Goal: Task Accomplishment & Management: Complete application form

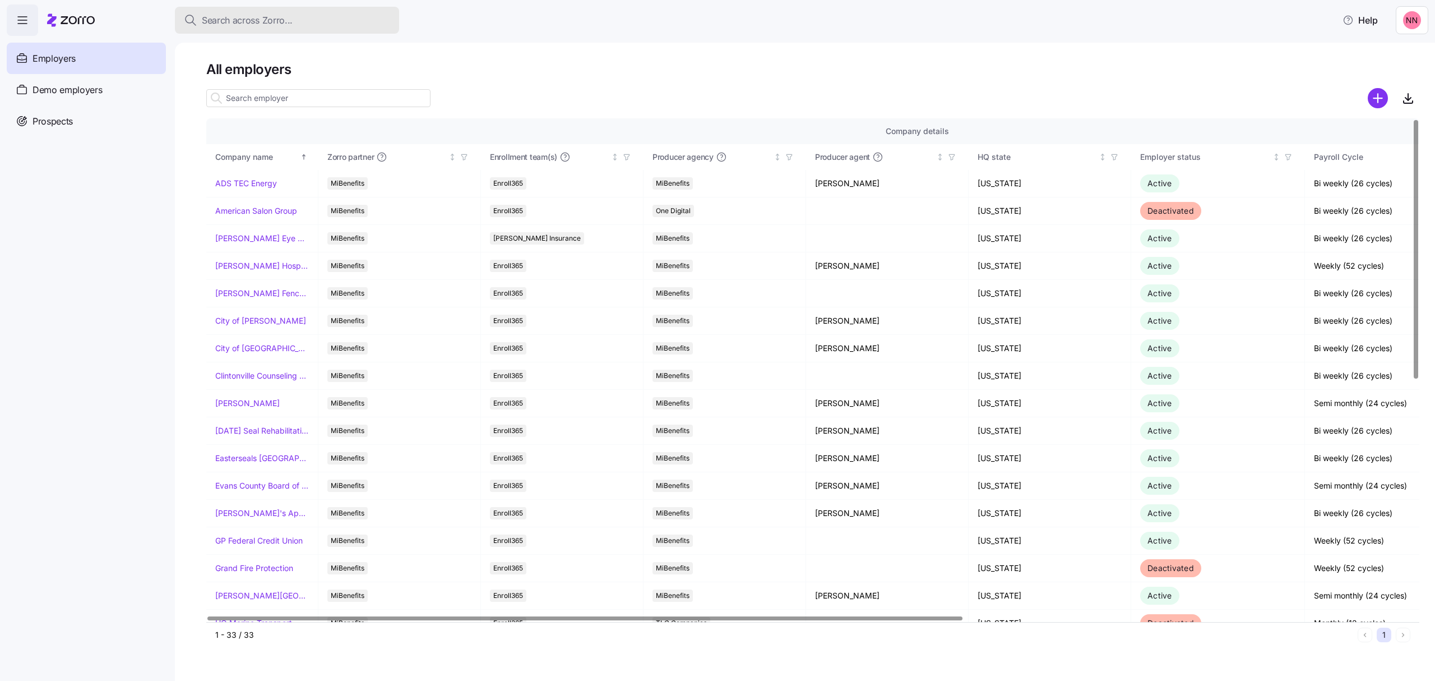
click at [308, 19] on div "Search across Zorro..." at bounding box center [287, 20] width 206 height 14
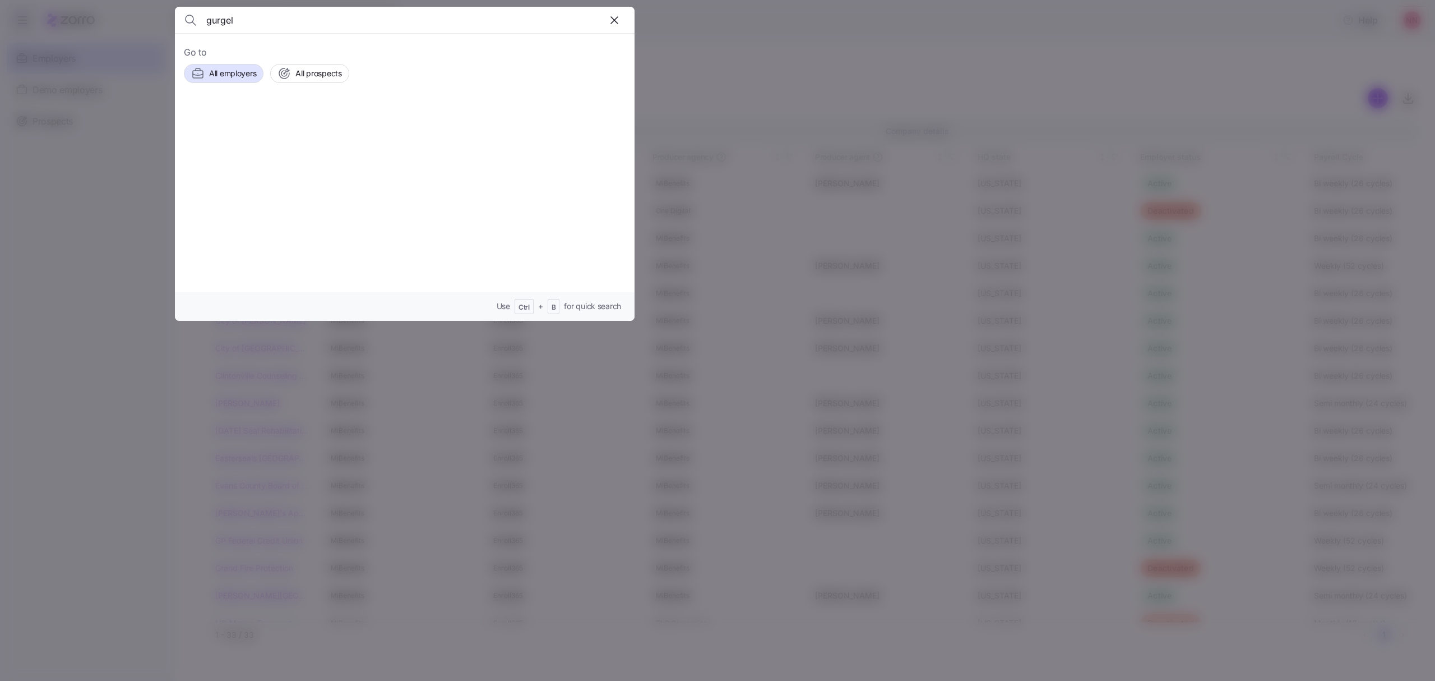
type input "gurgel"
click at [344, 136] on span "NeSmith Chevrolet" at bounding box center [373, 140] width 99 height 11
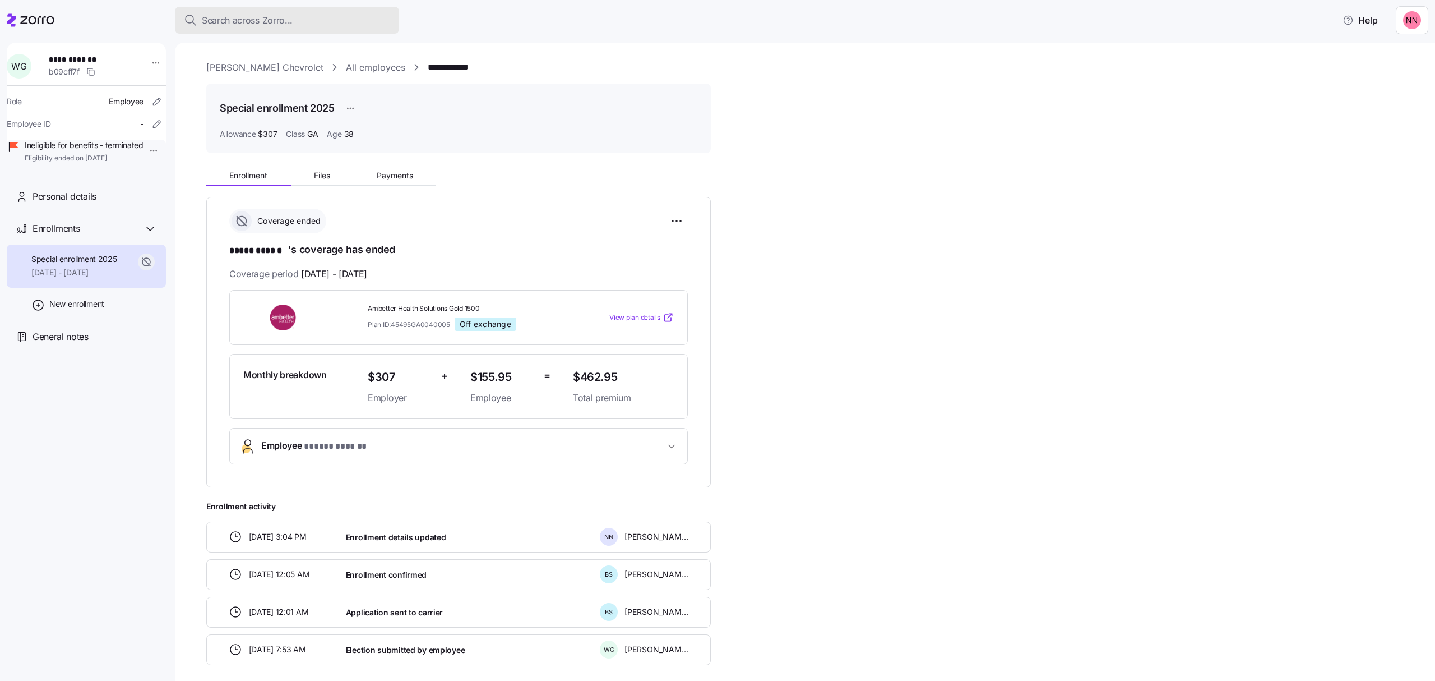
click at [270, 15] on span "Search across Zorro..." at bounding box center [247, 20] width 91 height 14
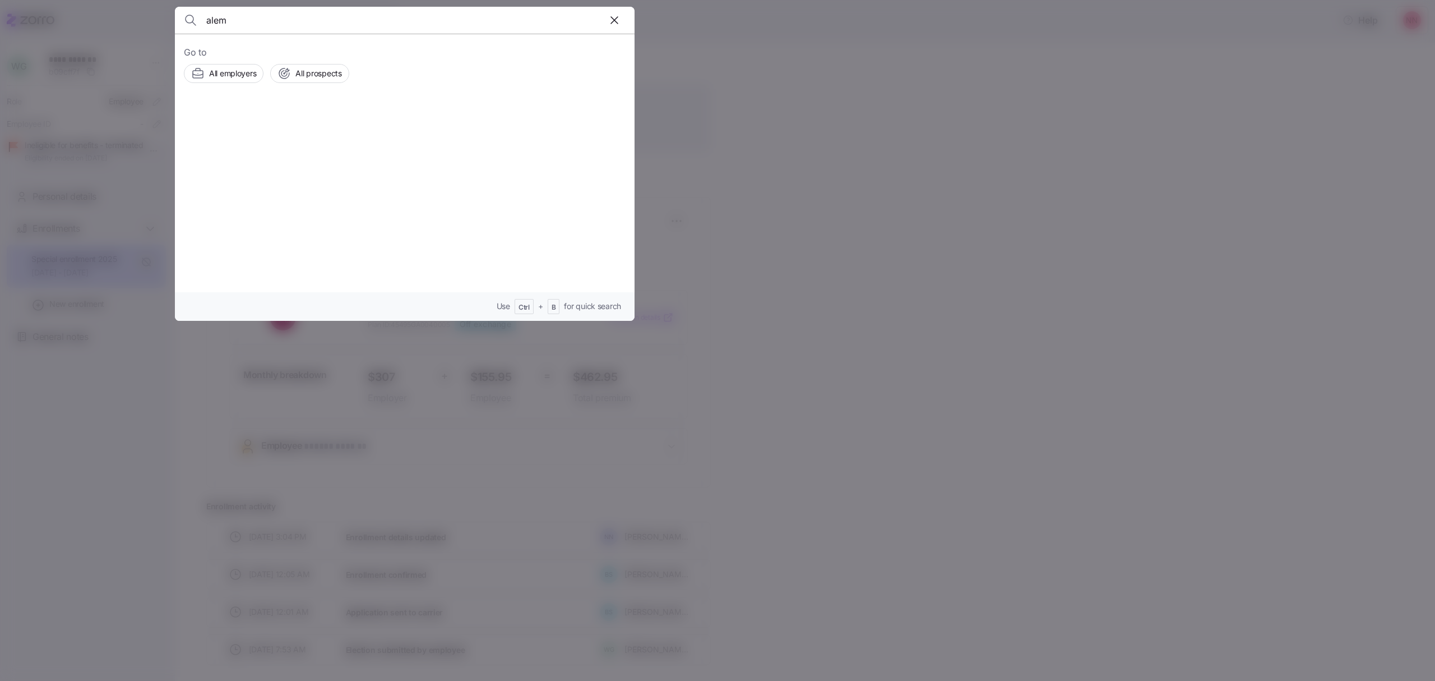
type input "alem"
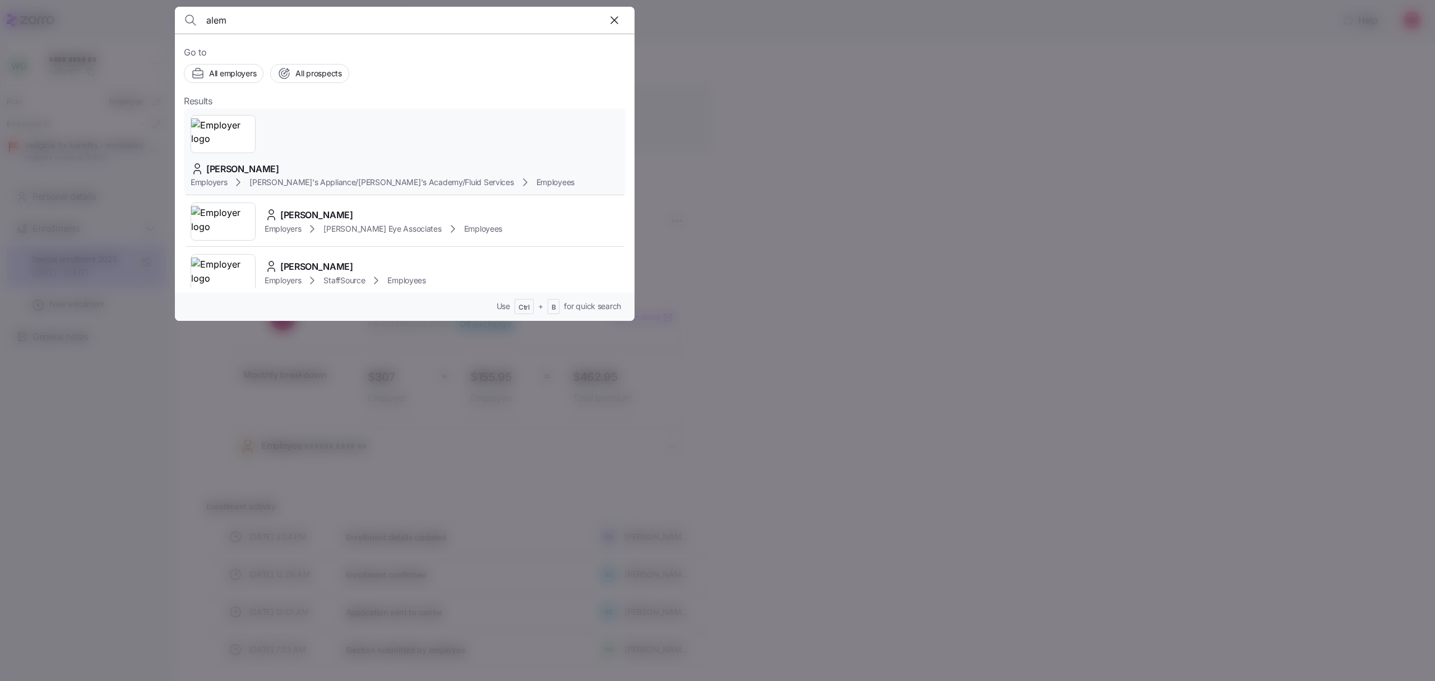
click at [366, 162] on div "Alem Lopez" at bounding box center [383, 169] width 384 height 14
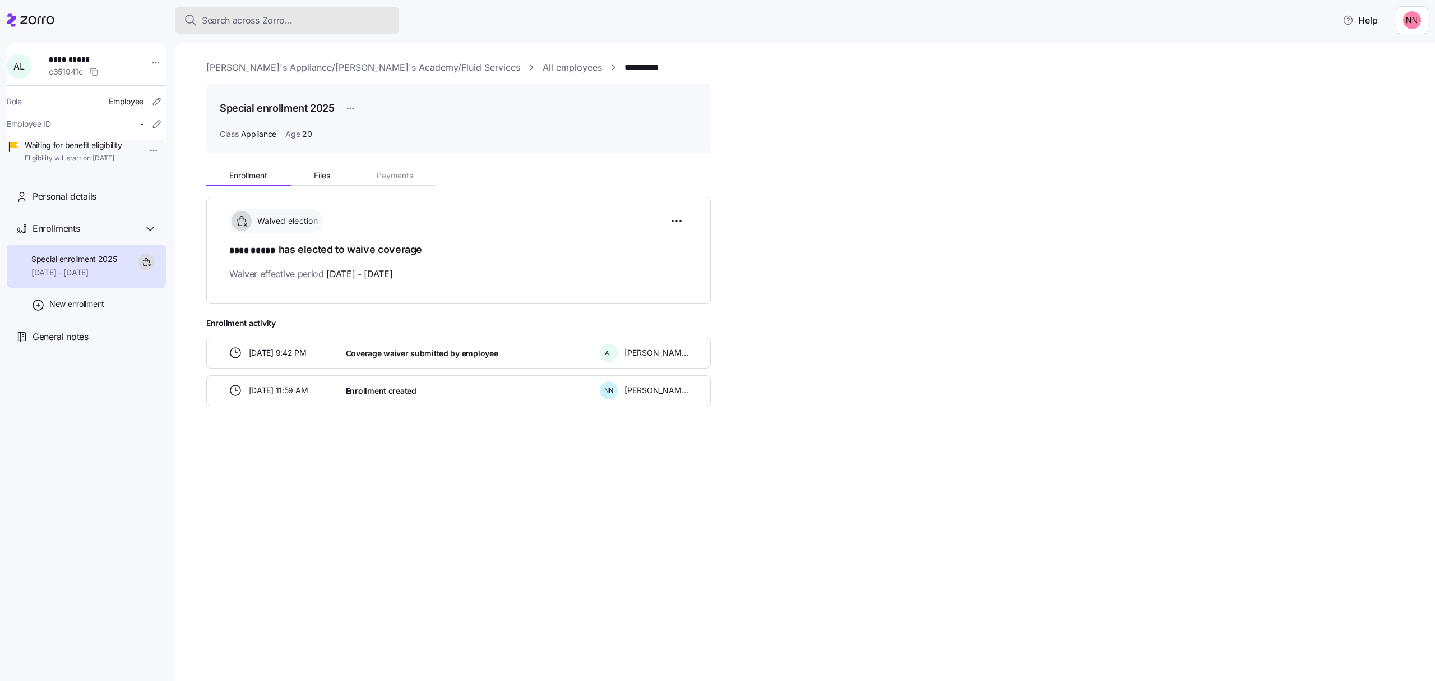
click at [275, 13] on span "Search across Zorro..." at bounding box center [247, 20] width 91 height 14
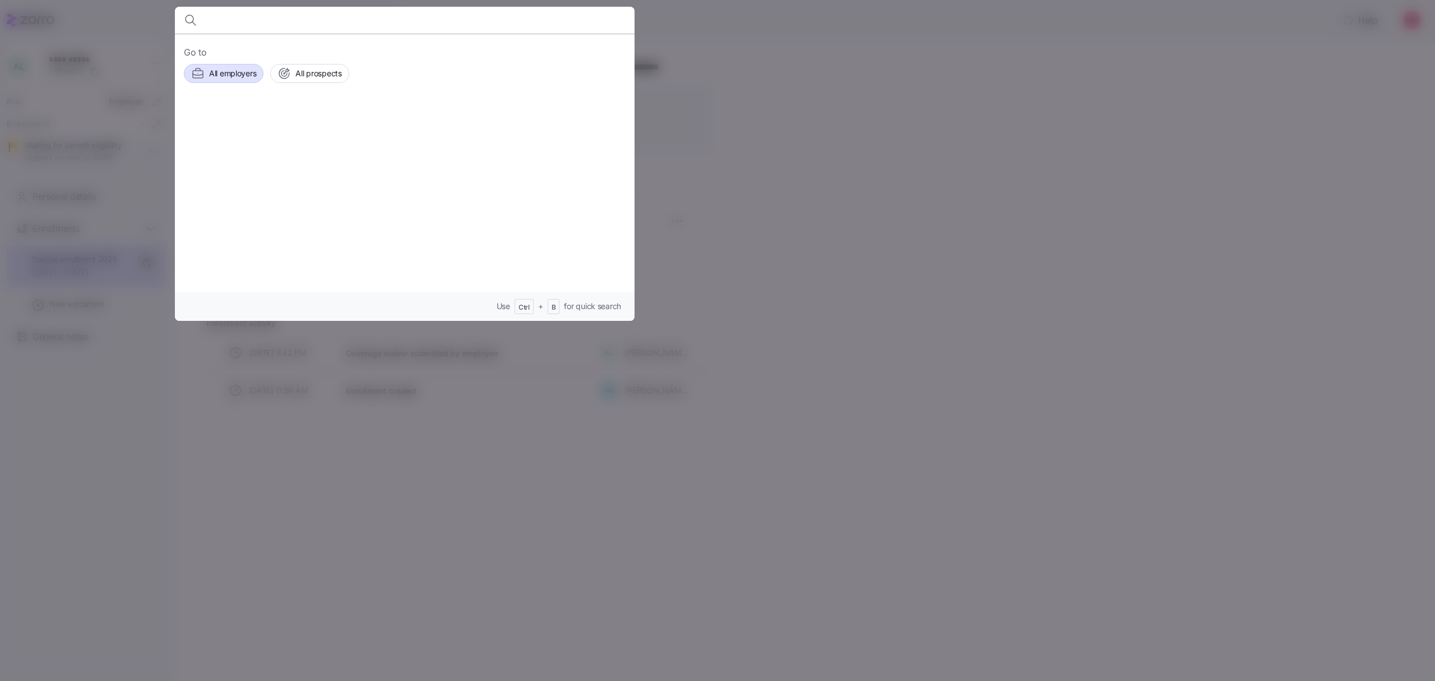
click at [246, 76] on span "All employers" at bounding box center [232, 73] width 47 height 11
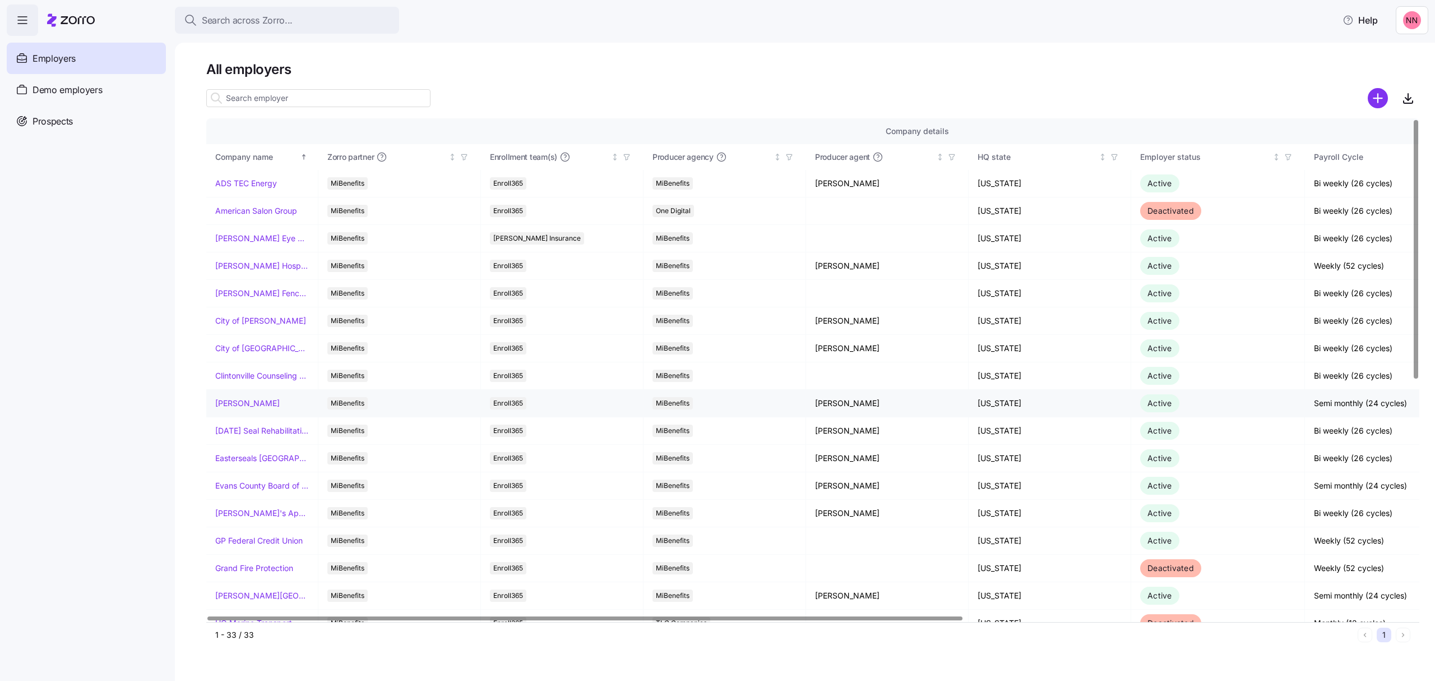
click at [266, 404] on link "Dayton Andrews" at bounding box center [247, 403] width 64 height 11
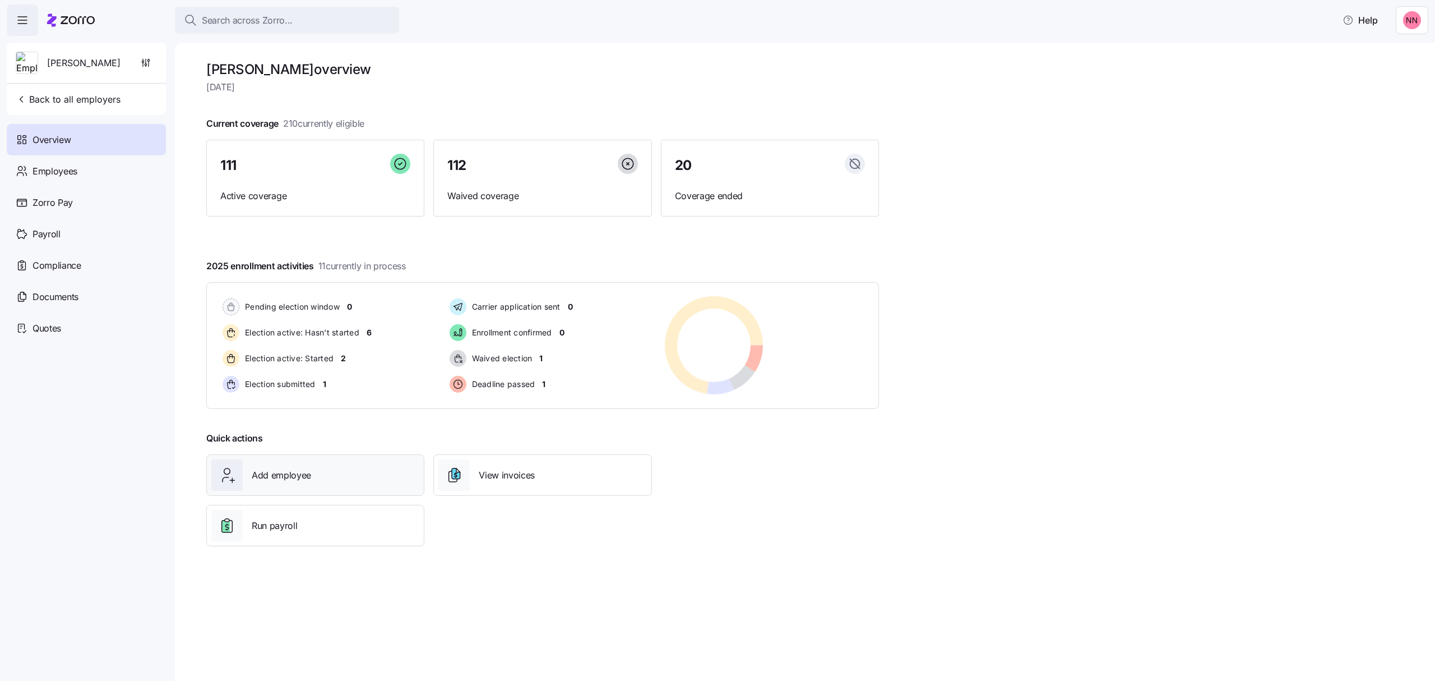
click at [324, 473] on div "Add employee" at bounding box center [315, 474] width 208 height 31
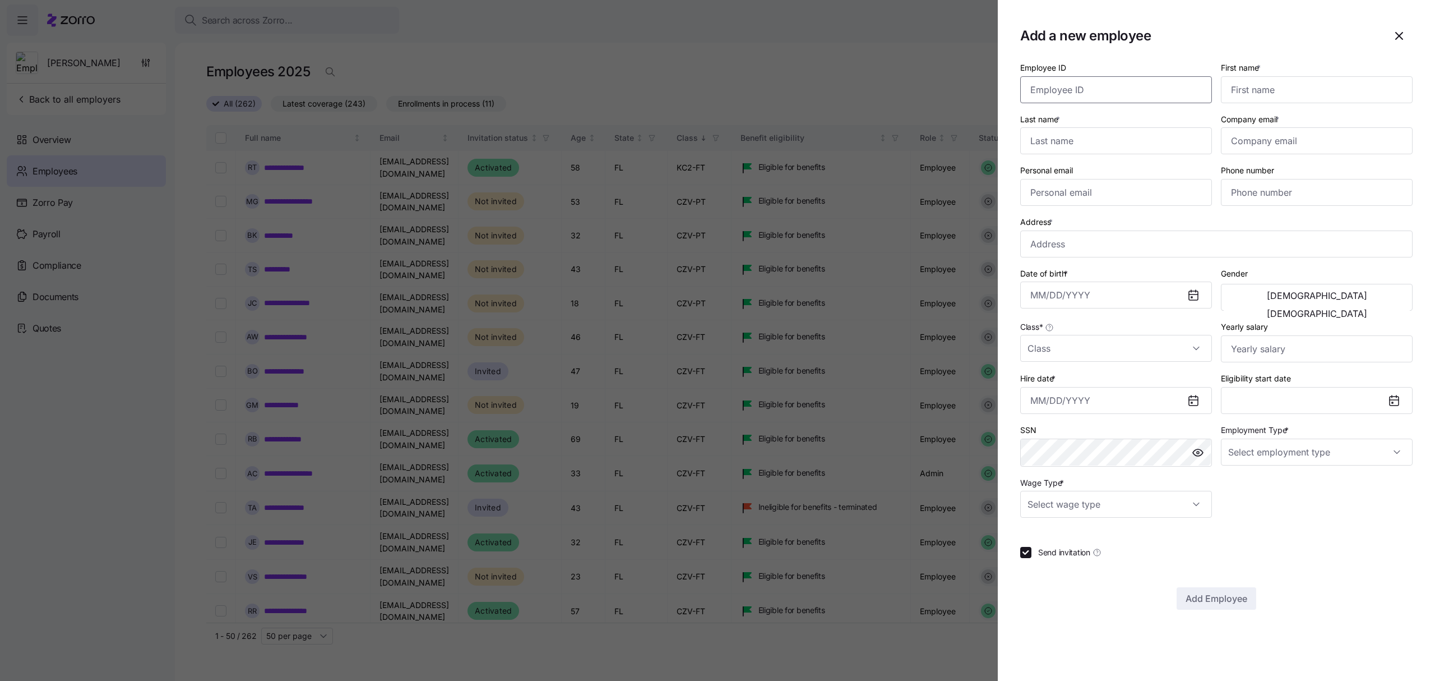
click at [1089, 91] on input "Employee ID" at bounding box center [1116, 89] width 192 height 27
paste input "001124"
type input "001124"
click at [1254, 89] on input "First name *" at bounding box center [1317, 89] width 192 height 27
type input "Bastian"
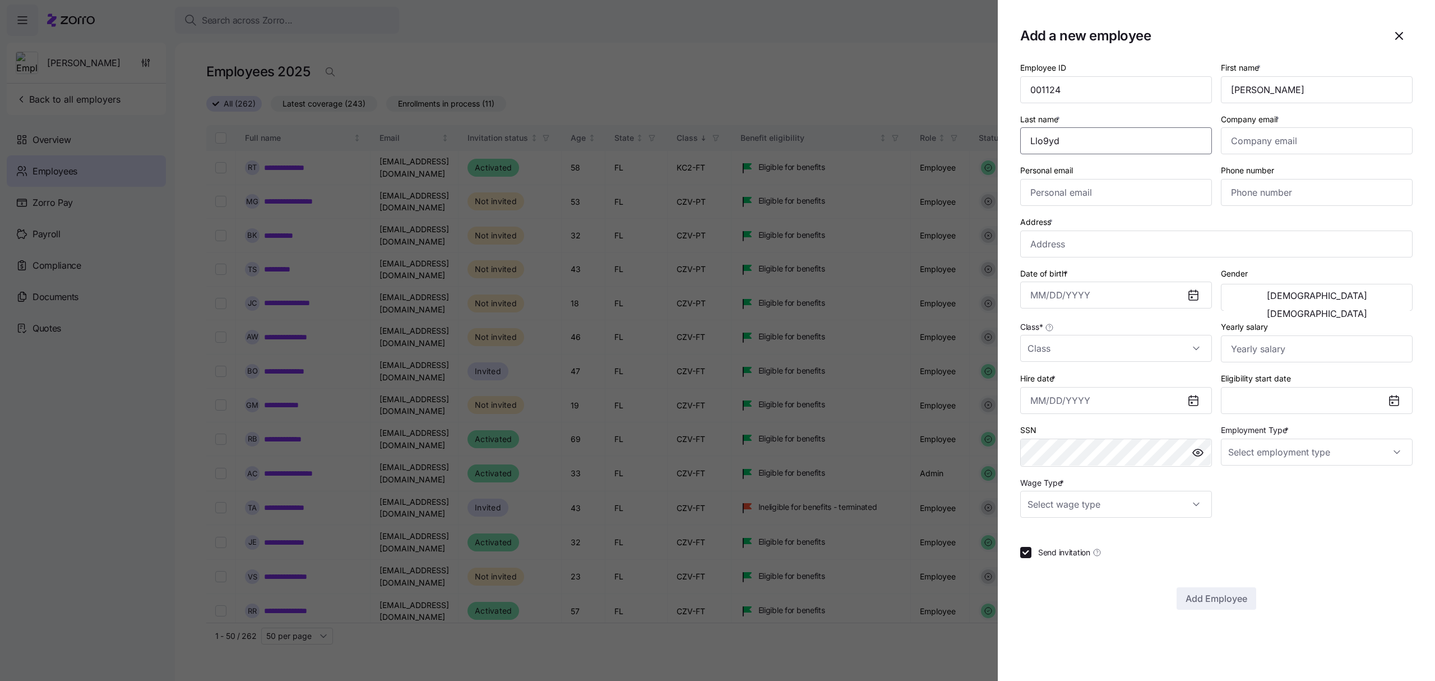
type input "Llo9yd"
click at [1277, 135] on input "Company email *" at bounding box center [1317, 140] width 192 height 27
paste input "blloyd@daytonandrews.com"
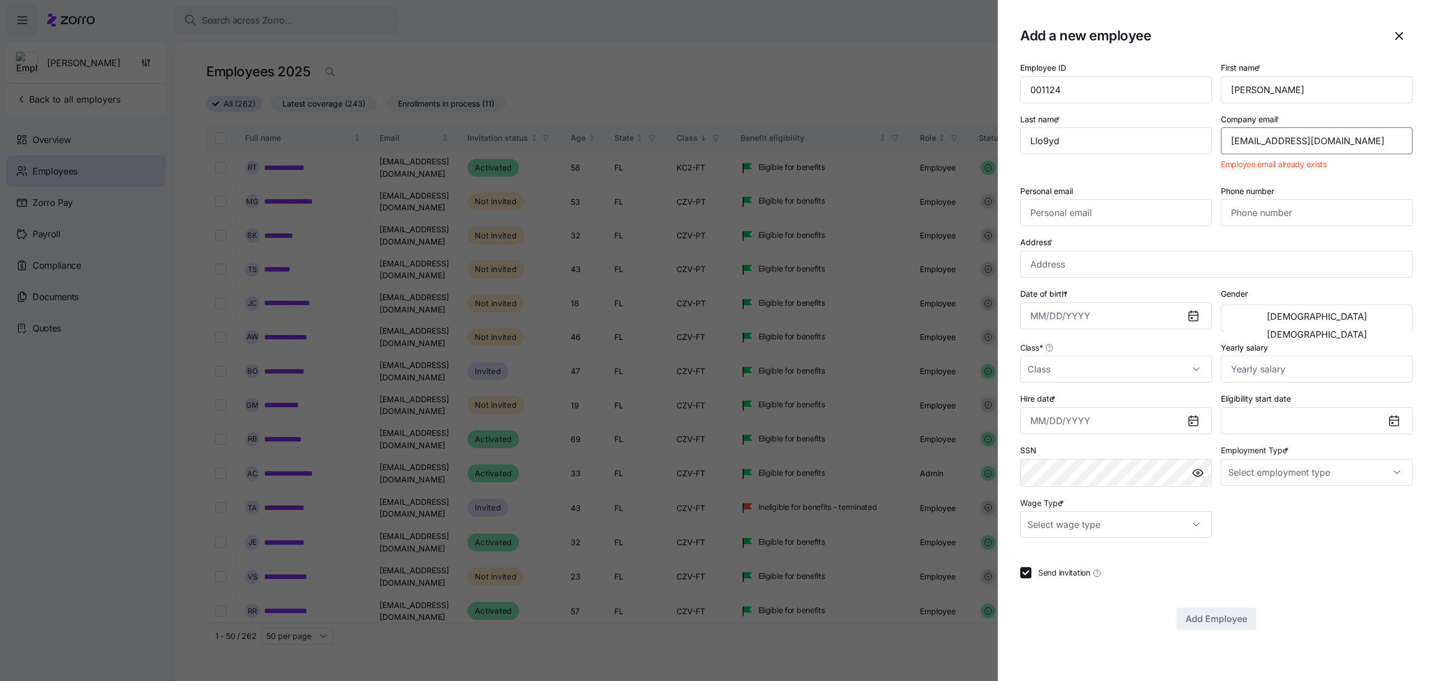
type input "blloyd@daytonandrews.com"
click at [1120, 211] on input "Personal email" at bounding box center [1116, 212] width 192 height 27
click at [1048, 139] on input "Llo9yd" at bounding box center [1116, 140] width 192 height 27
type input "Lloyd"
click at [1393, 34] on icon "button" at bounding box center [1399, 35] width 13 height 13
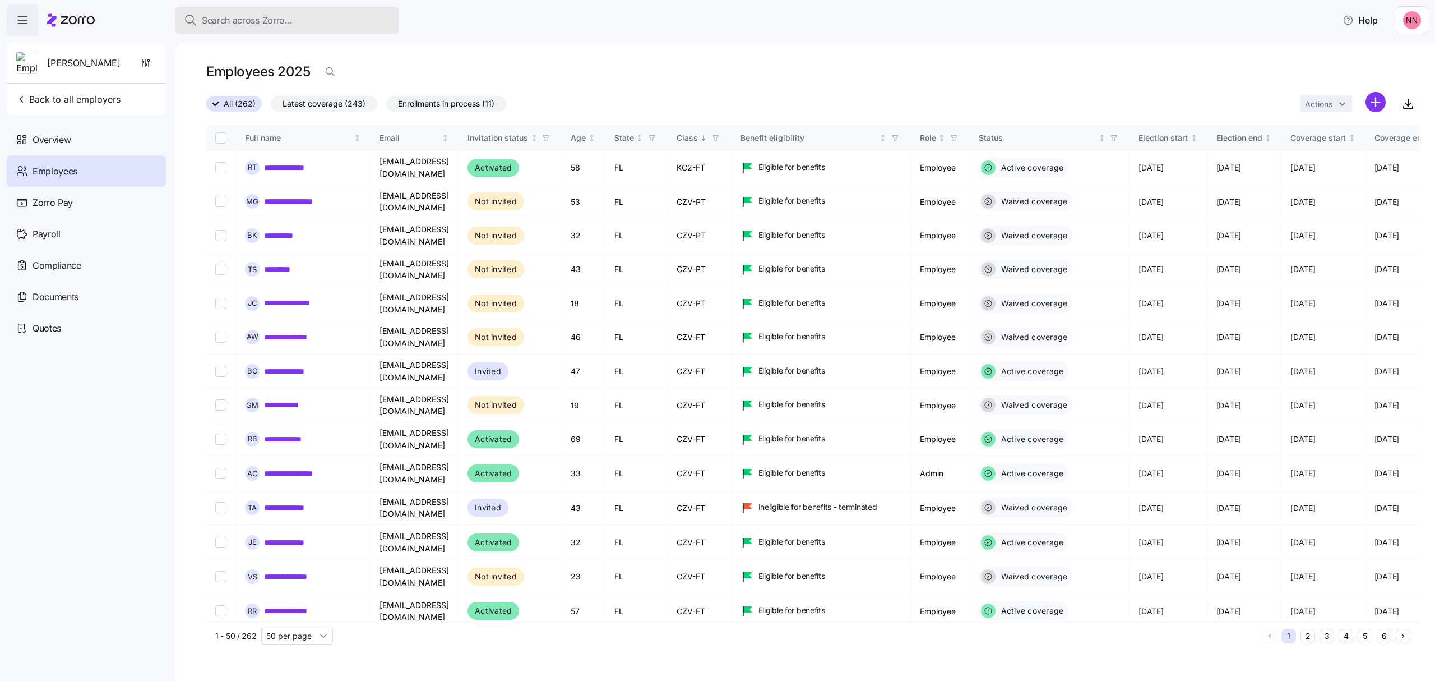
click at [259, 17] on span "Search across Zorro..." at bounding box center [247, 20] width 91 height 14
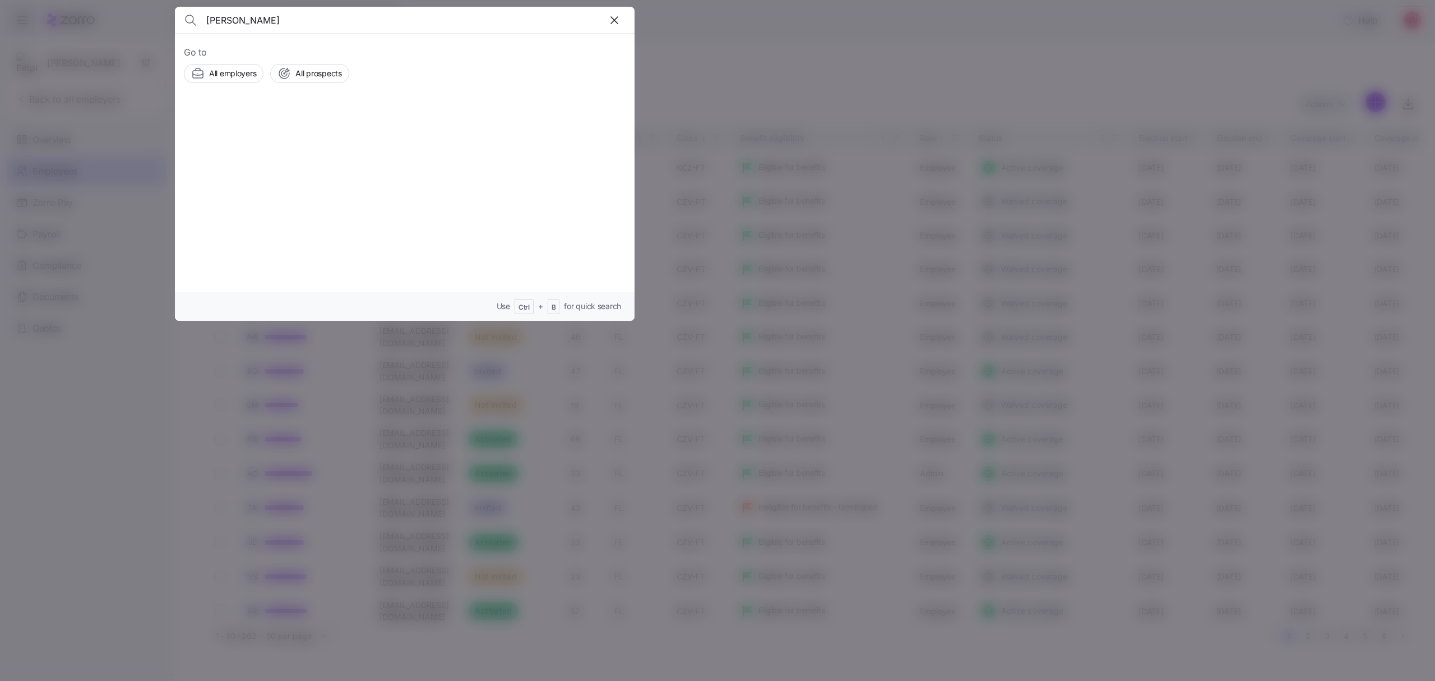
type input "bastian"
click at [301, 124] on span "Bastian Lloyd" at bounding box center [316, 127] width 73 height 14
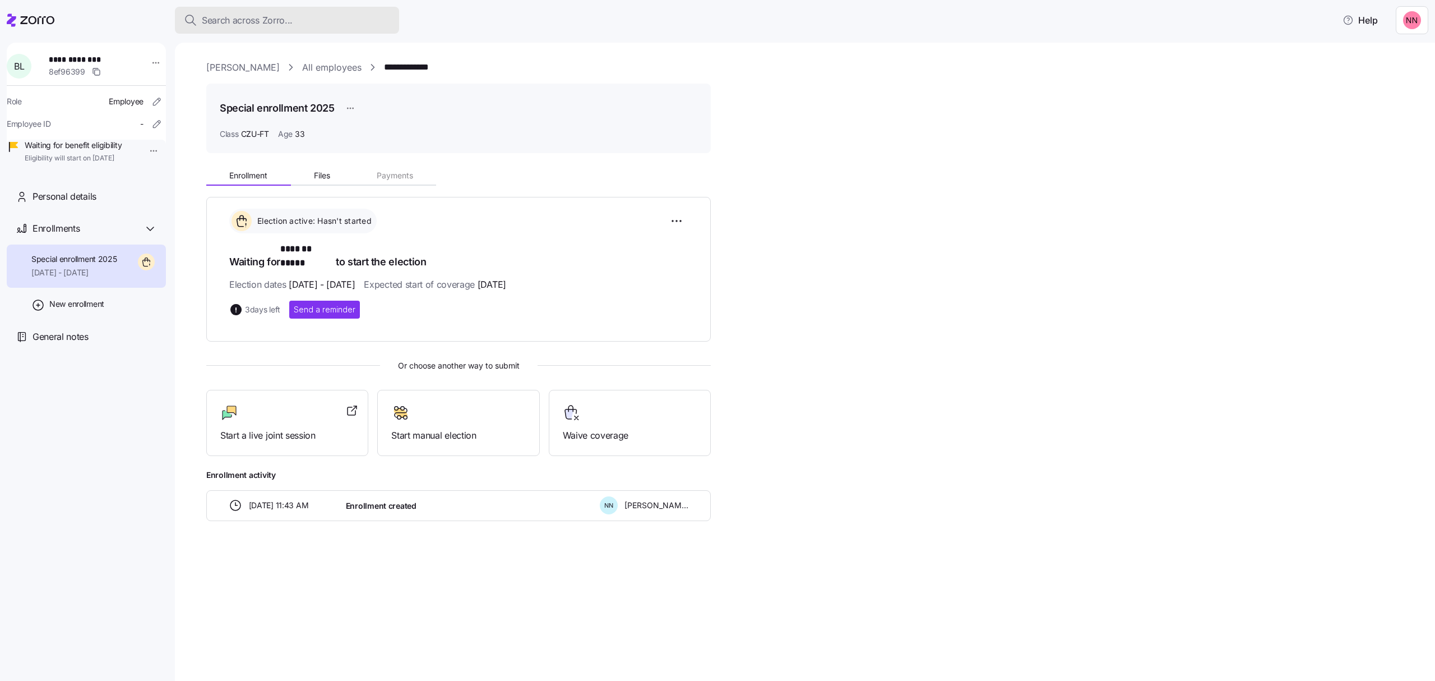
click at [256, 12] on button "Search across Zorro..." at bounding box center [287, 20] width 224 height 27
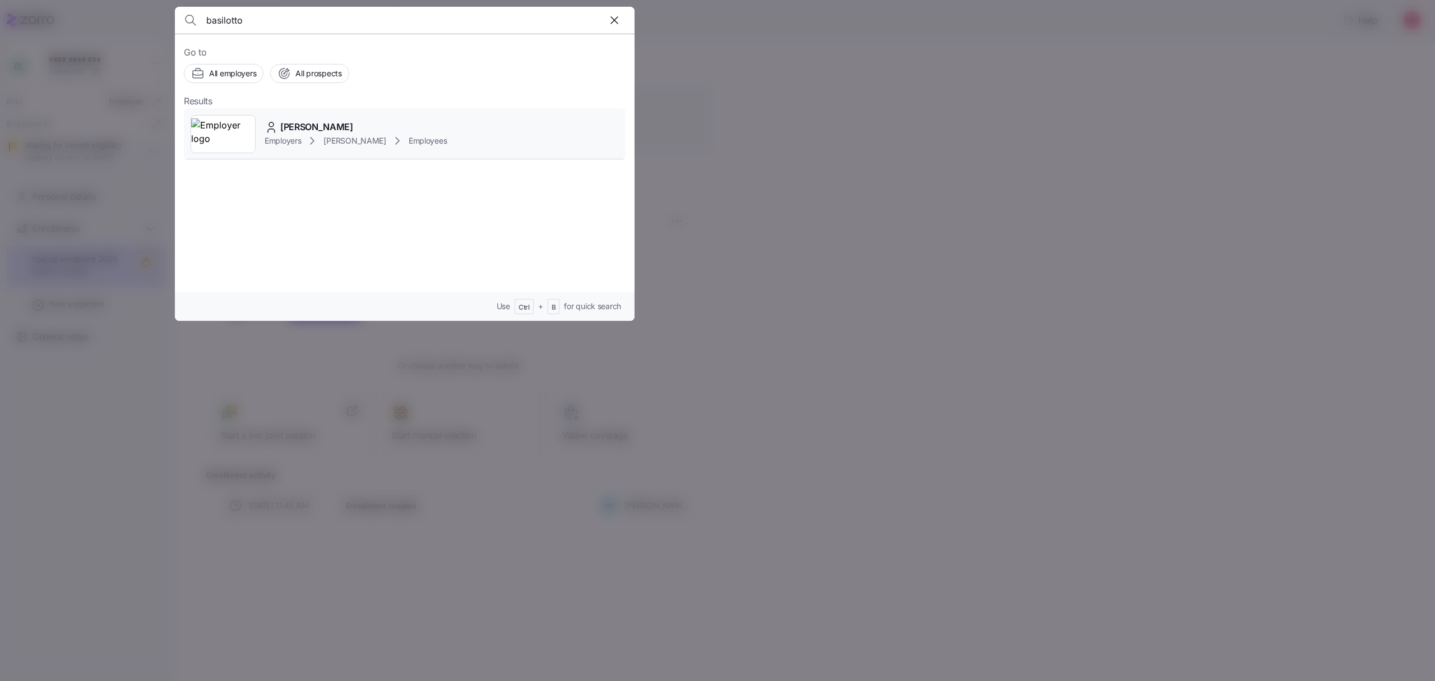
type input "basilotto"
click at [294, 127] on span "Hayley Basilotto" at bounding box center [316, 127] width 73 height 14
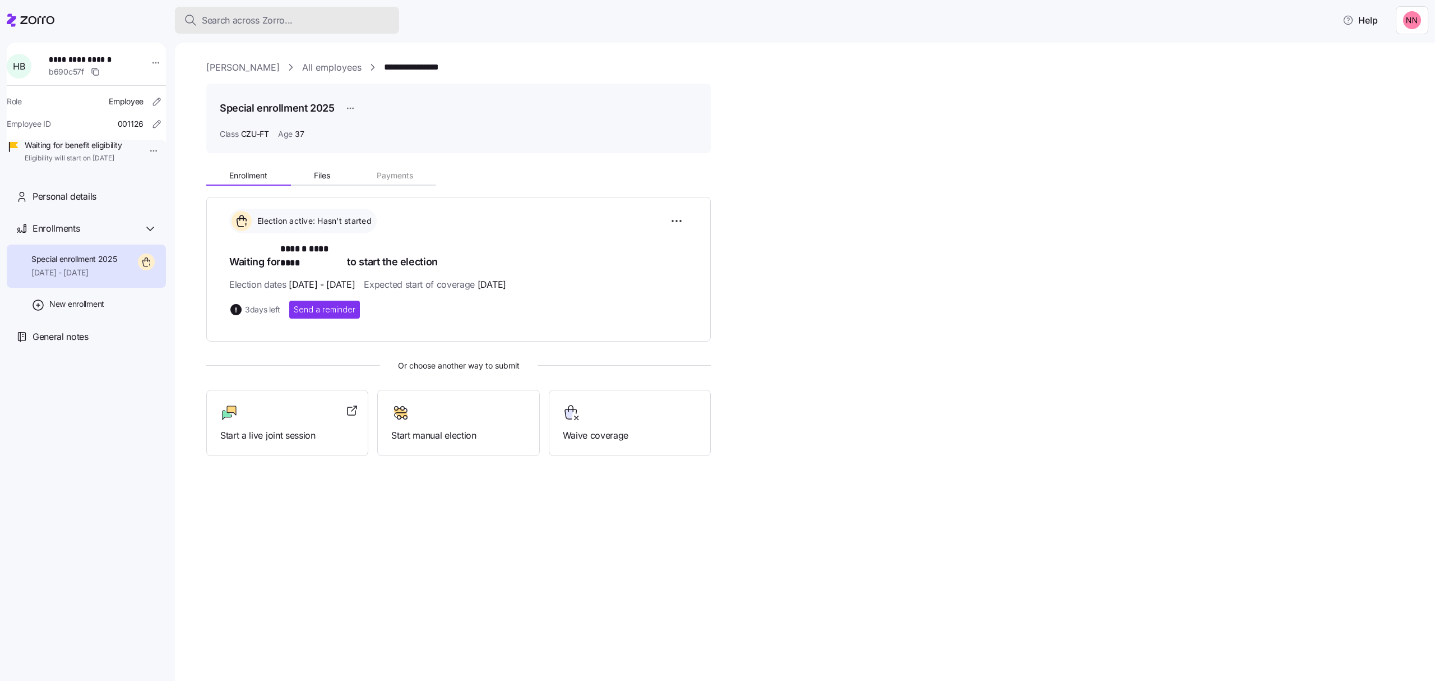
click at [276, 11] on button "Search across Zorro..." at bounding box center [287, 20] width 224 height 27
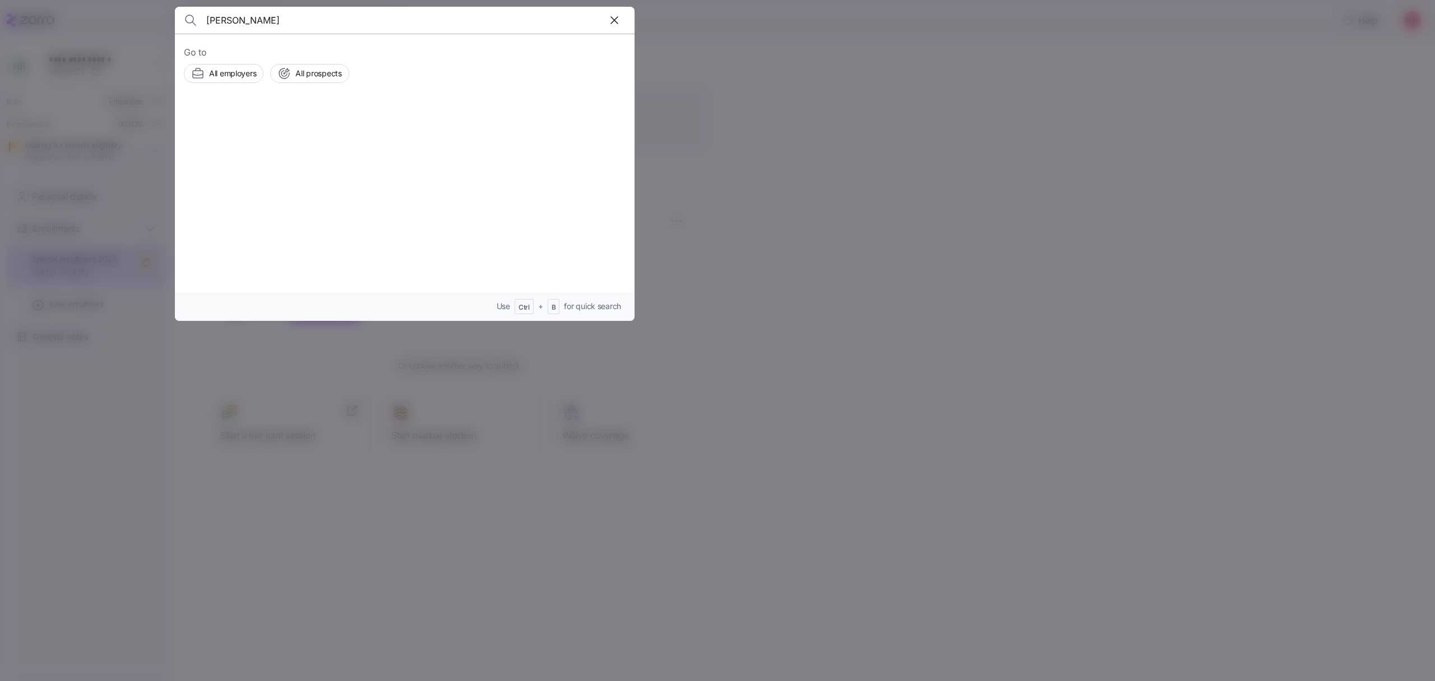
type input "lloyd"
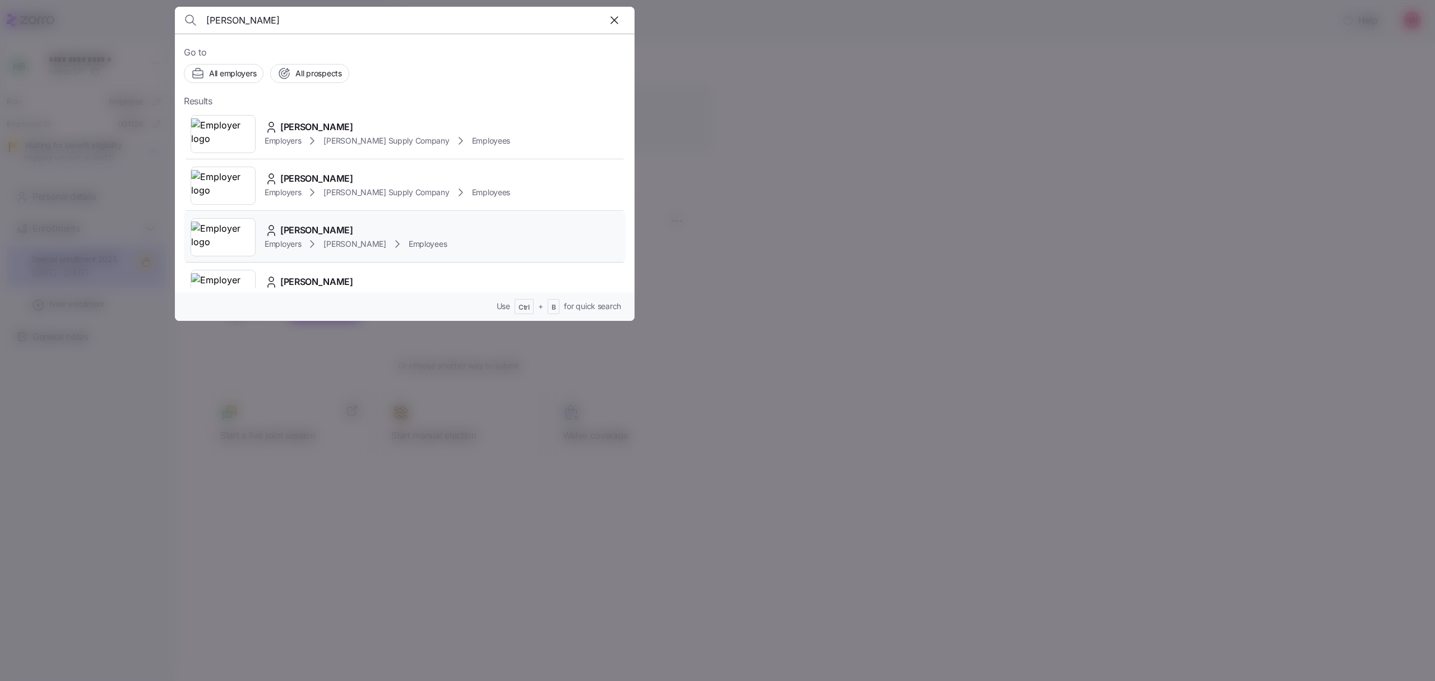
click at [218, 237] on img at bounding box center [223, 236] width 64 height 31
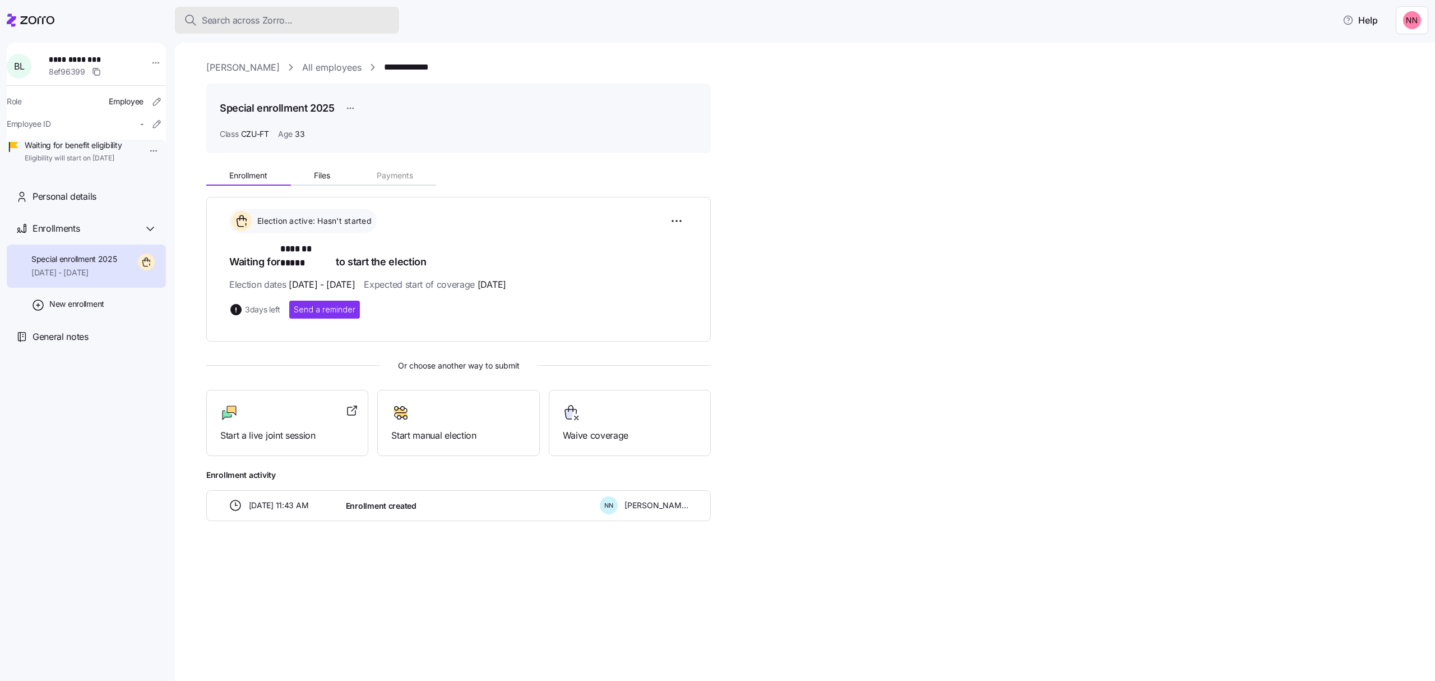
click at [234, 13] on span "Search across Zorro..." at bounding box center [247, 20] width 91 height 14
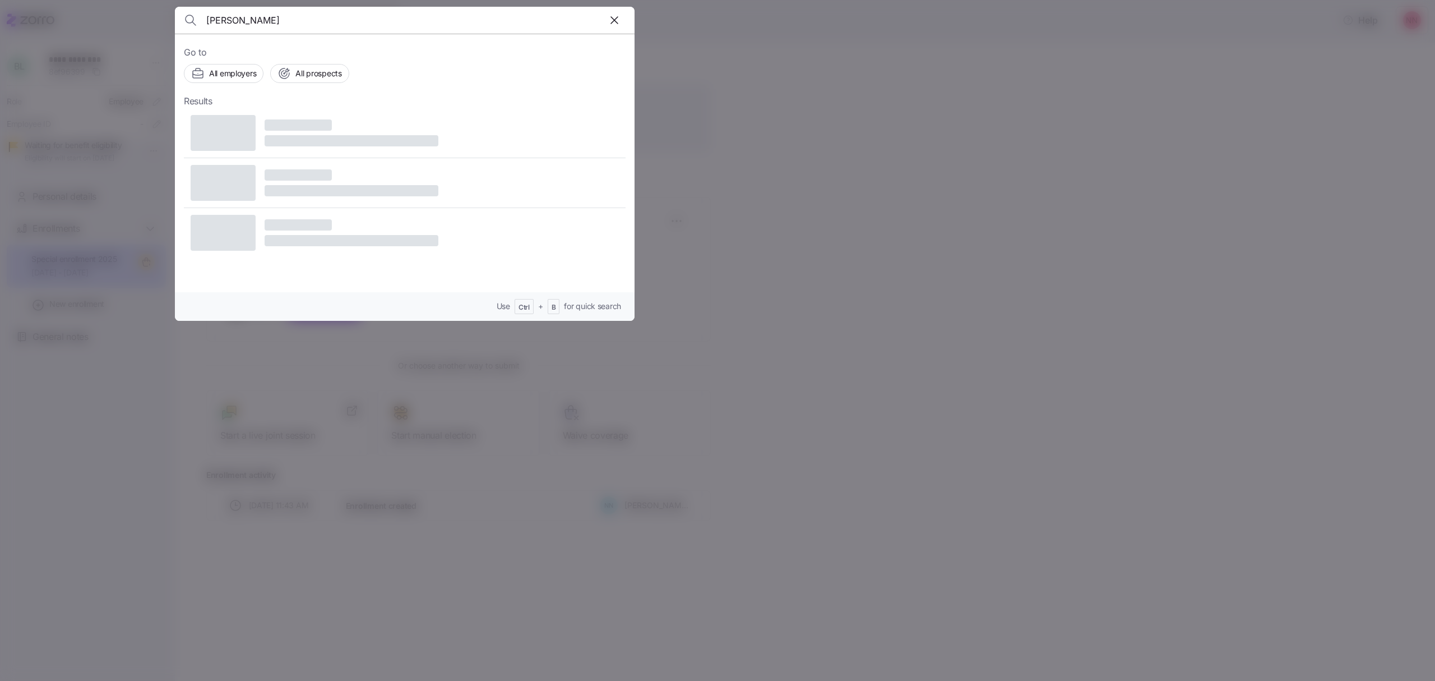
type input "kenneth"
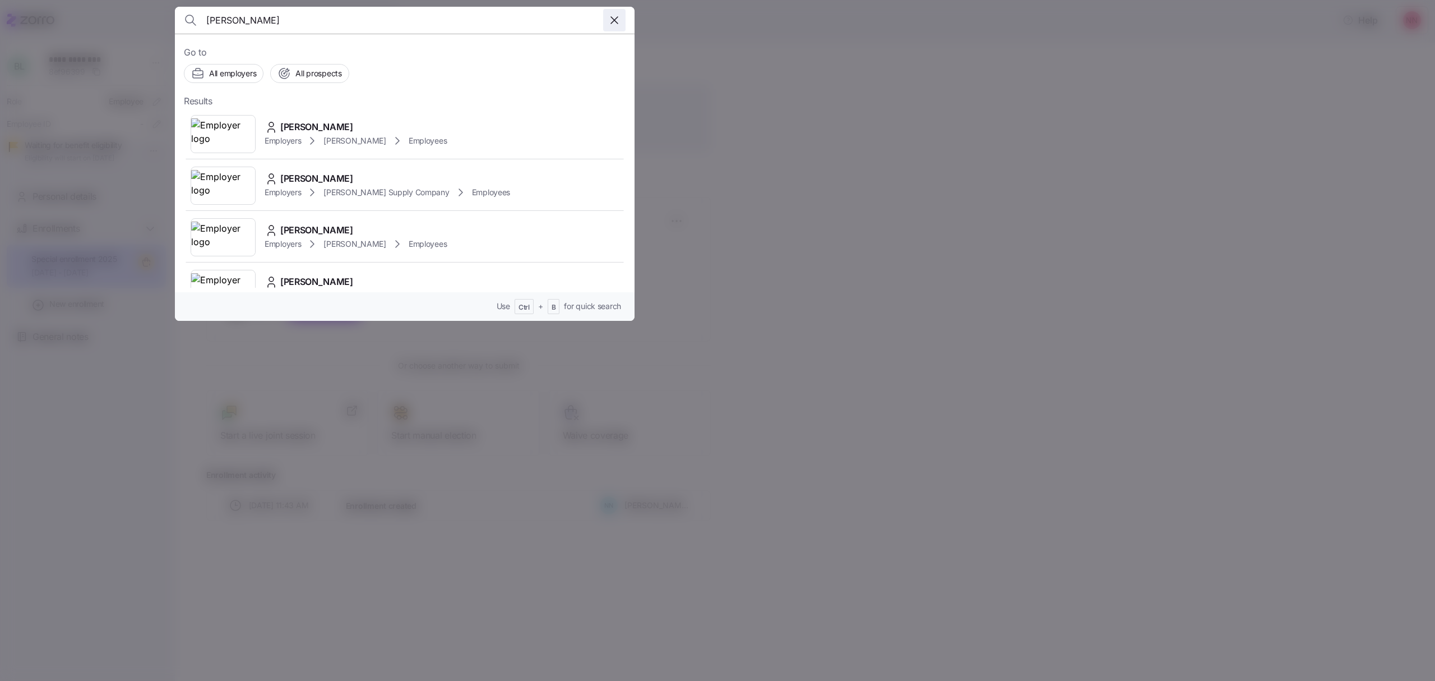
click at [615, 18] on icon "button" at bounding box center [614, 19] width 13 height 13
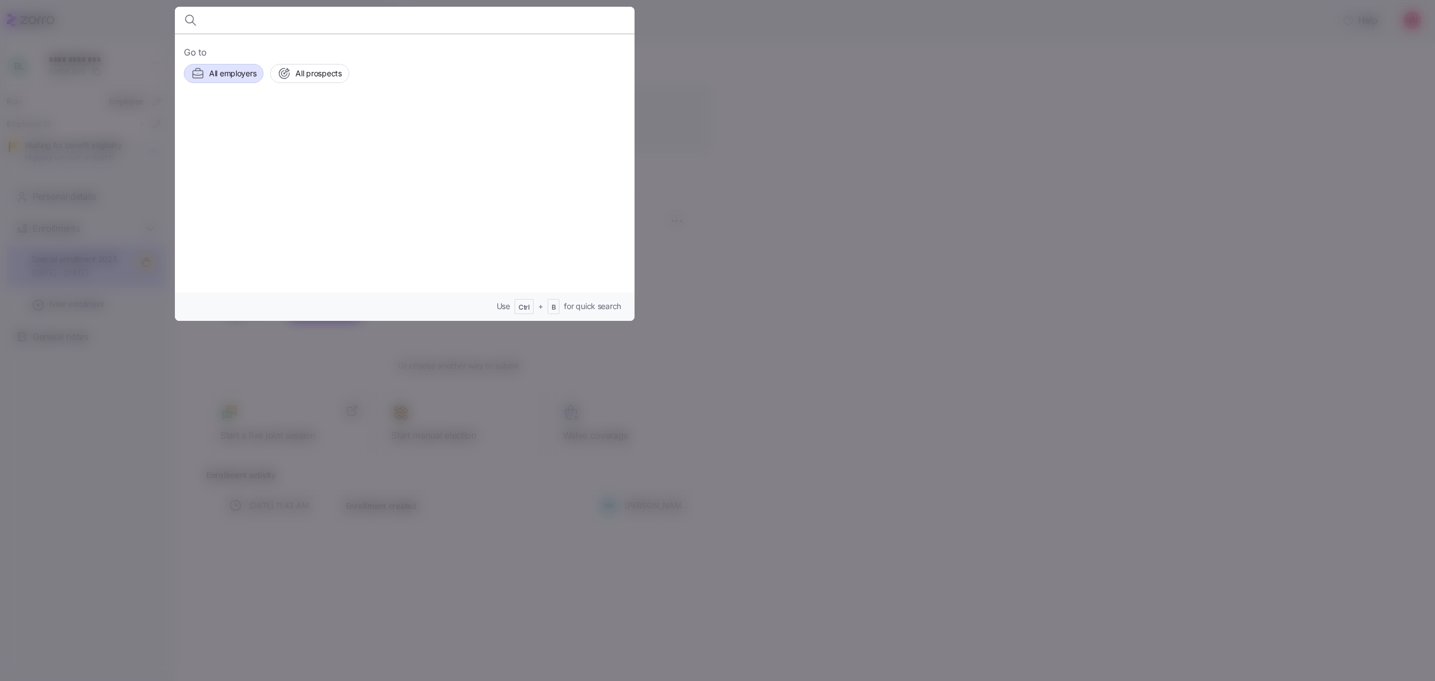
click at [207, 70] on div "All employers" at bounding box center [223, 73] width 65 height 13
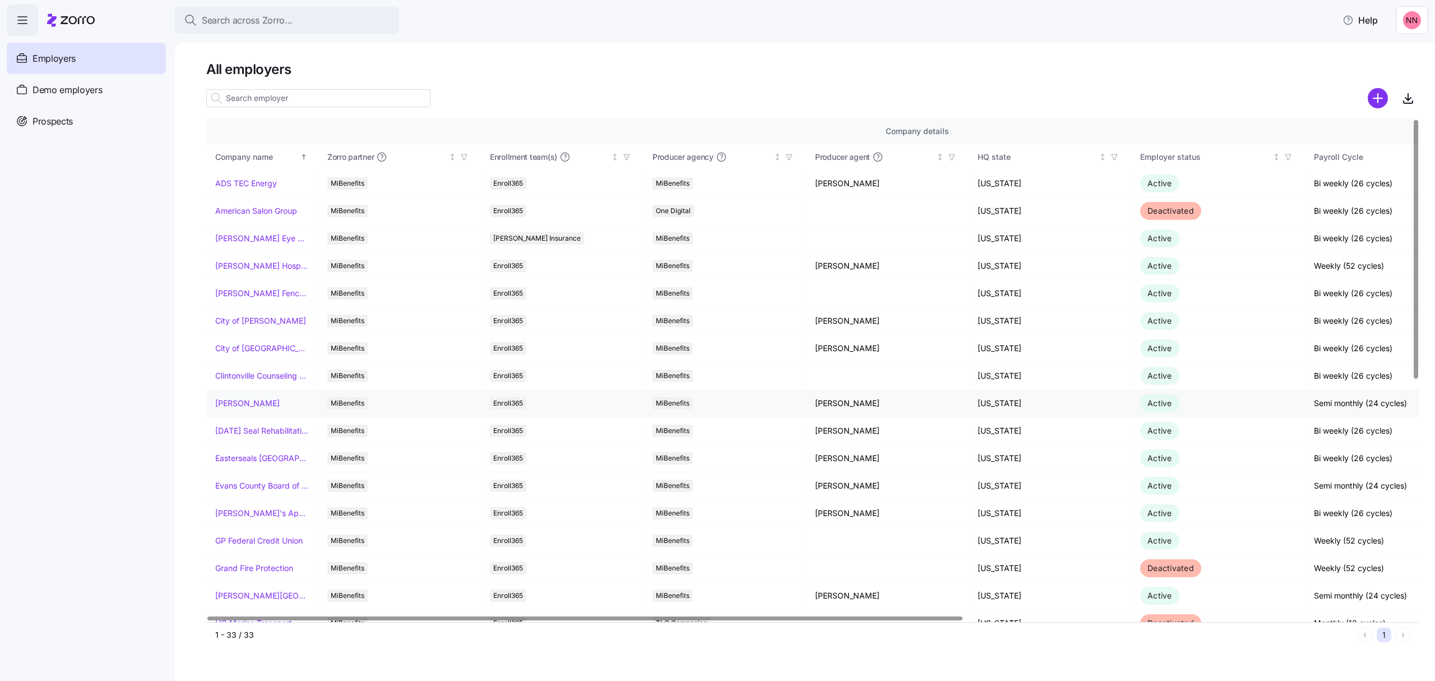
click at [252, 402] on link "Dayton Andrews" at bounding box center [247, 403] width 64 height 11
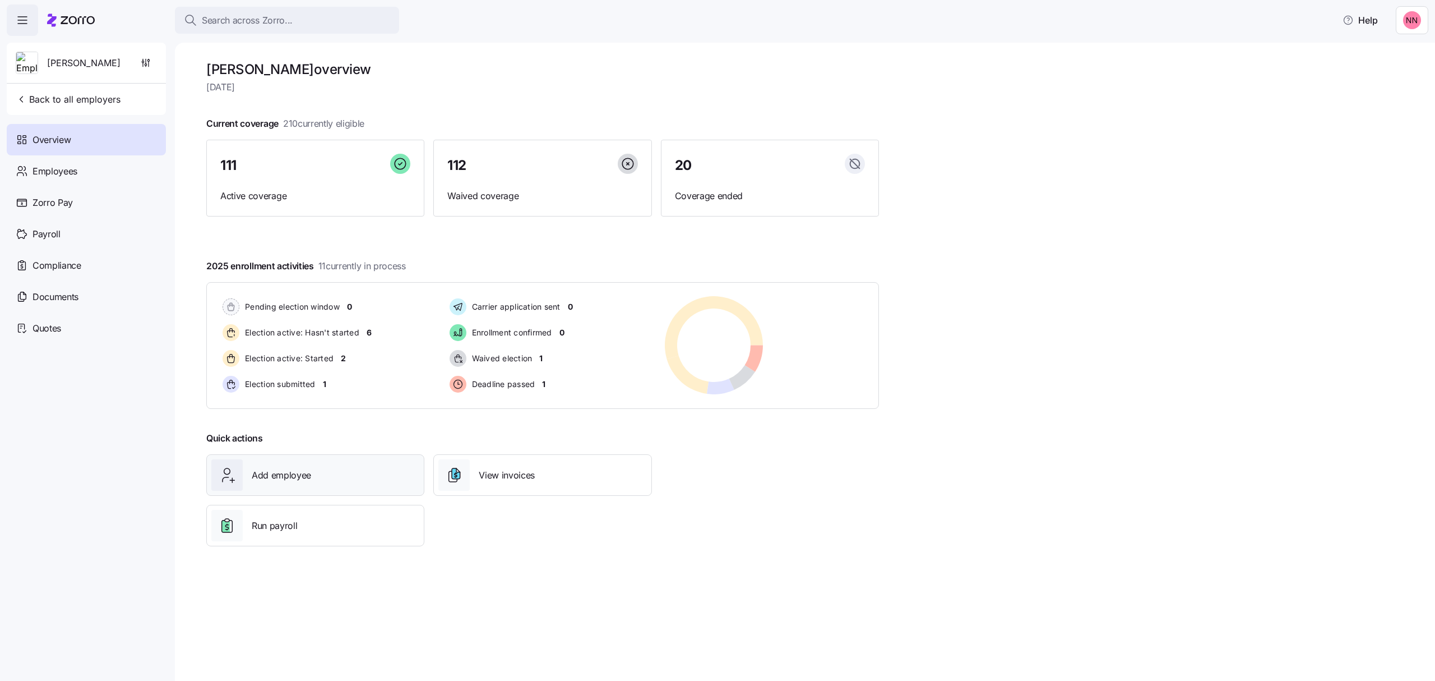
click at [315, 477] on div "Add employee" at bounding box center [315, 474] width 208 height 31
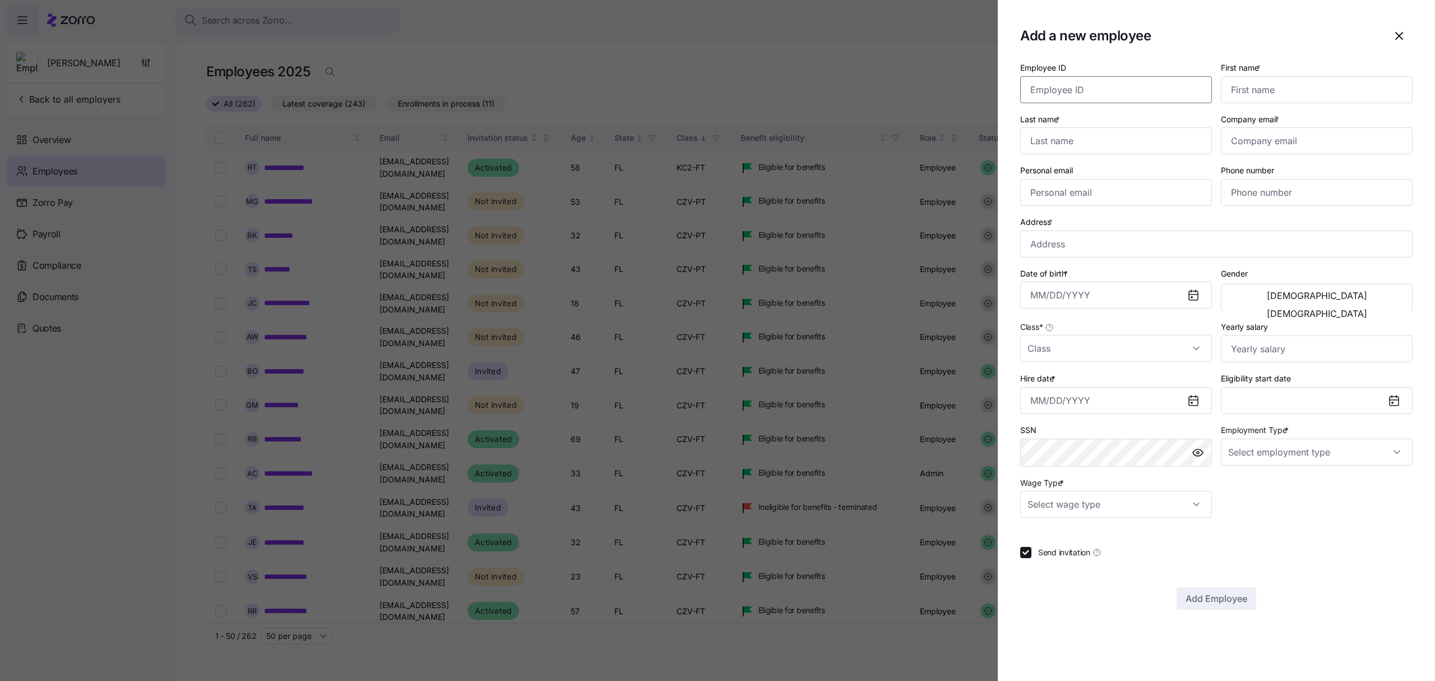
click at [1103, 84] on input "Employee ID" at bounding box center [1116, 89] width 192 height 27
paste input "001679"
type input "001679"
drag, startPoint x: 1249, startPoint y: 88, endPoint x: 1249, endPoint y: 78, distance: 9.5
click at [1249, 88] on input "First name *" at bounding box center [1317, 89] width 192 height 27
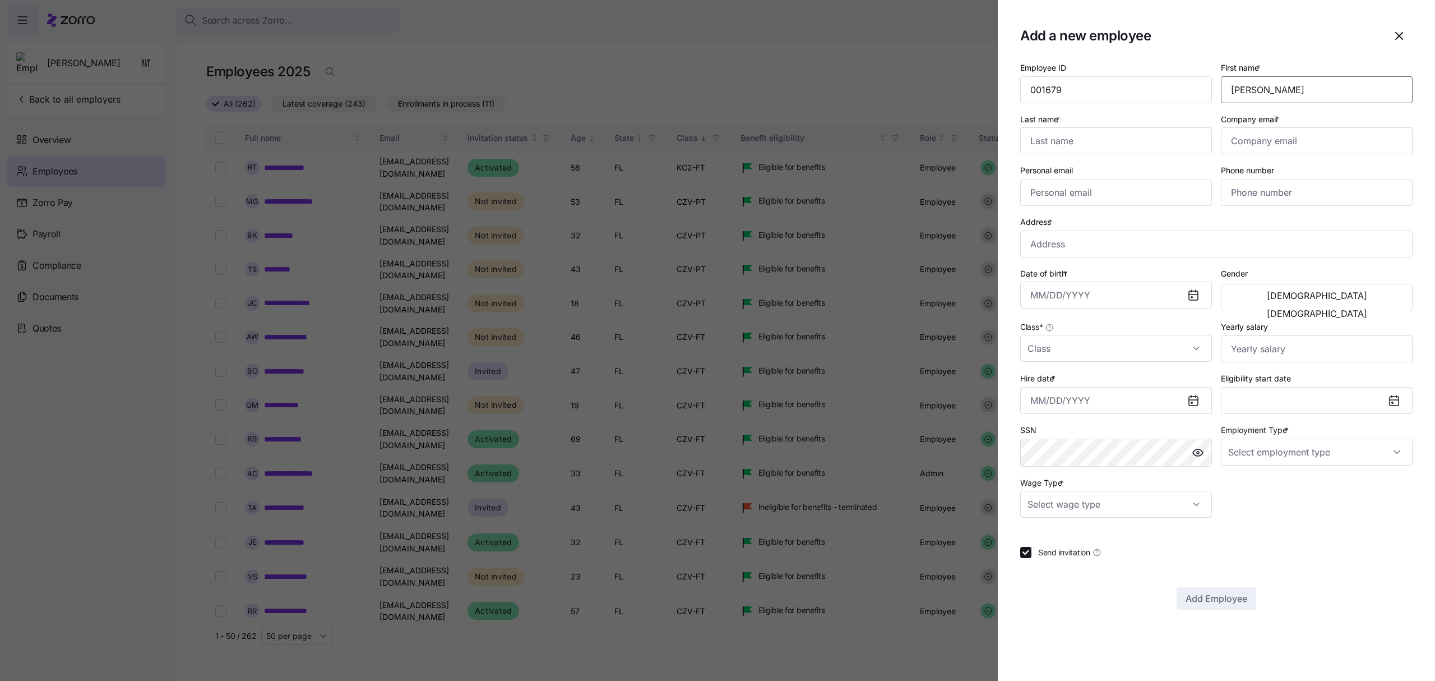
type input "Garrett"
type input "Turner"
click at [1297, 140] on input "Company email *" at bounding box center [1317, 140] width 192 height 27
paste input "gturner@daytonandrews.com"
type input "gturner@daytonandrews.com"
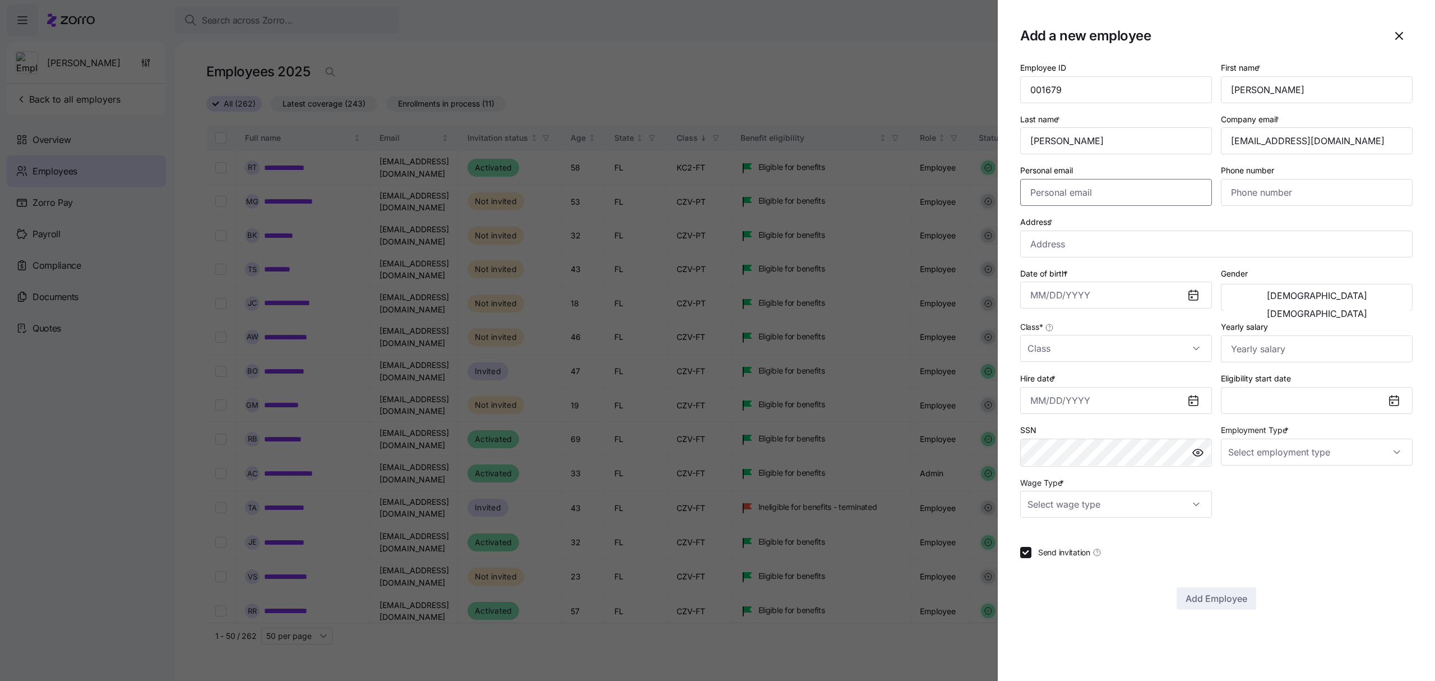
click at [1084, 193] on input "Personal email" at bounding box center [1116, 192] width 192 height 27
paste input "G.turner2828@gmail.com"
type input "G.turner2828@gmail.com"
click at [1265, 191] on input "Phone number" at bounding box center [1317, 192] width 192 height 27
paste input "(361) 692-9818"
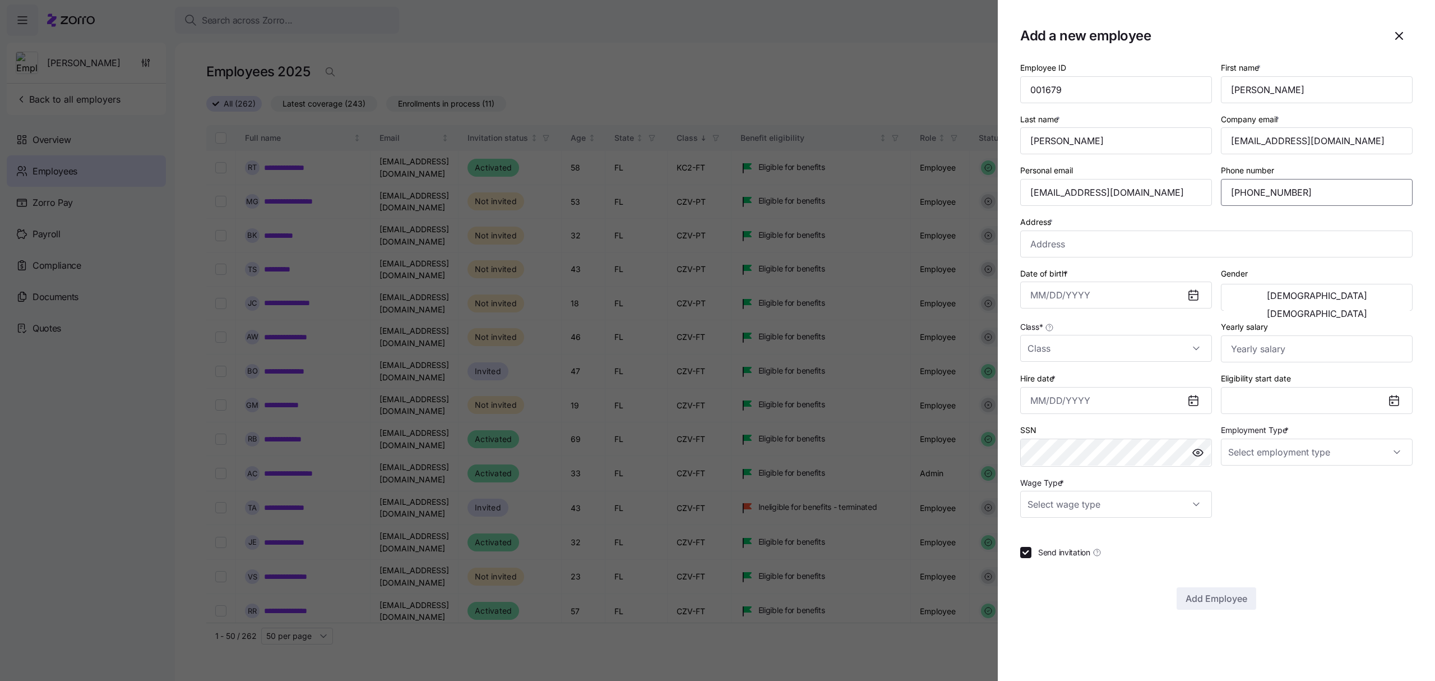
type input "(361) 692-9818"
click at [1088, 241] on input "Address *" at bounding box center [1216, 243] width 392 height 27
paste input "1362 Admiral Woodson Lane, Clearwater, FL, 33755"
type input "1362 Admiral Woodson Ln, Clearwater, FL 33755, USA"
click at [1077, 297] on input "Date of birth *" at bounding box center [1116, 294] width 192 height 27
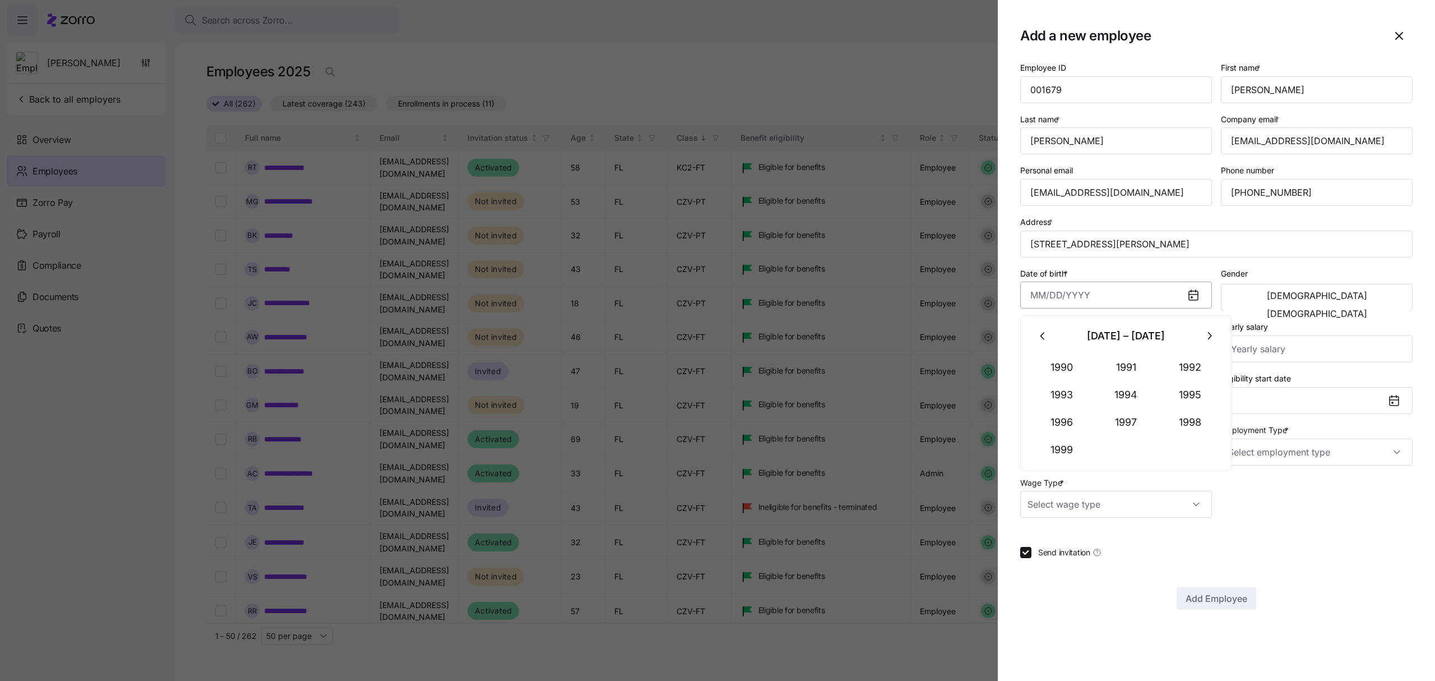
paste input "12/20/2000"
type input "December 20, 2000"
click at [1272, 300] on span "Male" at bounding box center [1317, 295] width 100 height 9
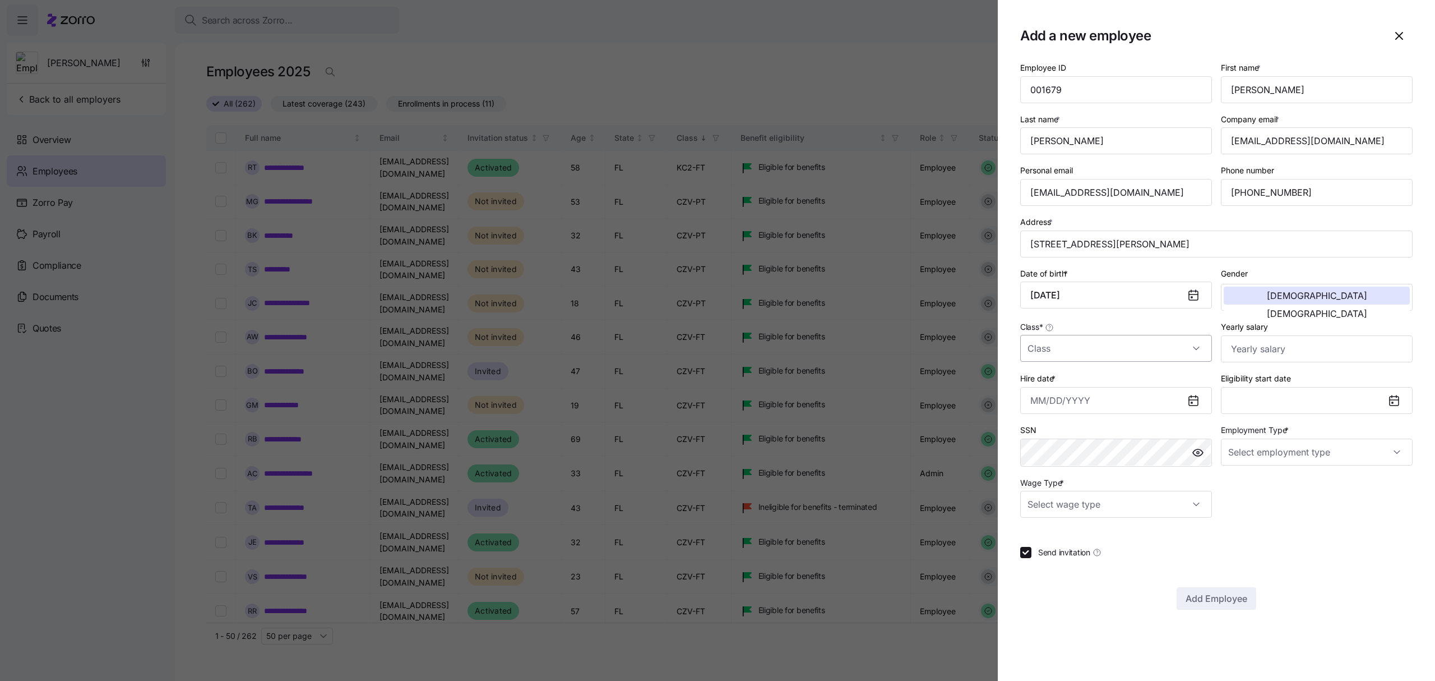
click at [1192, 350] on input "Class *" at bounding box center [1116, 348] width 192 height 27
click at [1066, 407] on div "CZU-FT" at bounding box center [1116, 408] width 183 height 24
type input "CZU-FT"
click at [1143, 402] on input "Hire date *" at bounding box center [1116, 400] width 192 height 27
click at [1046, 440] on icon "button" at bounding box center [1043, 442] width 12 height 12
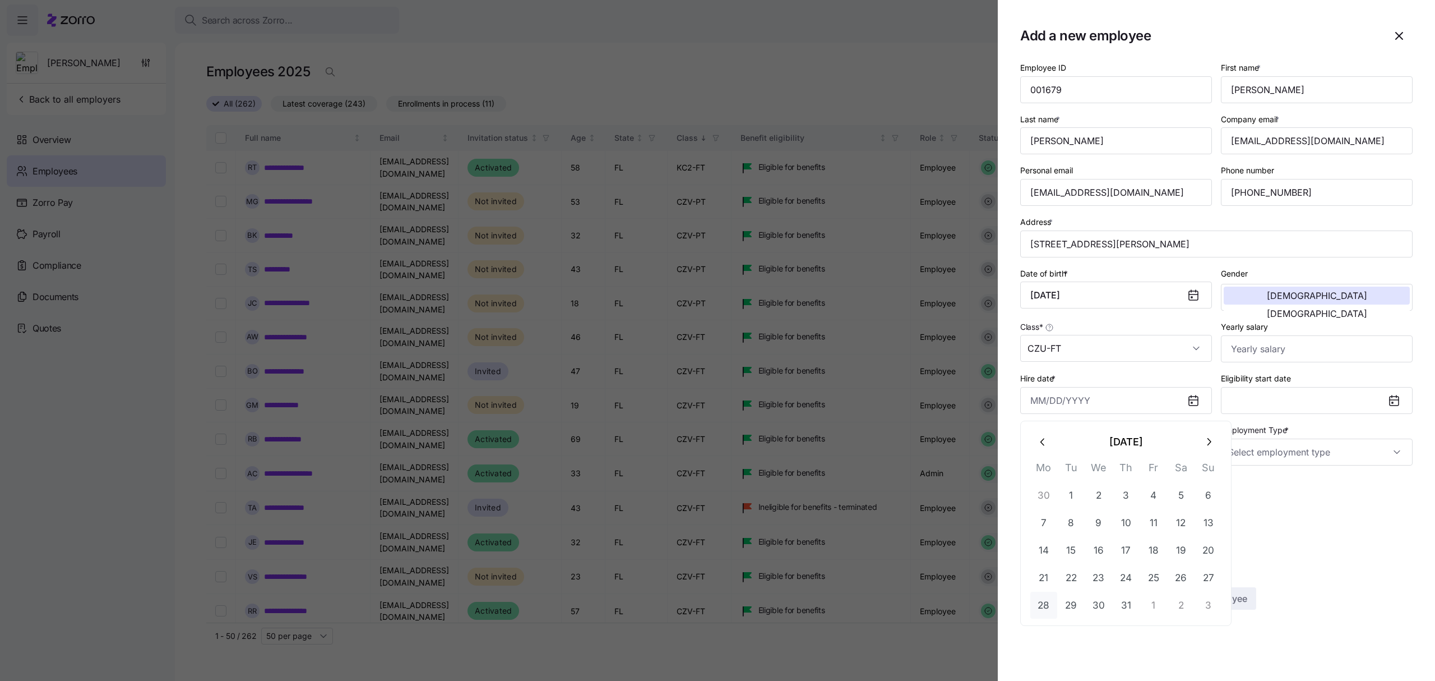
click at [1044, 601] on button "28" at bounding box center [1044, 605] width 27 height 27
type input "July 28, 2025"
click at [1322, 449] on input "Employment Type *" at bounding box center [1317, 451] width 192 height 27
click at [1245, 484] on span "Full Time" at bounding box center [1251, 489] width 33 height 12
type input "Full Time"
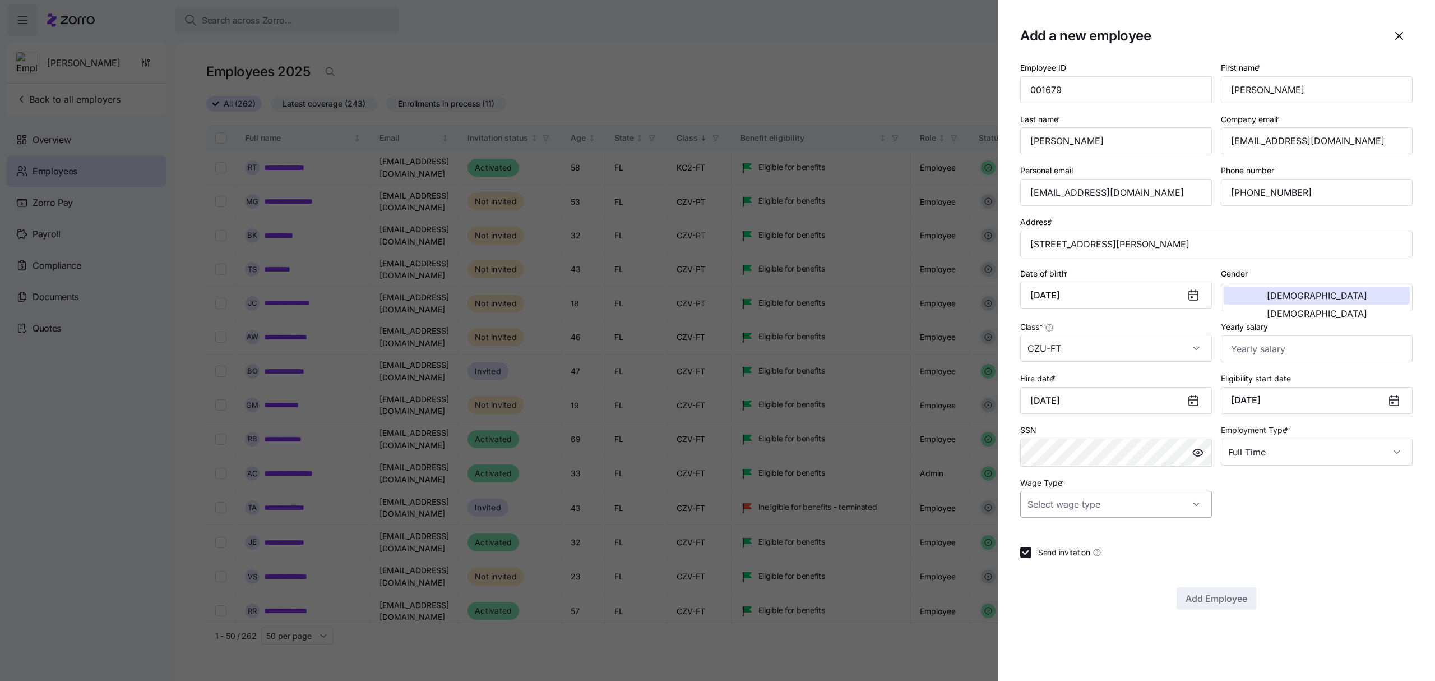
click at [1124, 508] on input "Wage Type *" at bounding box center [1116, 504] width 192 height 27
click at [1059, 534] on div "Salary" at bounding box center [1116, 542] width 183 height 24
type input "Salary"
drag, startPoint x: 1371, startPoint y: 139, endPoint x: 1223, endPoint y: 141, distance: 147.5
click at [1223, 141] on input "gturner@daytonandrews.com" at bounding box center [1317, 140] width 192 height 27
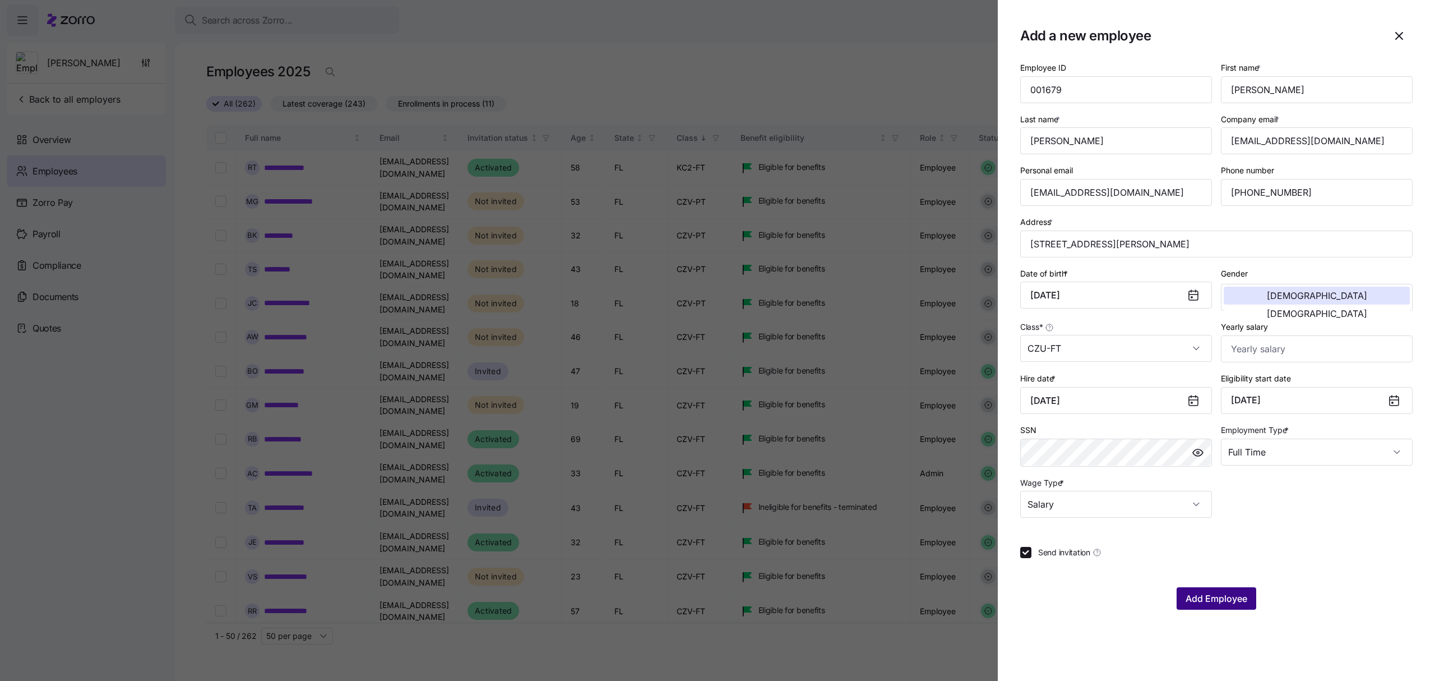
click at [1218, 598] on span "Add Employee" at bounding box center [1217, 598] width 62 height 13
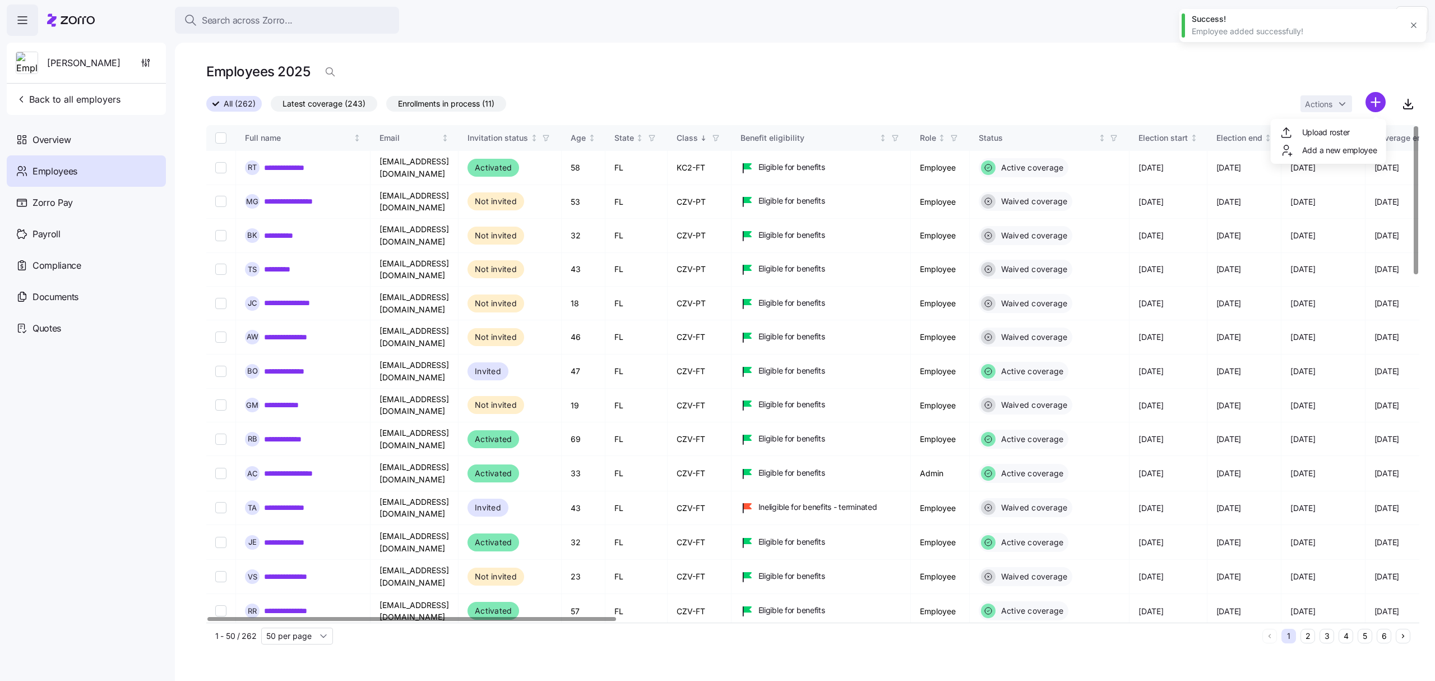
click at [1375, 101] on html "**********" at bounding box center [717, 337] width 1435 height 674
click at [1308, 147] on span "Add a new employee" at bounding box center [1339, 150] width 75 height 11
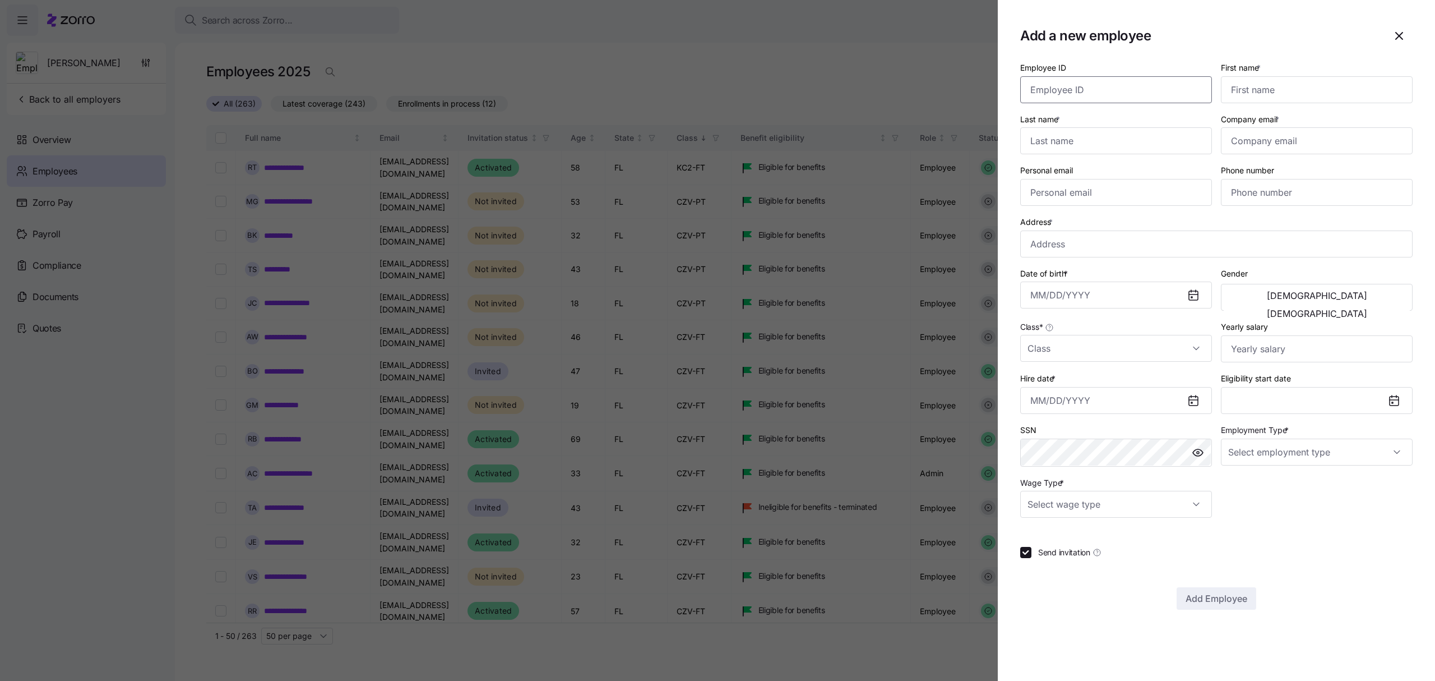
click at [1081, 88] on input "Employee ID" at bounding box center [1116, 89] width 192 height 27
paste input "001131"
type input "001131"
click at [1255, 93] on input "First name *" at bounding box center [1317, 89] width 192 height 27
type input "Jacob"
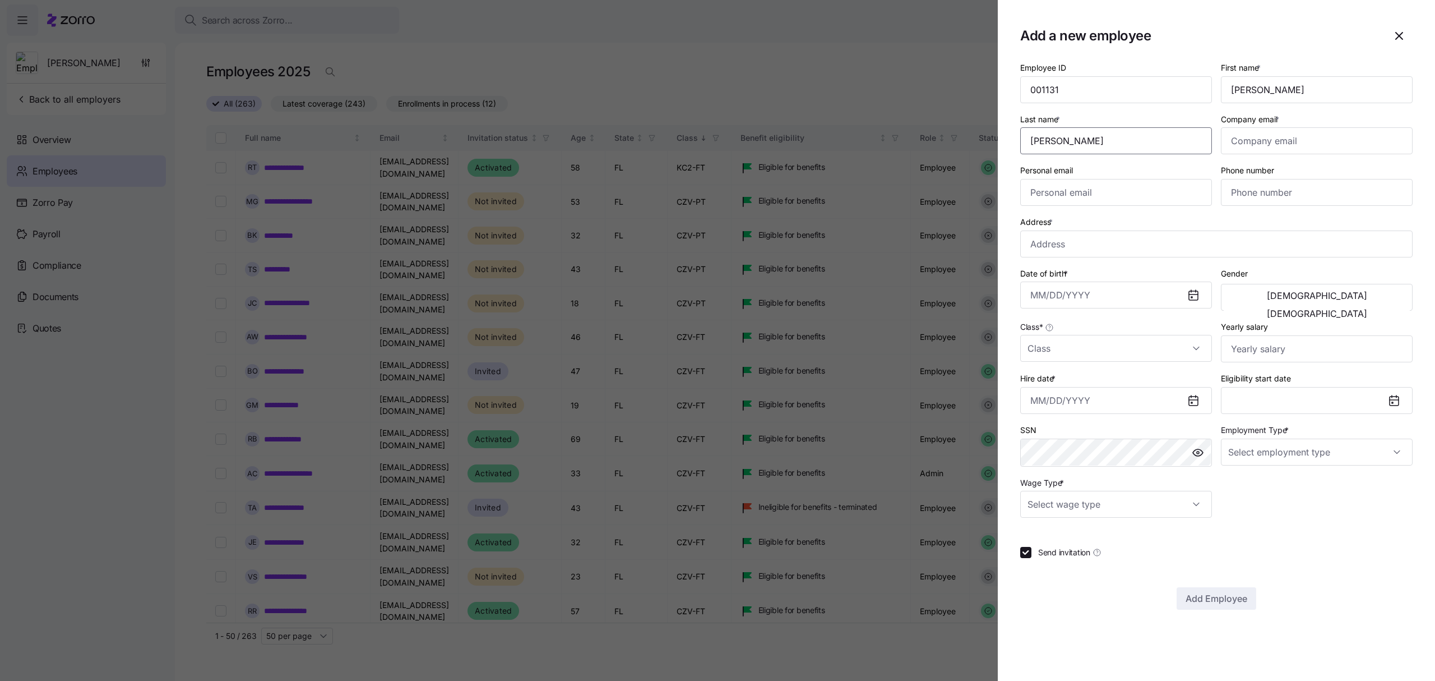
type input "Smith"
click at [1274, 142] on input "Company email *" at bounding box center [1317, 140] width 192 height 27
paste input "jsmith@daytonandrews.com"
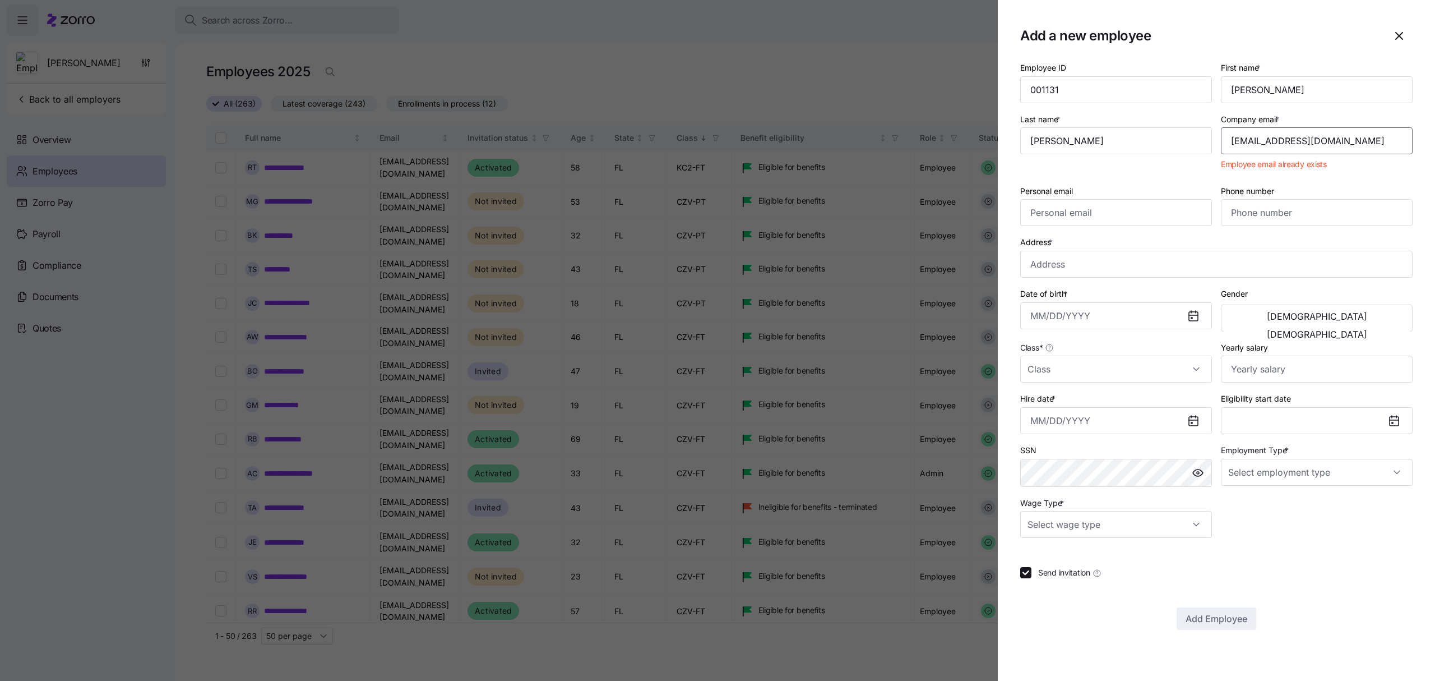
type input "jsmith@daytonandrews.com"
click at [272, 21] on div at bounding box center [717, 340] width 1435 height 681
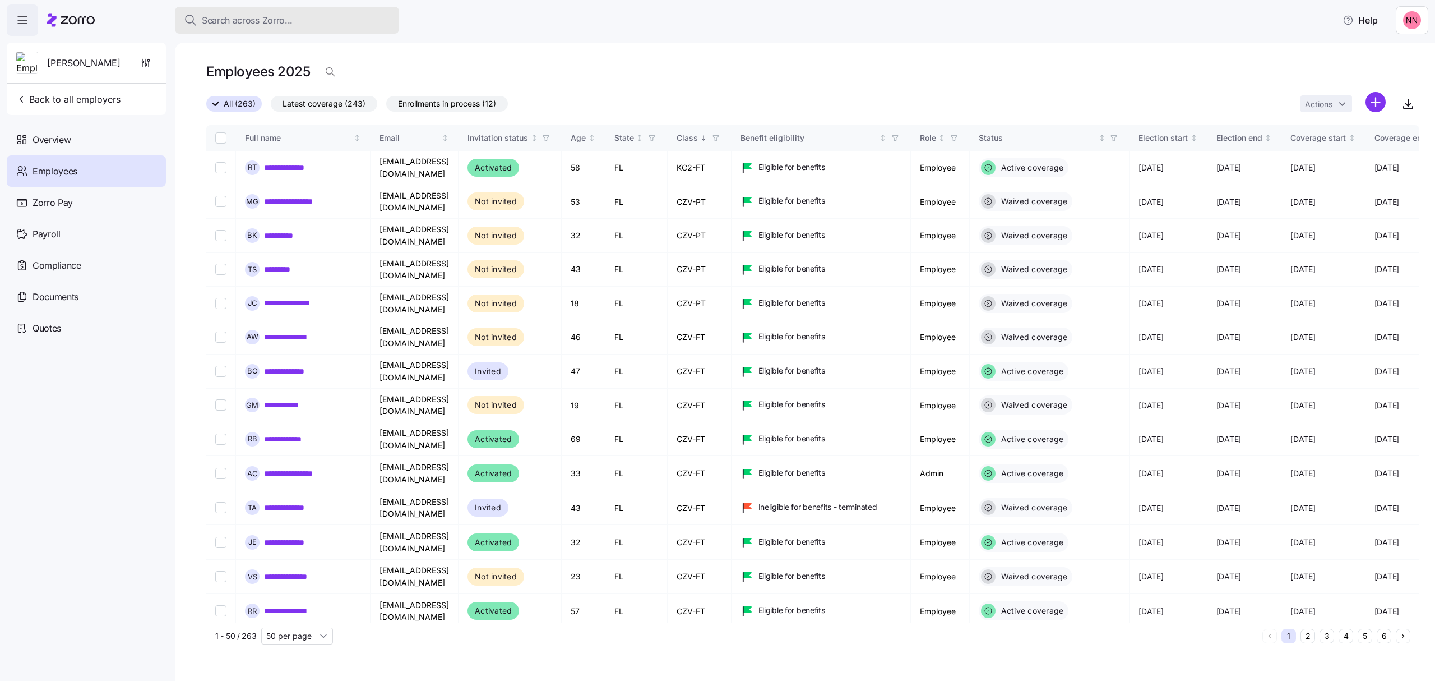
click at [267, 18] on span "Search across Zorro..." at bounding box center [247, 20] width 91 height 14
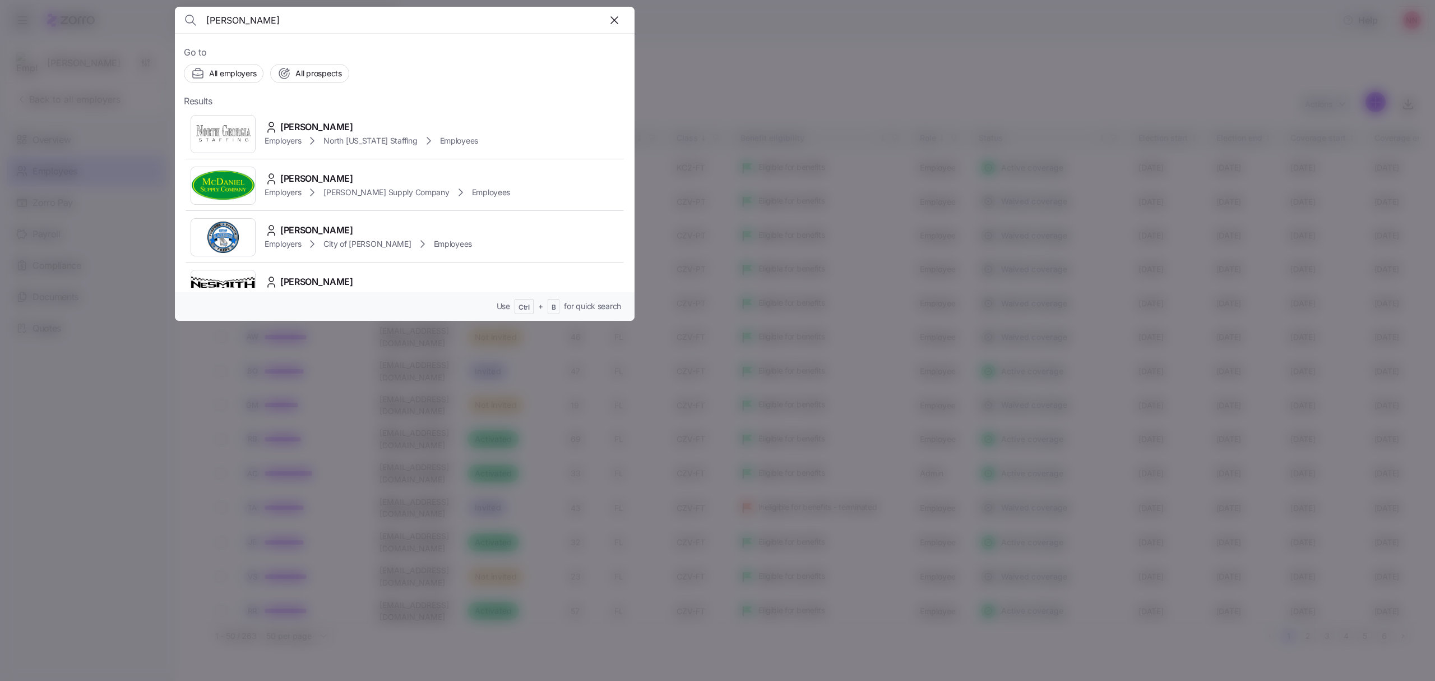
type input "jacob smith"
click at [335, 227] on div "Evan J Smith" at bounding box center [356, 230] width 182 height 14
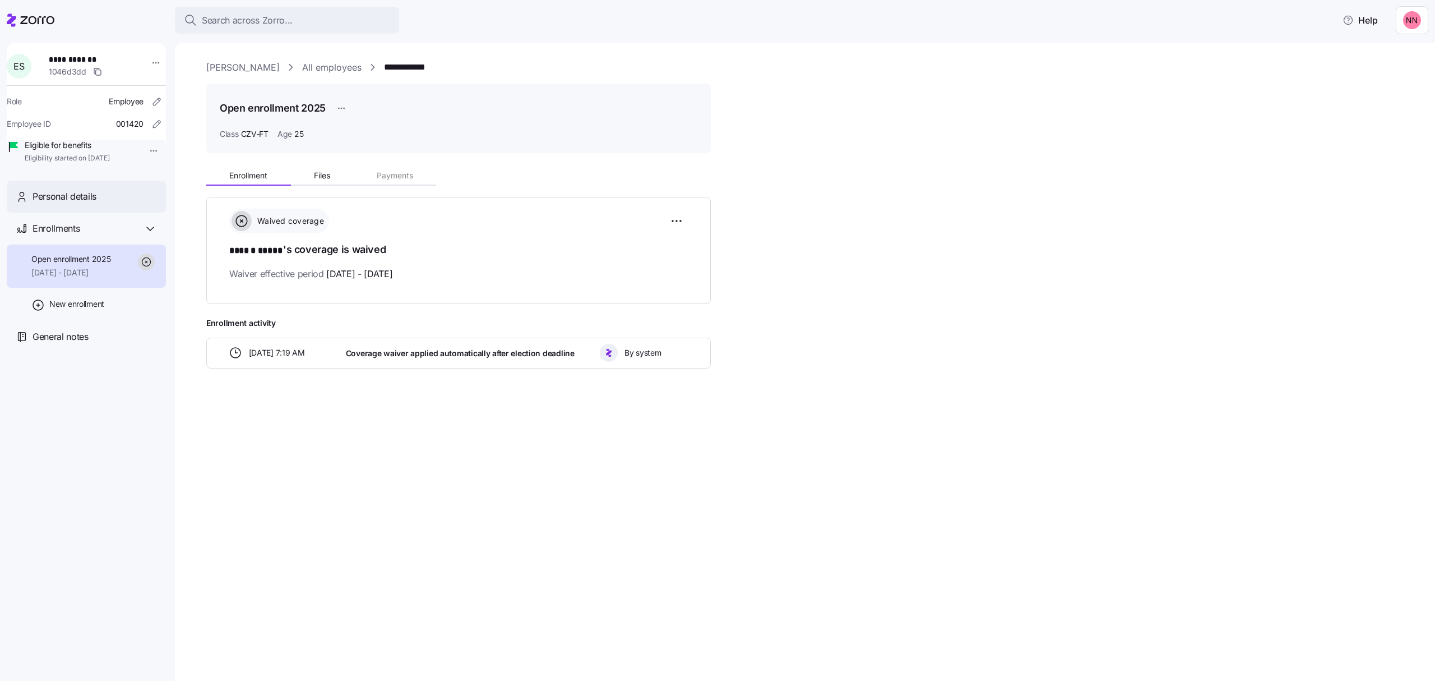
click at [145, 204] on div "Personal details" at bounding box center [95, 197] width 124 height 14
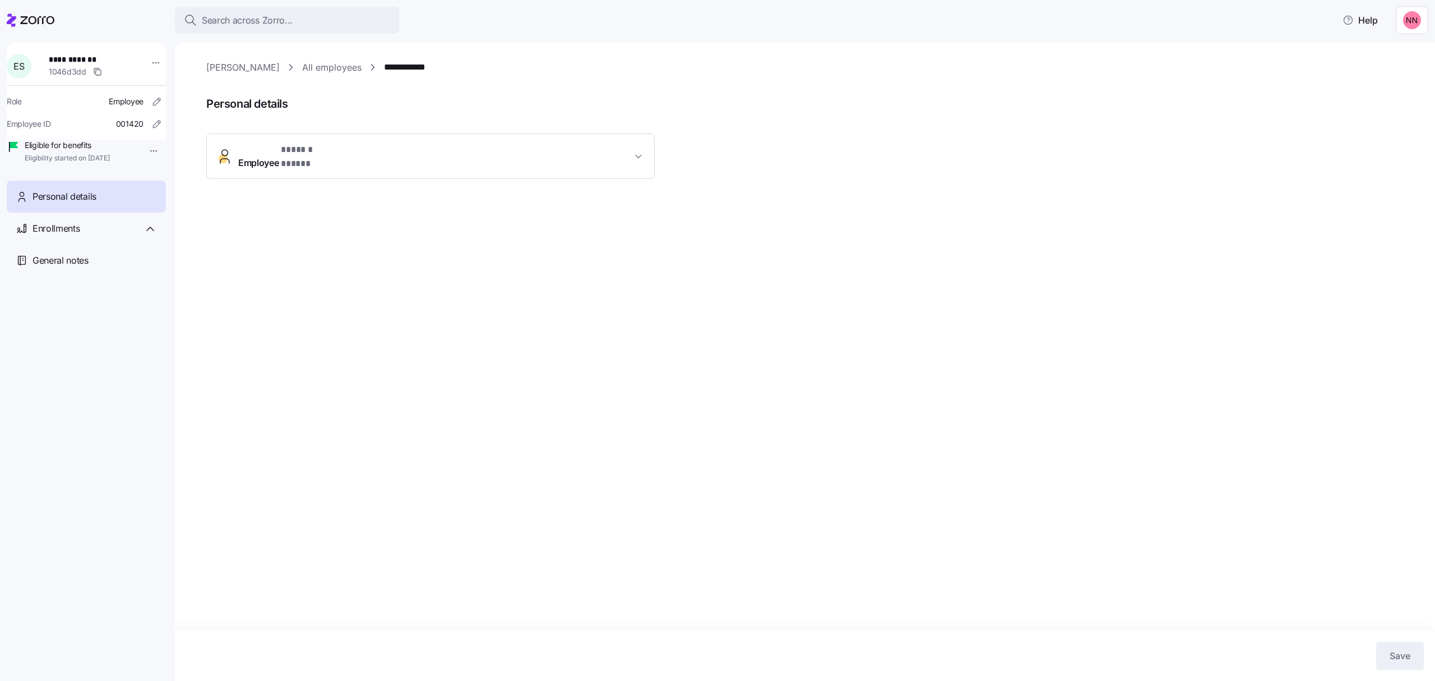
click at [645, 145] on button "Employee * ****** ***** *" at bounding box center [430, 156] width 447 height 45
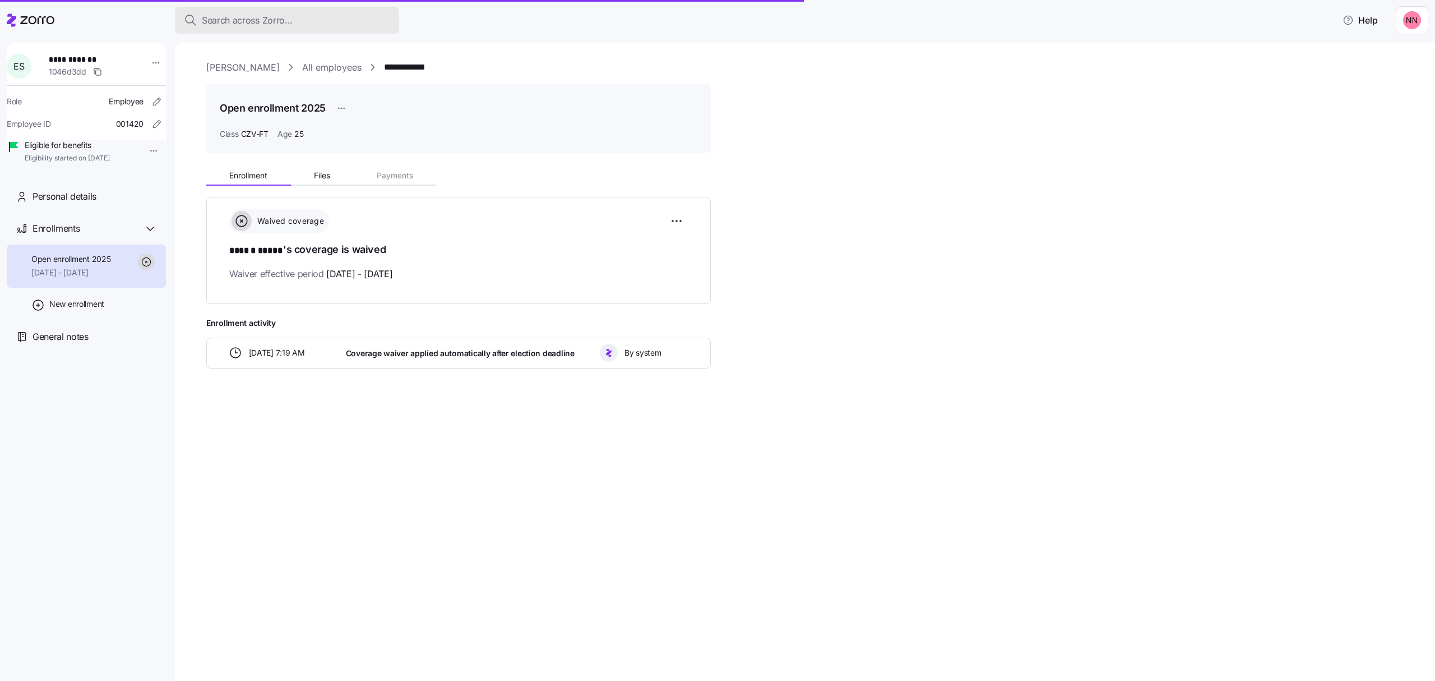
click at [342, 21] on div "Search across Zorro..." at bounding box center [287, 20] width 206 height 14
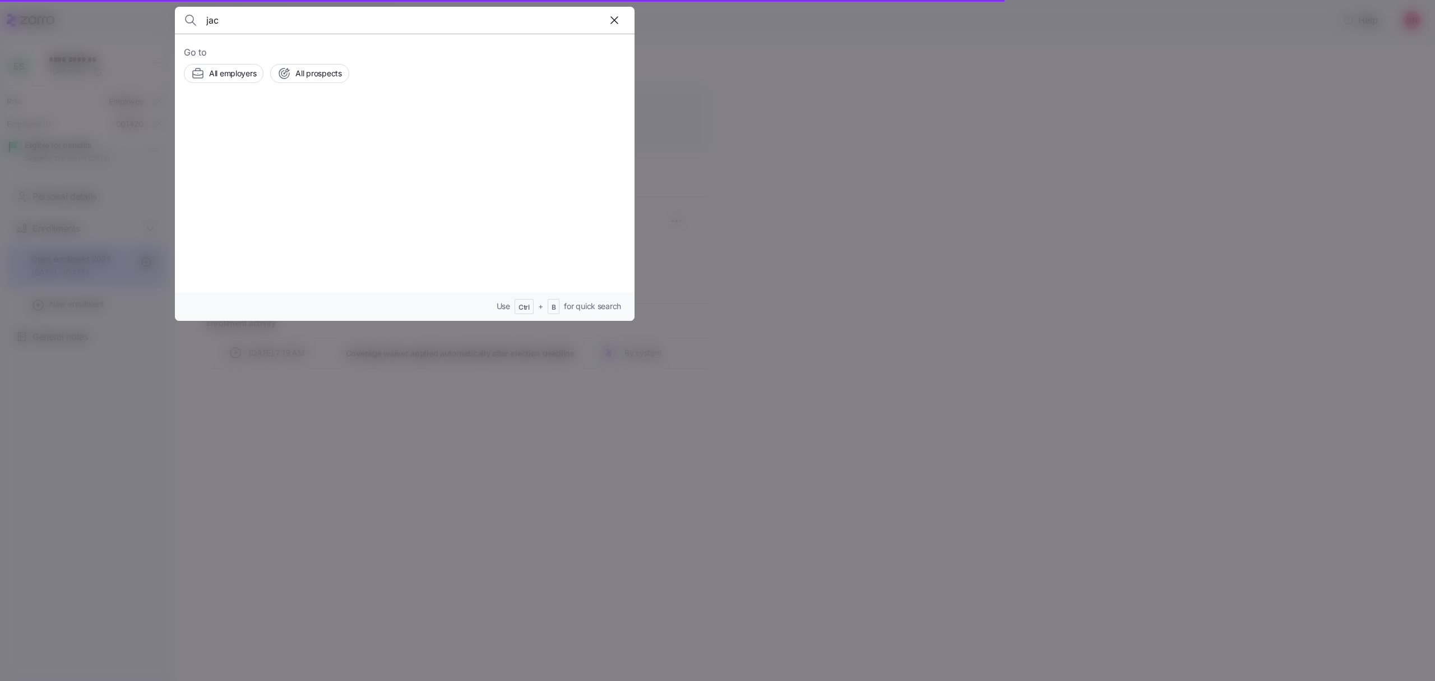
type input "jaco"
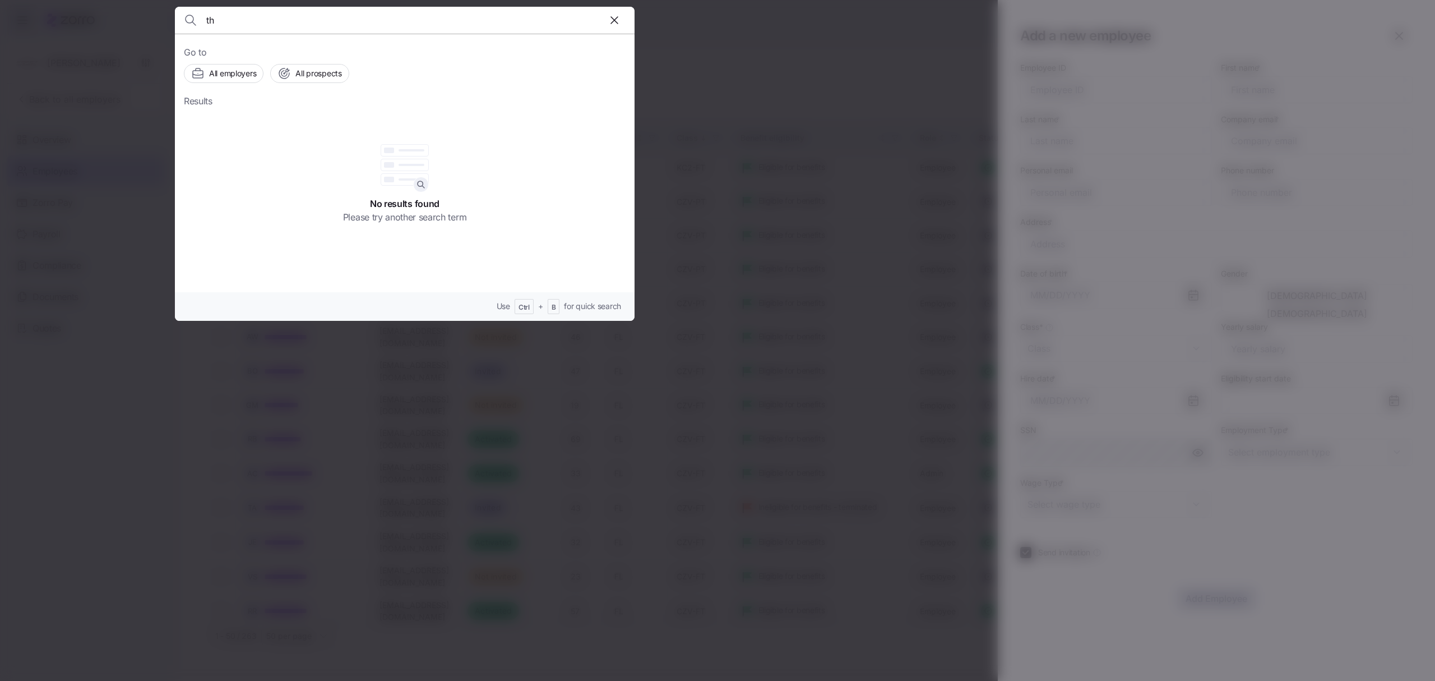
drag, startPoint x: 233, startPoint y: 19, endPoint x: 160, endPoint y: 20, distance: 72.9
click at [160, 674] on div "th Go to All employers All prospects Results No results found Please try anothe…" at bounding box center [717, 674] width 1435 height 0
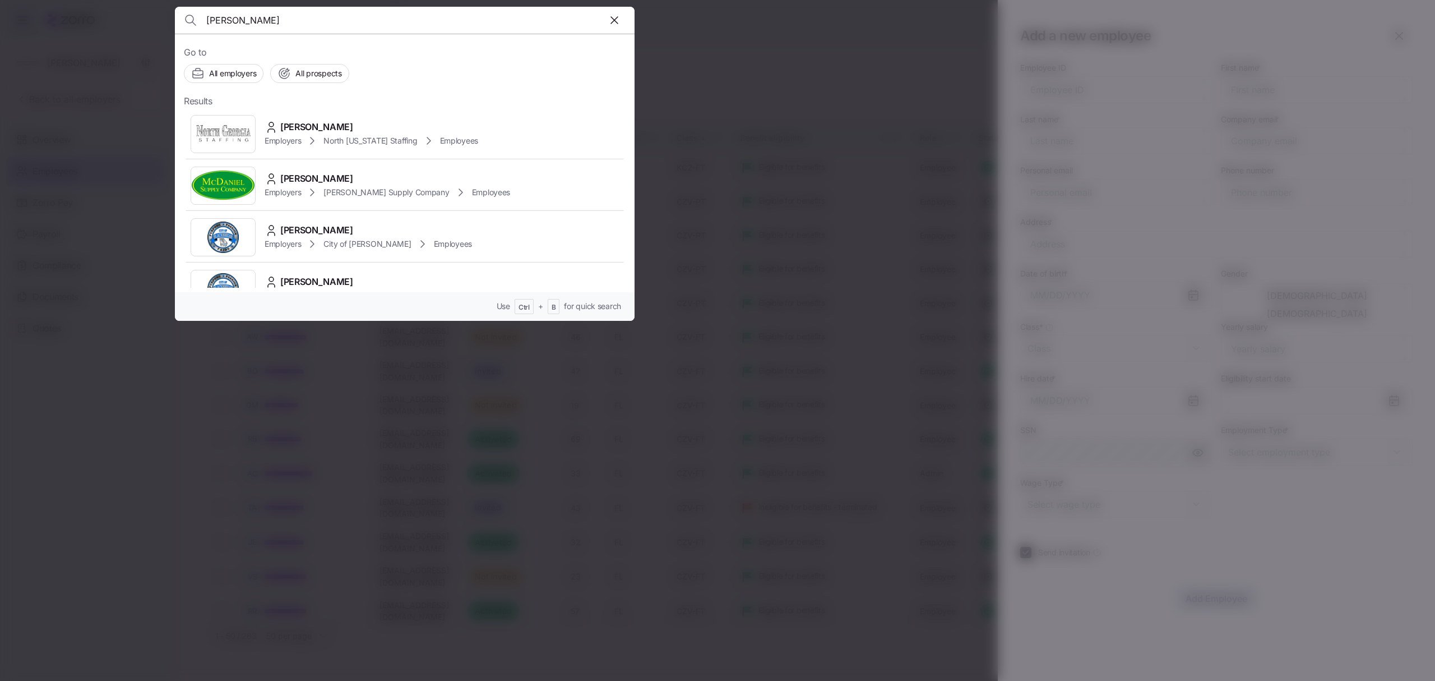
click at [248, 19] on input "jacob smiyth" at bounding box center [349, 20] width 287 height 27
click at [278, 18] on input "jacob smith" at bounding box center [349, 20] width 287 height 27
type input "jacob smith"
drag, startPoint x: 640, startPoint y: 272, endPoint x: 622, endPoint y: 278, distance: 19.0
click at [637, 274] on div at bounding box center [717, 340] width 1435 height 681
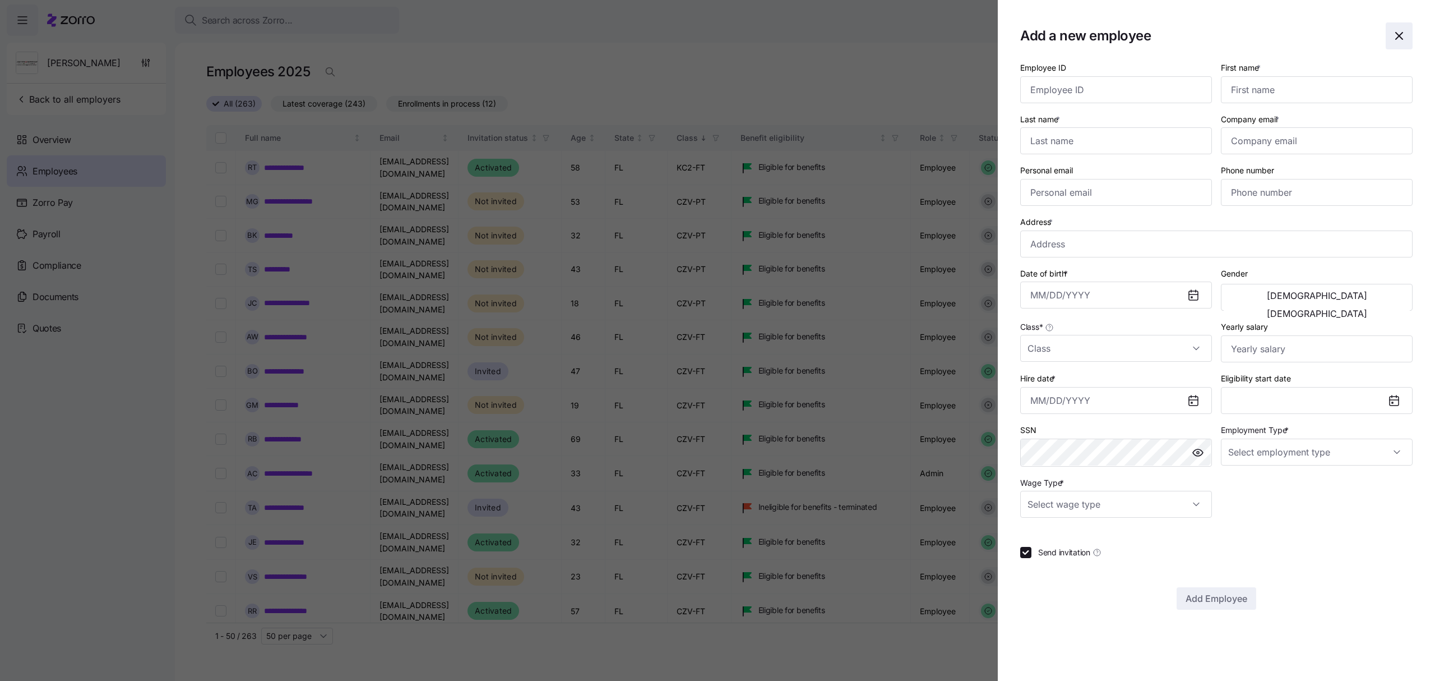
click at [1398, 36] on icon "button" at bounding box center [1399, 36] width 7 height 7
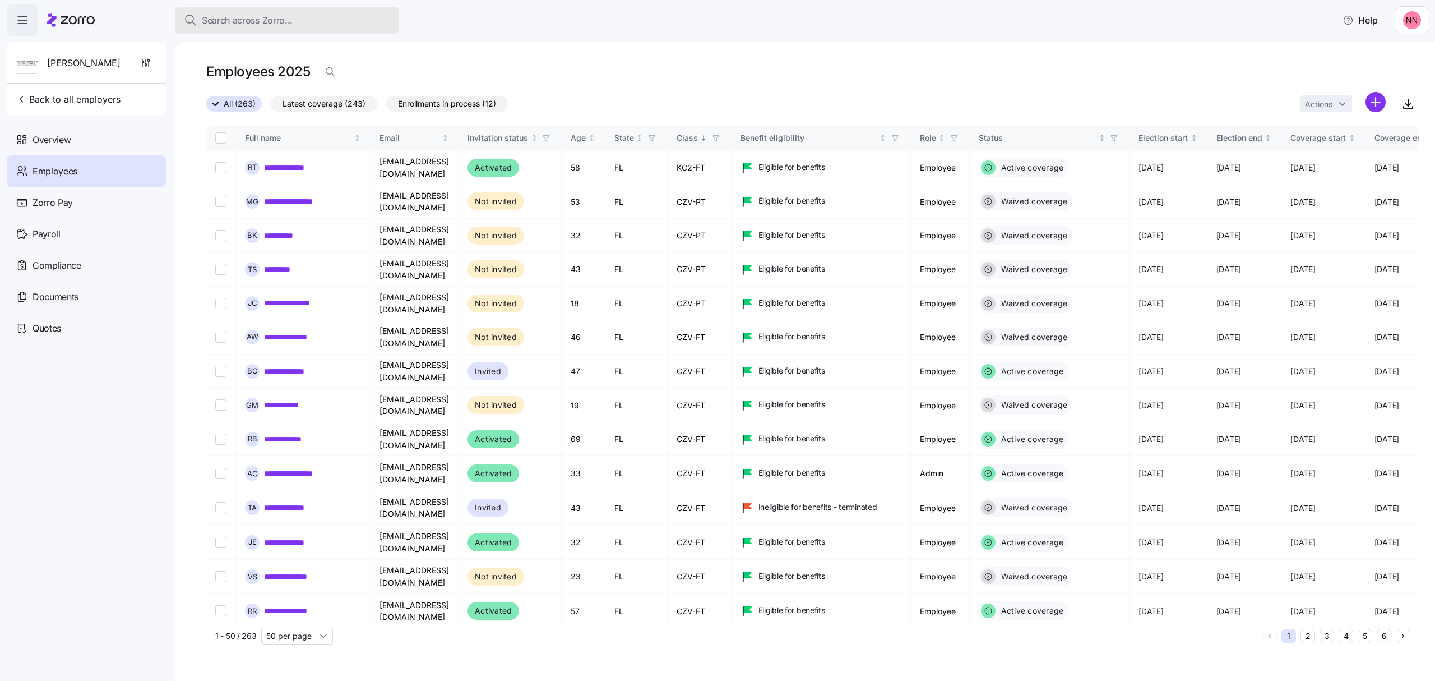
click at [247, 17] on span "Search across Zorro..." at bounding box center [247, 20] width 91 height 14
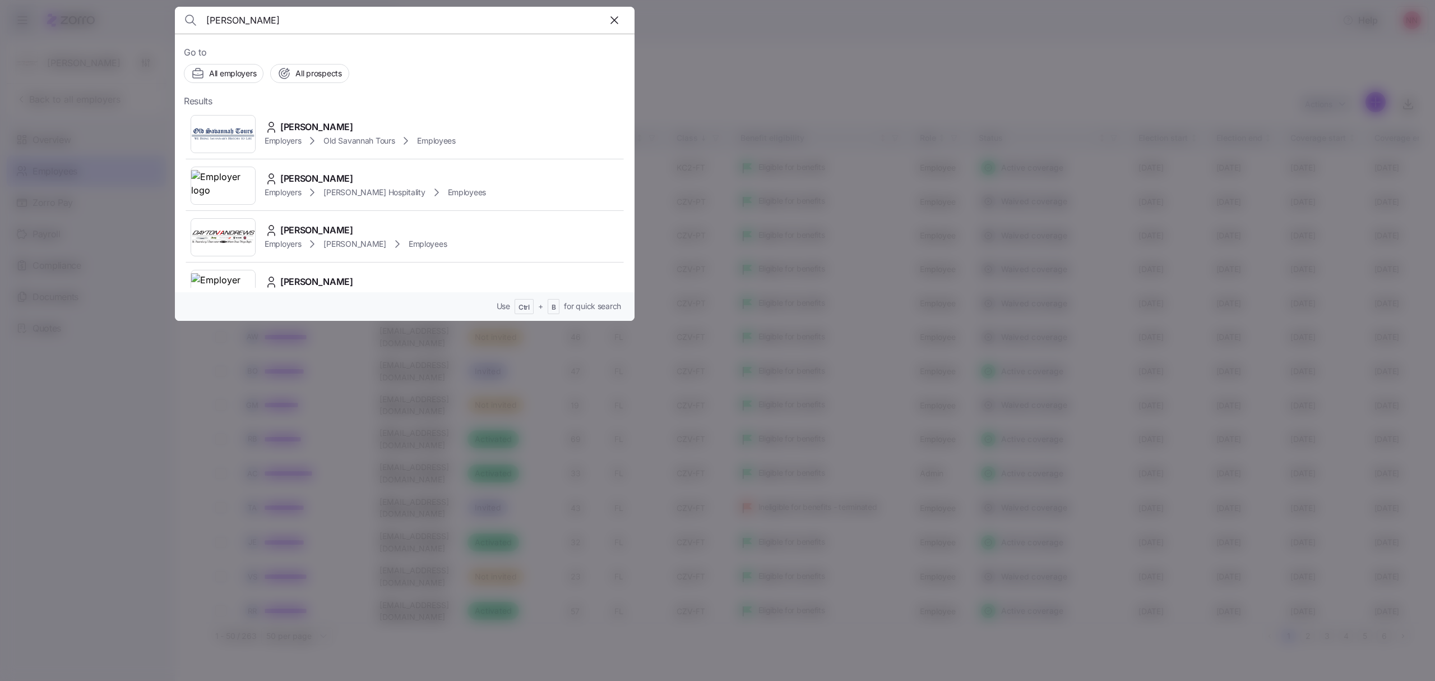
click at [297, 20] on input "jacob smith" at bounding box center [349, 20] width 287 height 27
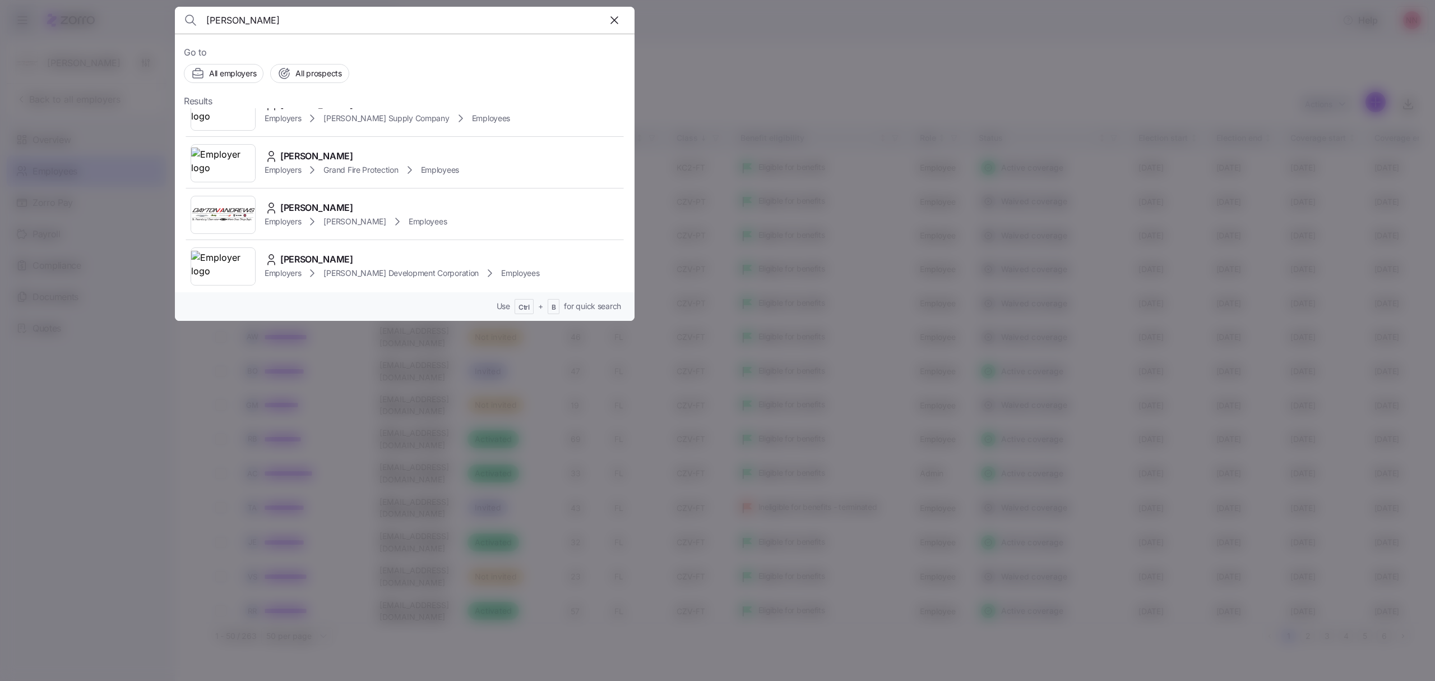
scroll to position [747, 0]
click at [384, 210] on div "Jennifer L Smith" at bounding box center [356, 205] width 182 height 14
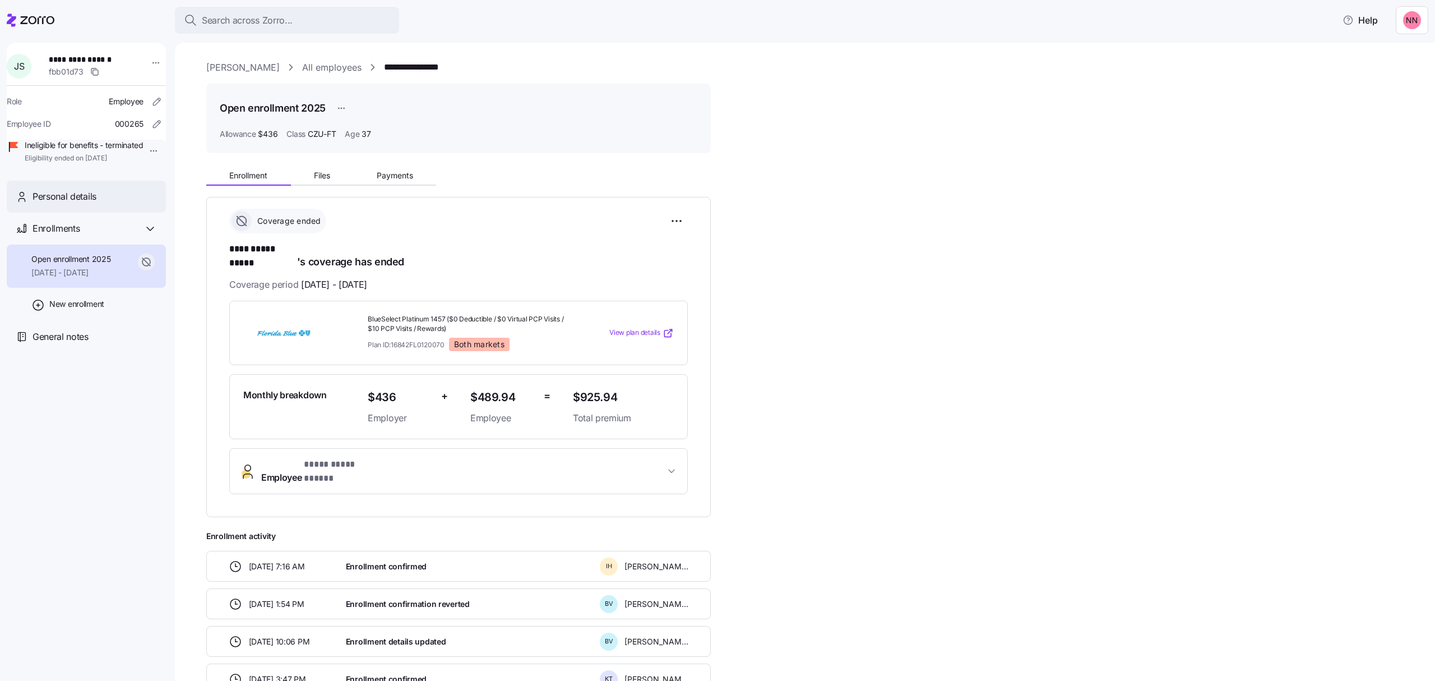
click at [113, 204] on div "Personal details" at bounding box center [95, 197] width 124 height 14
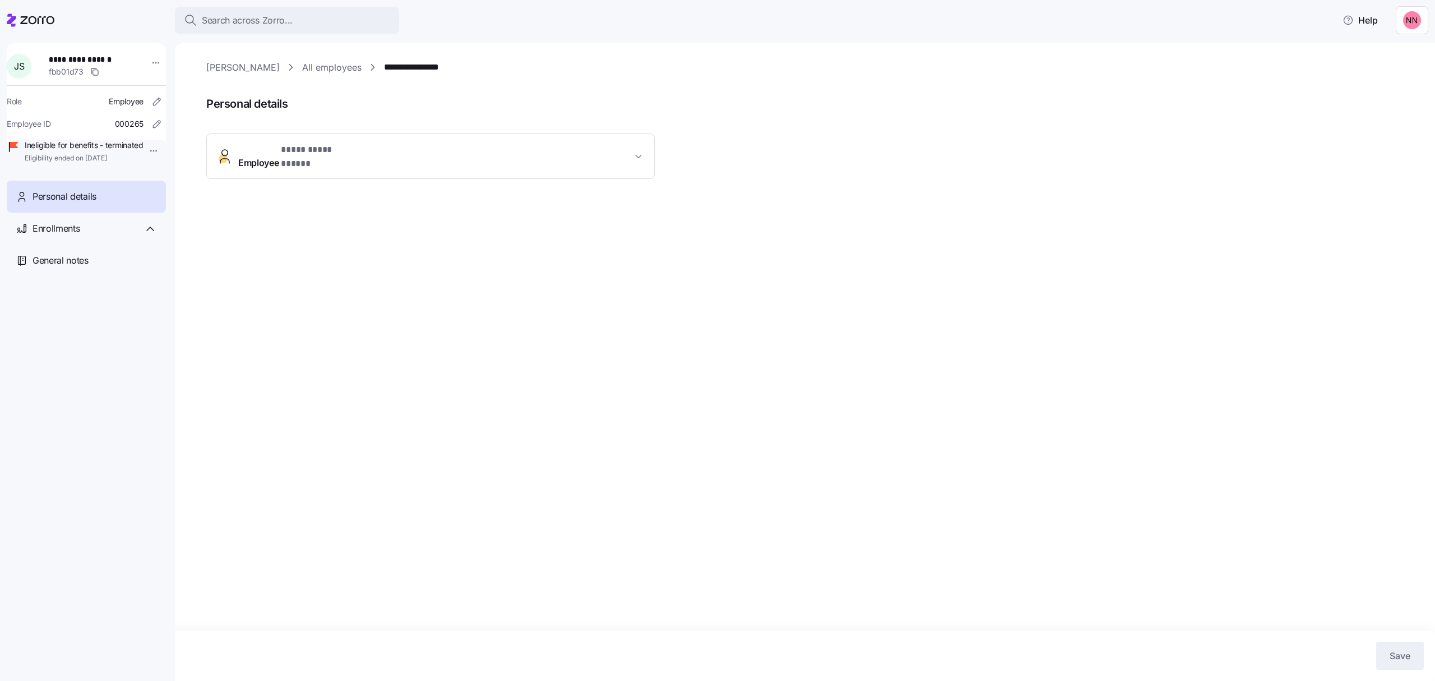
click at [633, 151] on icon "button" at bounding box center [638, 156] width 11 height 11
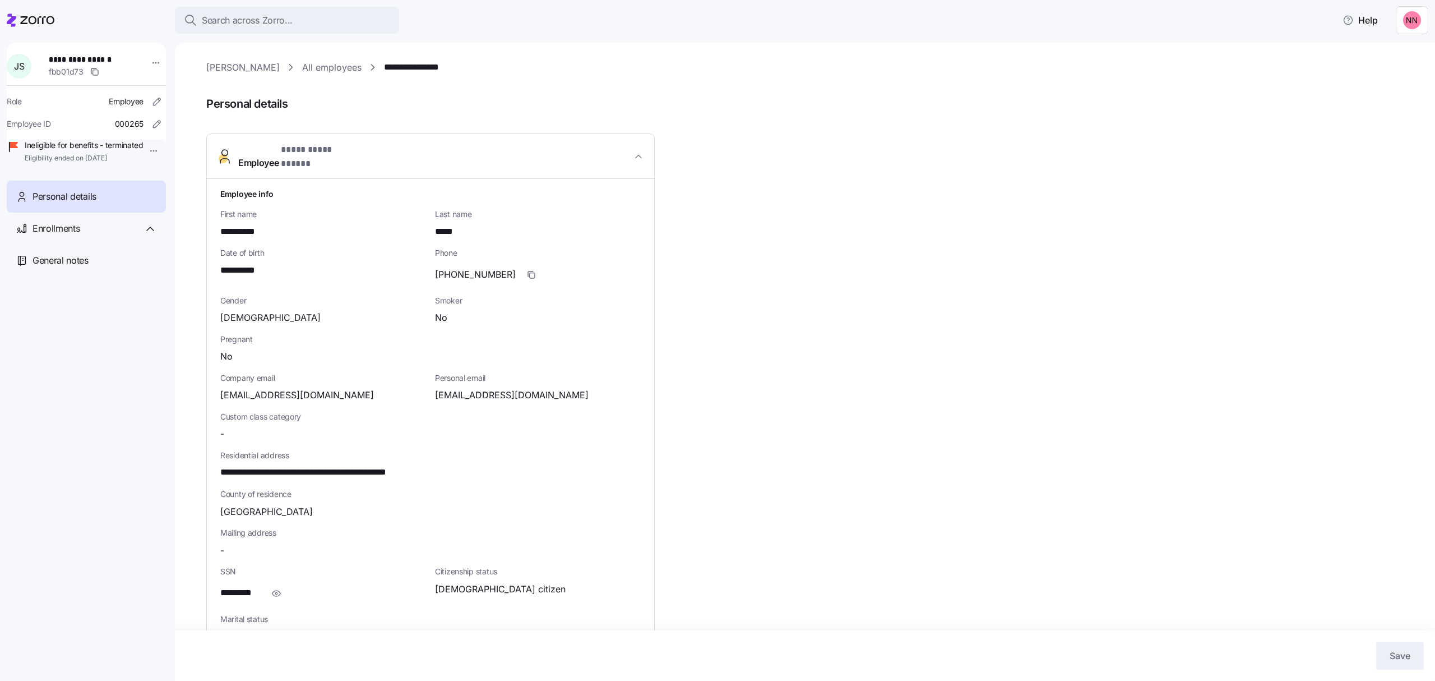
click at [340, 67] on link "All employees" at bounding box center [331, 68] width 59 height 14
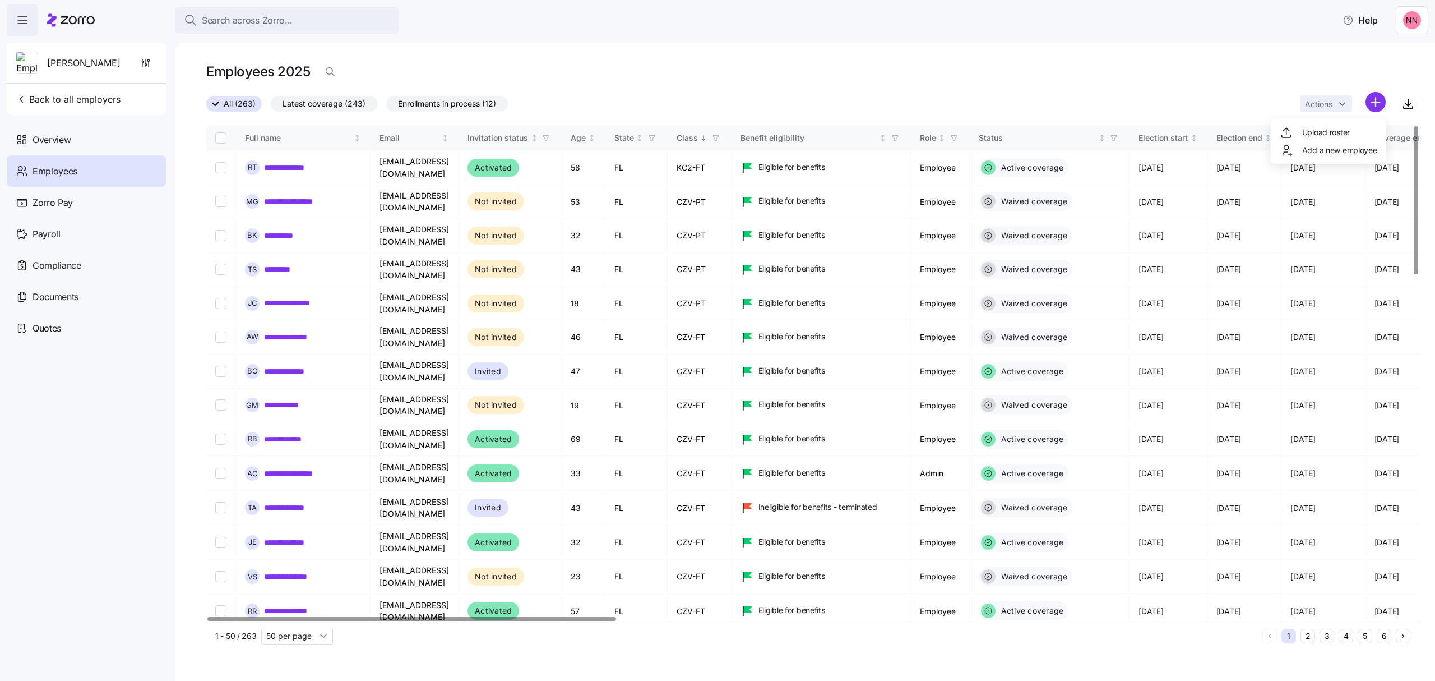
click at [1378, 102] on html "**********" at bounding box center [717, 337] width 1435 height 674
click at [1320, 155] on span "Add a new employee" at bounding box center [1339, 150] width 75 height 11
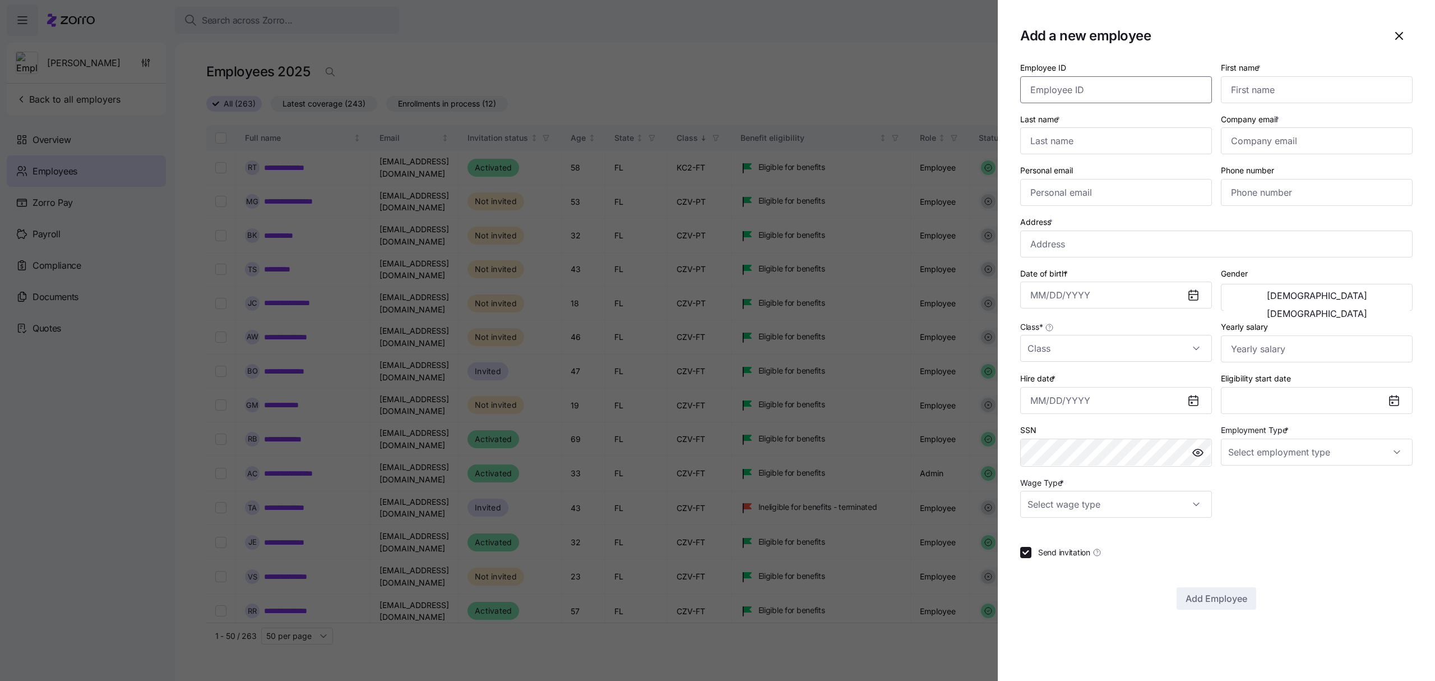
click at [1047, 86] on input "Employee ID" at bounding box center [1116, 89] width 192 height 27
paste input "001682"
type input "001682"
click at [1258, 91] on input "First name *" at bounding box center [1317, 89] width 192 height 27
type input "James"
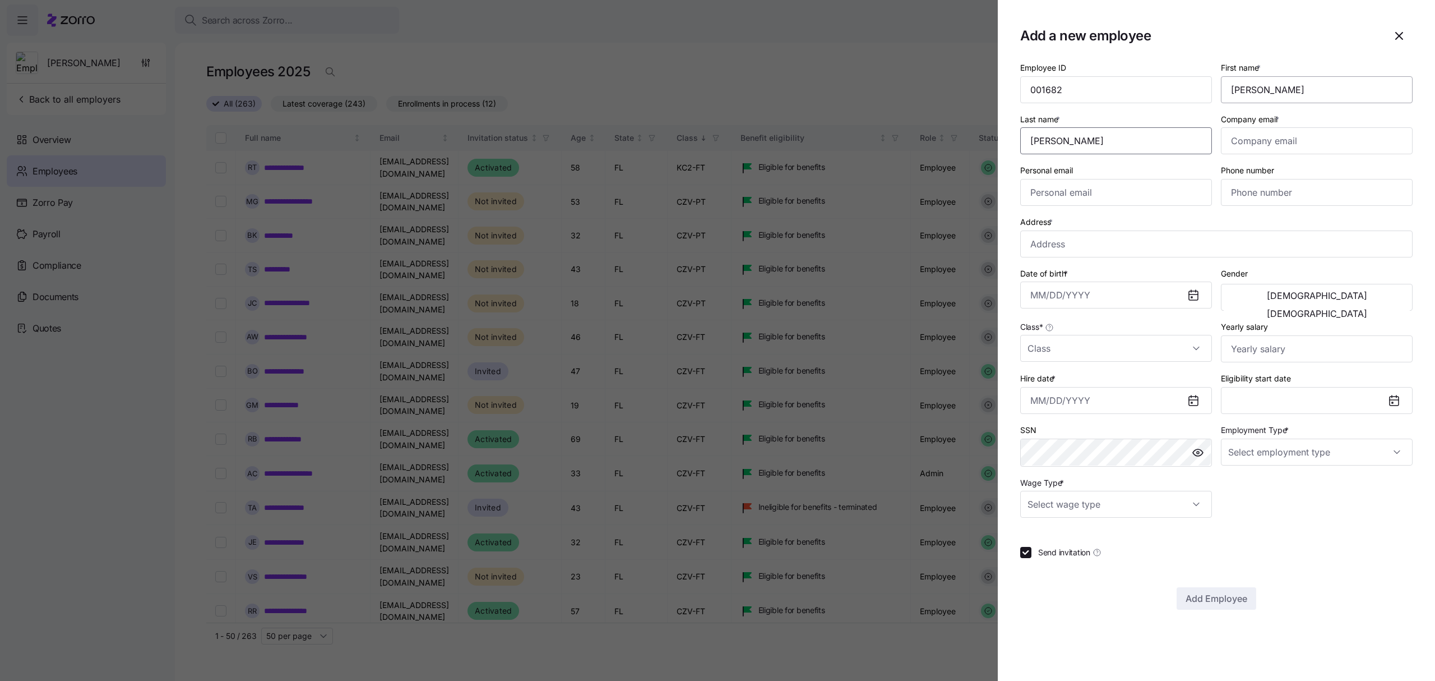
type input "Goodwin"
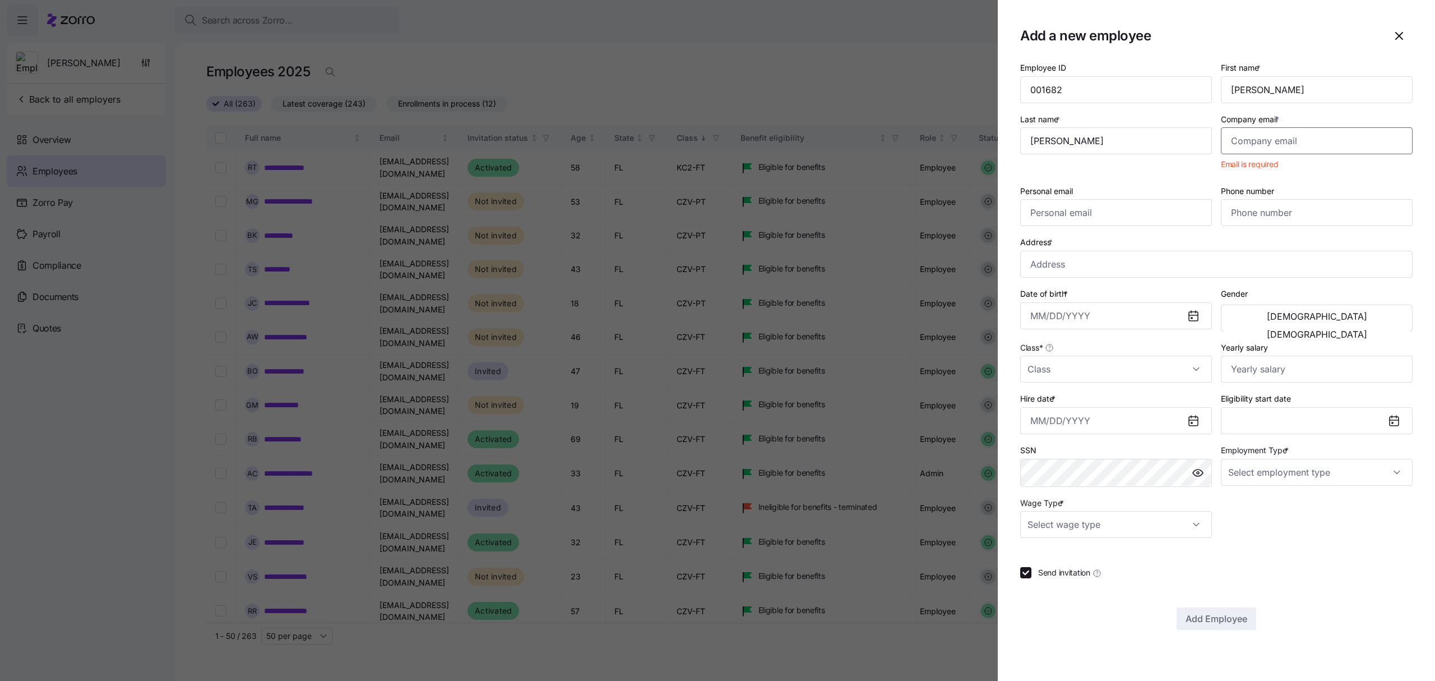
click at [1310, 140] on input "Company email *" at bounding box center [1317, 140] width 192 height 27
paste input "jgoodwin@daytonandrews.com"
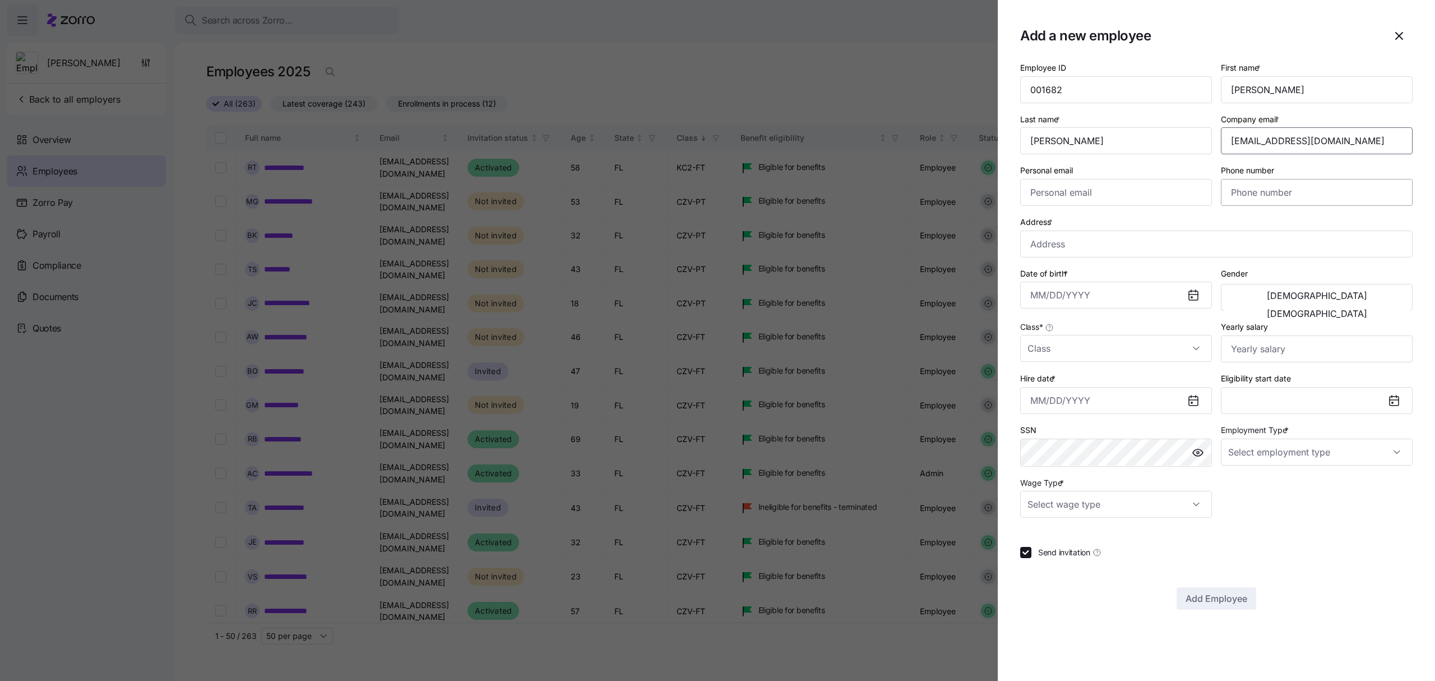
type input "jgoodwin@daytonandrews.com"
click at [1149, 195] on input "Personal email" at bounding box center [1116, 192] width 192 height 27
paste input "travisgoodwinn@gmail.com"
type input "travisgoodwinn@gmail.com"
click at [1270, 191] on input "Phone number" at bounding box center [1317, 192] width 192 height 27
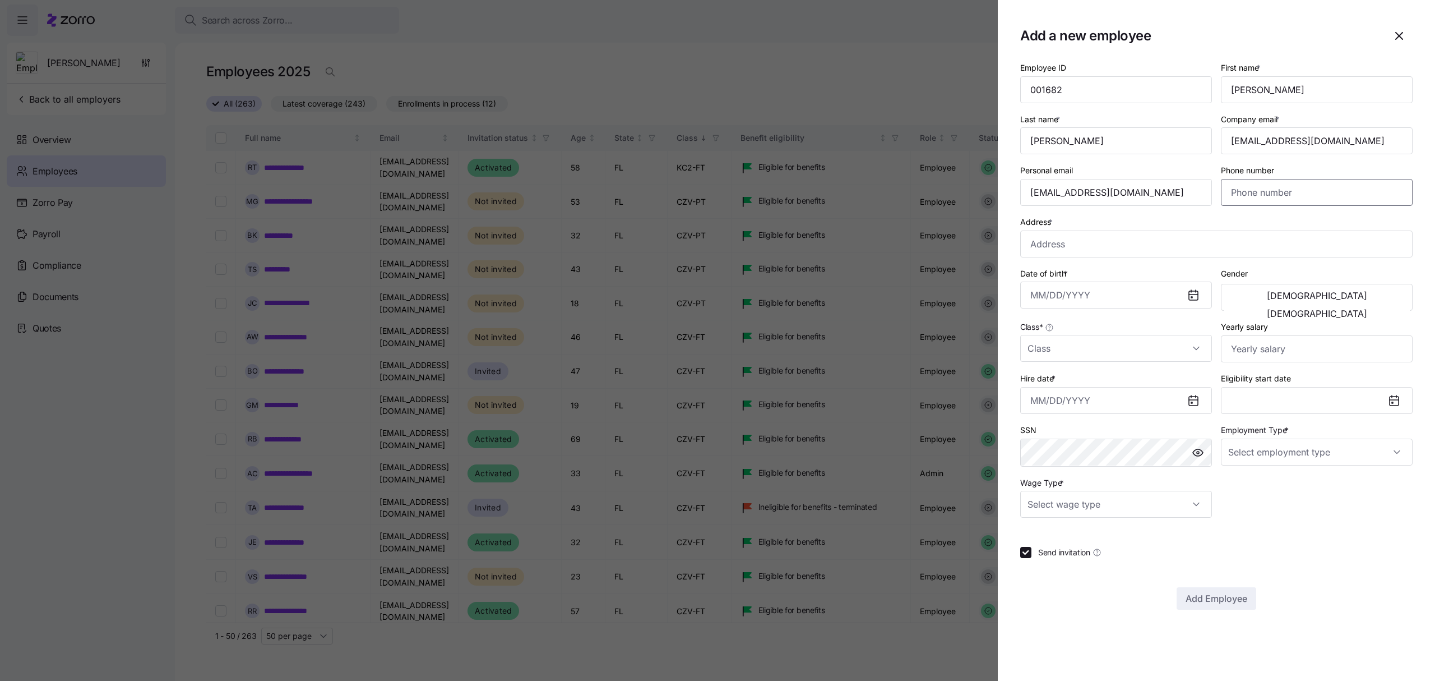
paste input "(407) 562-7487"
type input "(407) 562-7487"
click at [1144, 238] on input "Address *" at bounding box center [1216, 243] width 392 height 27
paste input "2936 Lobelia Drive, Lake Mary, FL, 32746"
type input "2936 Lobelia Dr, Lake Mary, FL 32746, USA"
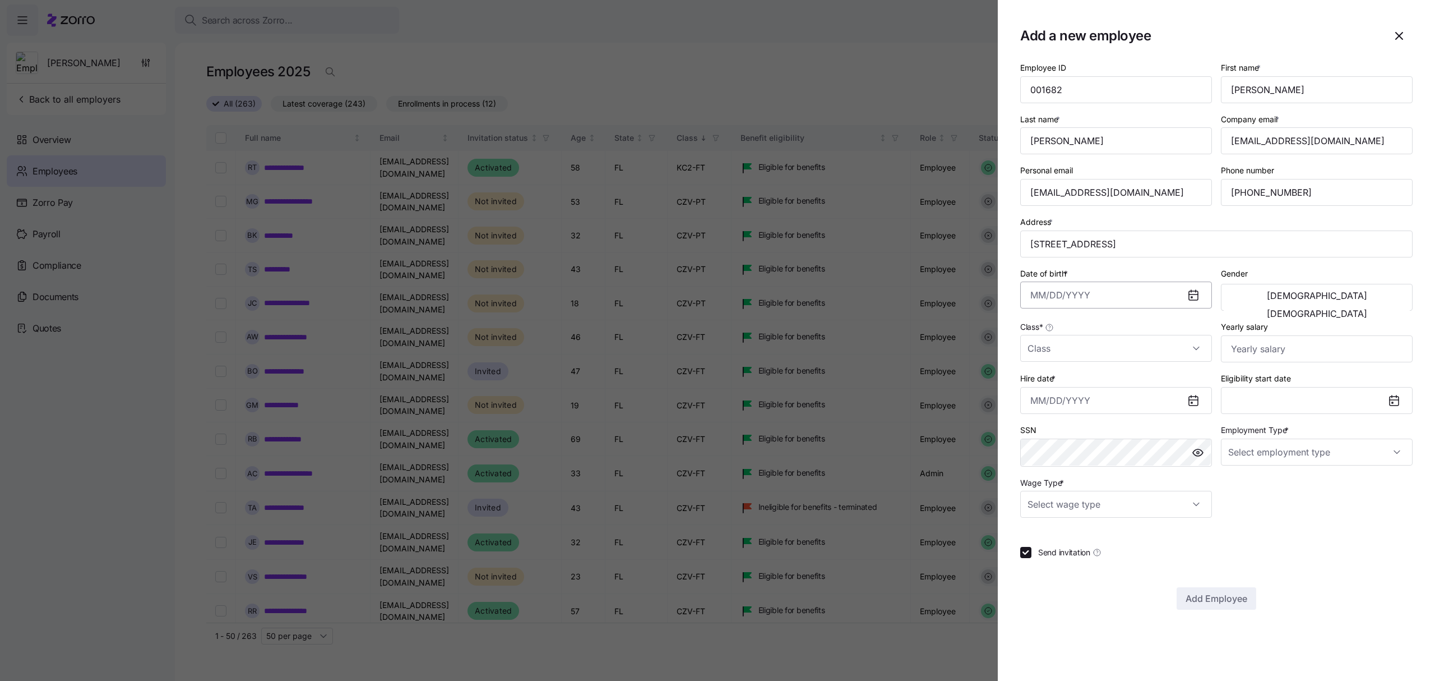
click at [1122, 296] on input "Date of birth *" at bounding box center [1116, 294] width 192 height 27
paste input "08/29/2002"
type input "August 29, 2002"
click at [1267, 298] on span "Male" at bounding box center [1317, 295] width 100 height 9
click at [1087, 343] on input "Class *" at bounding box center [1116, 348] width 192 height 27
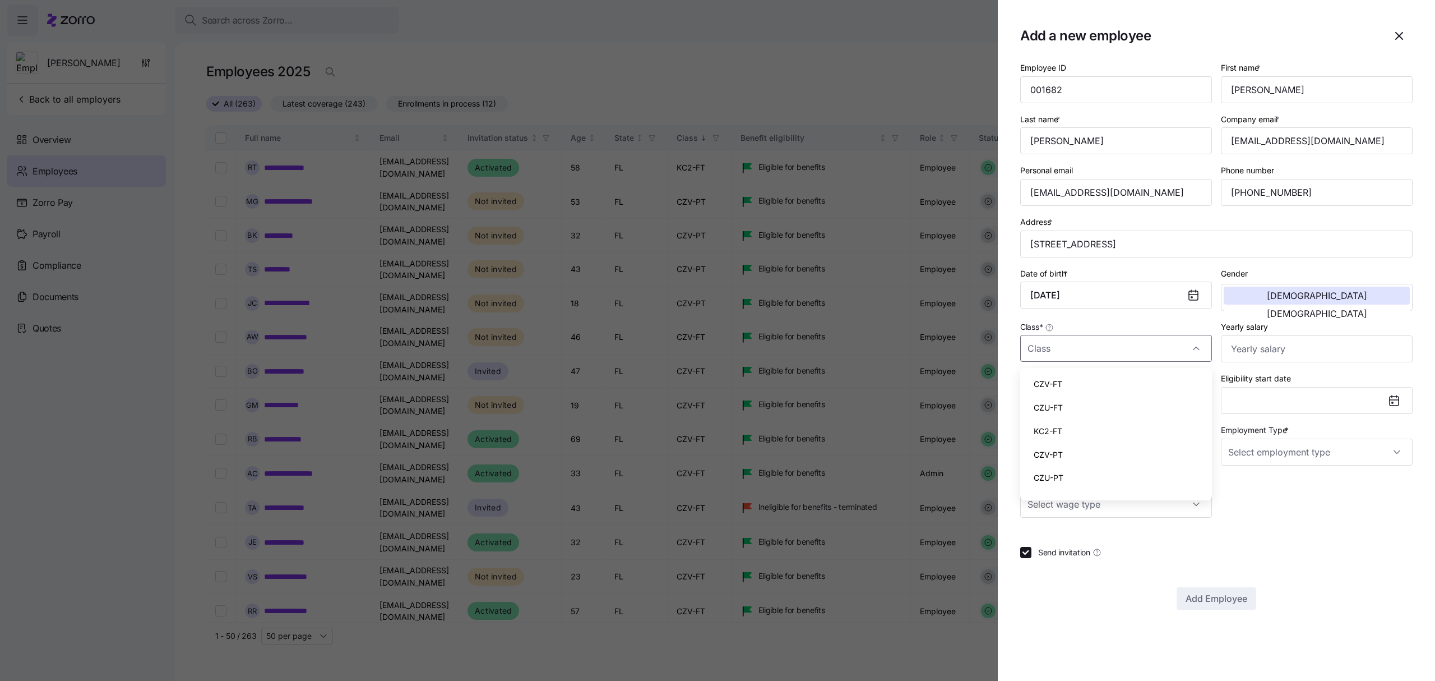
click at [1070, 381] on div "CZV-FT" at bounding box center [1116, 384] width 183 height 24
type input "CZV-FT"
click at [1153, 404] on input "Hire date *" at bounding box center [1116, 400] width 192 height 27
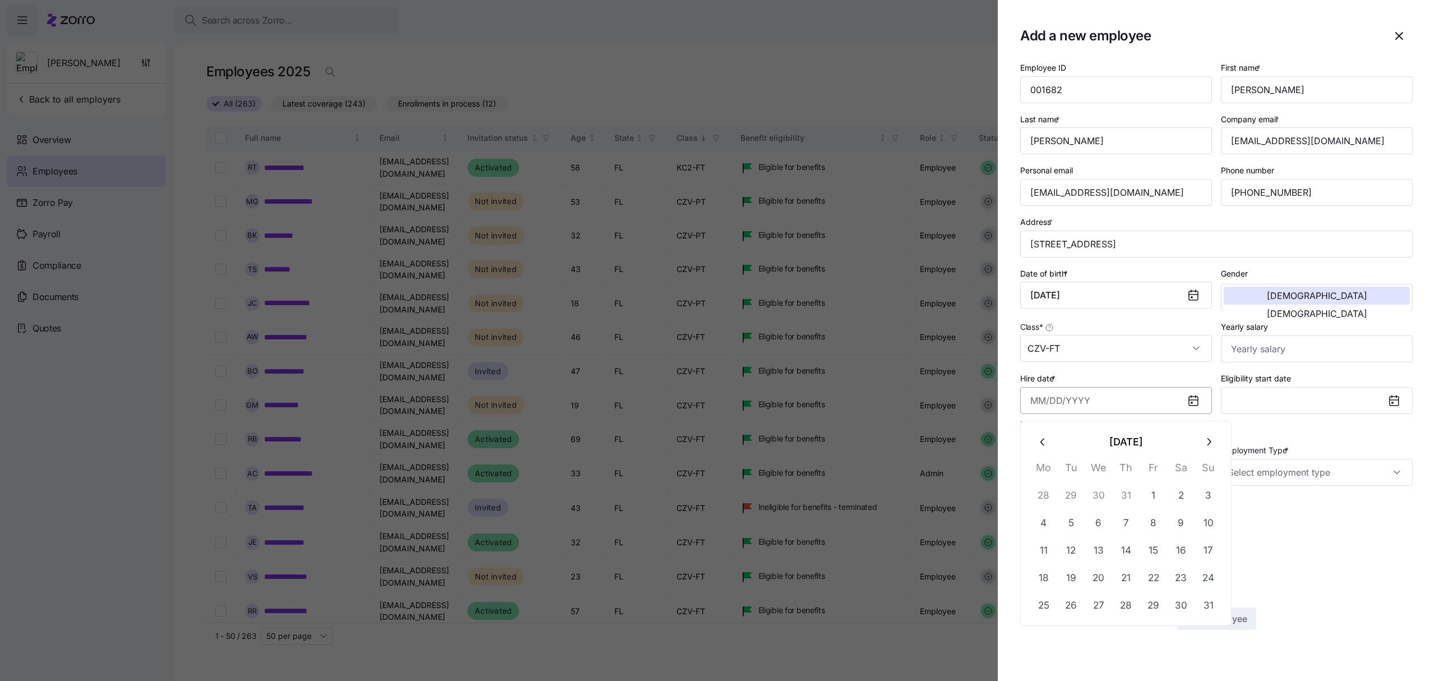
click at [1117, 404] on input "Hire date *" at bounding box center [1116, 400] width 192 height 27
click at [1153, 490] on button "1" at bounding box center [1153, 495] width 27 height 27
type input "August 1, 2025"
click at [1276, 451] on input "Employment Type *" at bounding box center [1317, 451] width 192 height 27
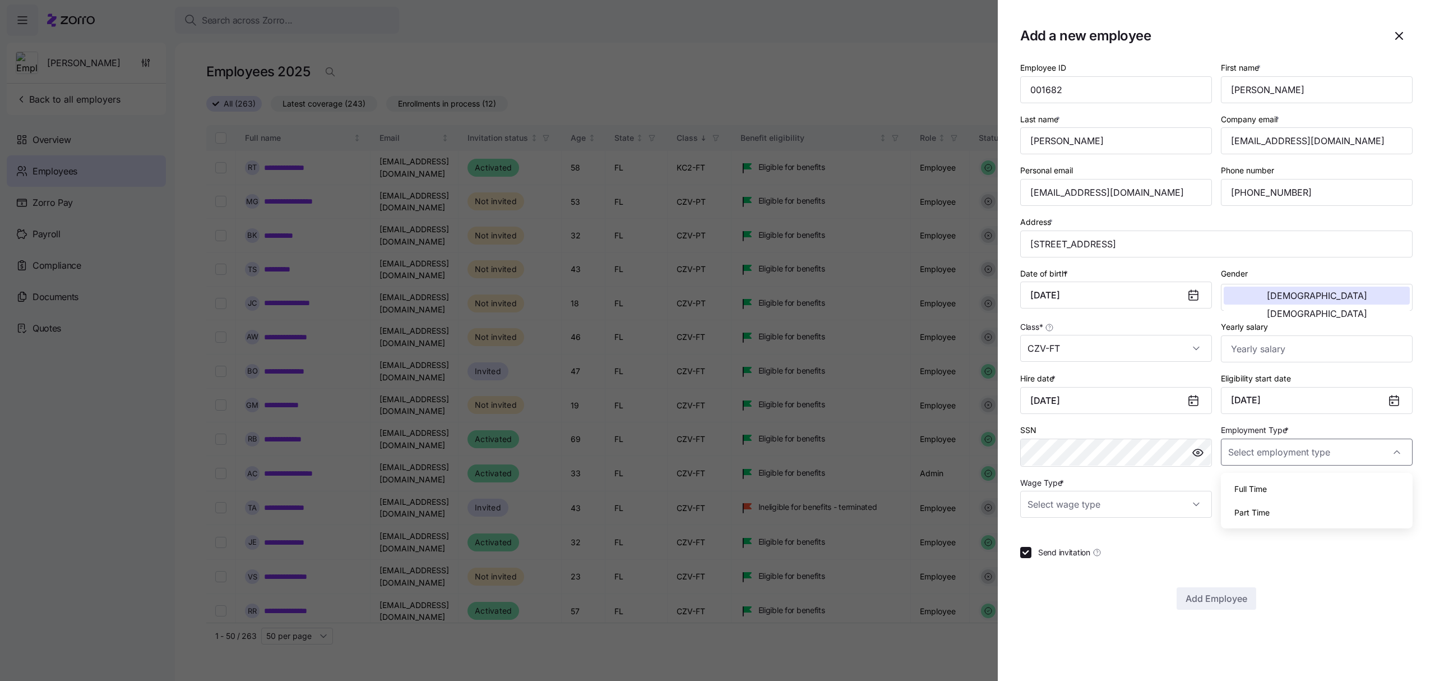
click at [1257, 483] on span "Full Time" at bounding box center [1251, 489] width 33 height 12
type input "Full Time"
click at [1147, 505] on input "Wage Type *" at bounding box center [1116, 504] width 192 height 27
click at [1089, 534] on div "Salary" at bounding box center [1116, 542] width 183 height 24
type input "Salary"
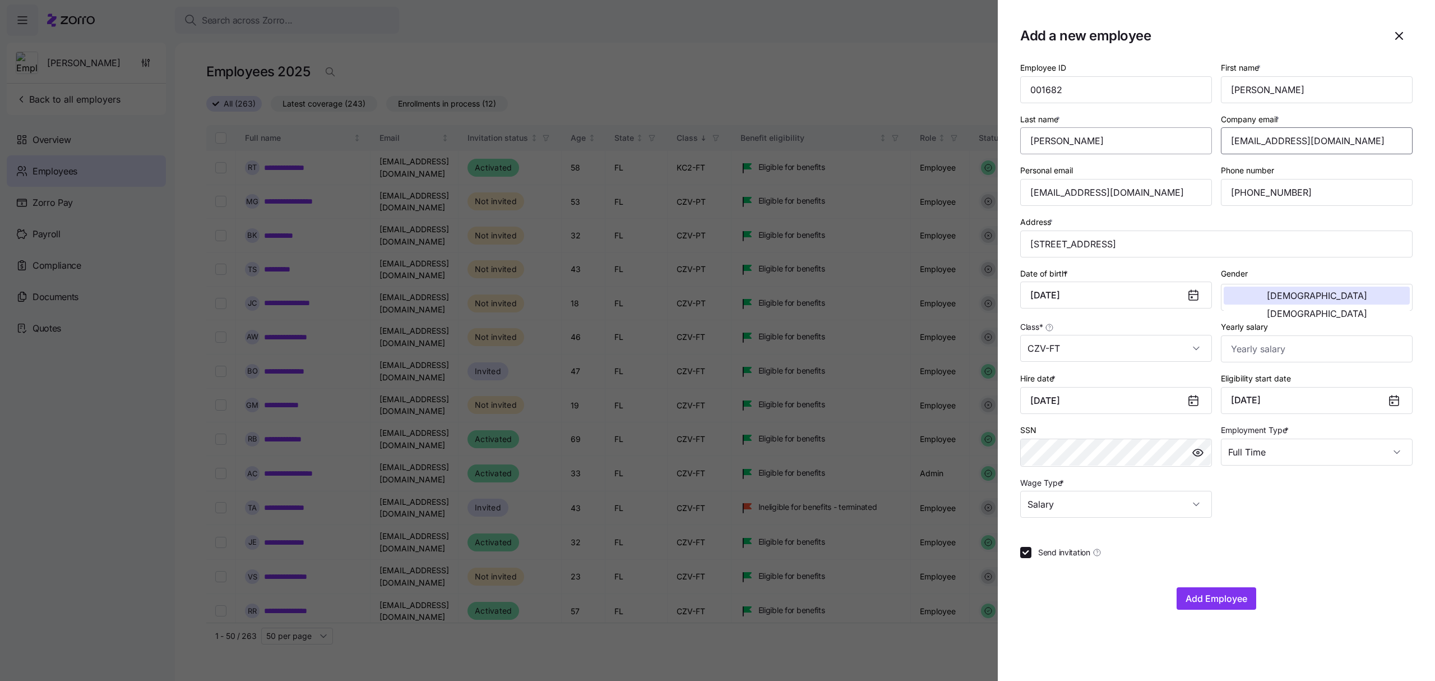
drag, startPoint x: 1371, startPoint y: 139, endPoint x: 1208, endPoint y: 145, distance: 163.8
click at [1208, 145] on div "Employee ID 001682 First name * James Last name * Goodwin Company email * jgood…" at bounding box center [1216, 289] width 401 height 466
click at [1223, 598] on span "Add Employee" at bounding box center [1217, 598] width 62 height 13
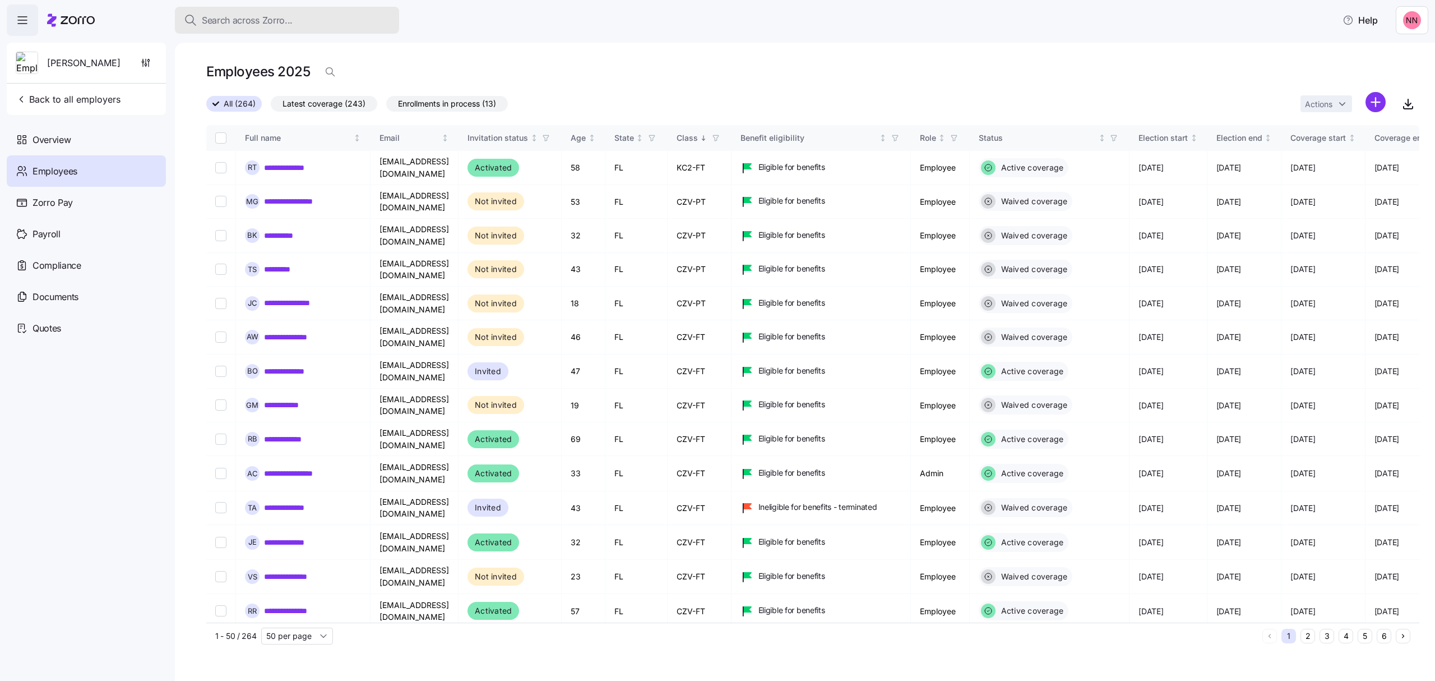
click at [297, 17] on div "Search across Zorro..." at bounding box center [287, 20] width 206 height 14
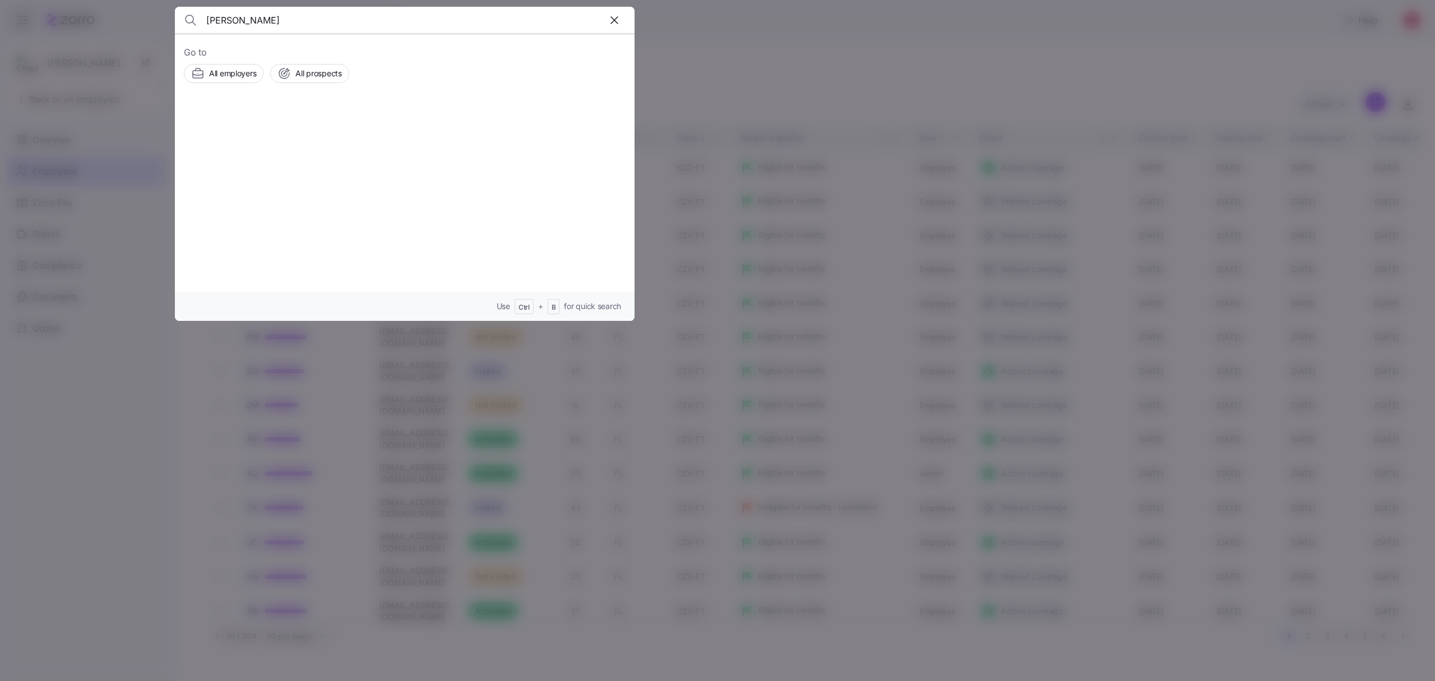
type input "turner"
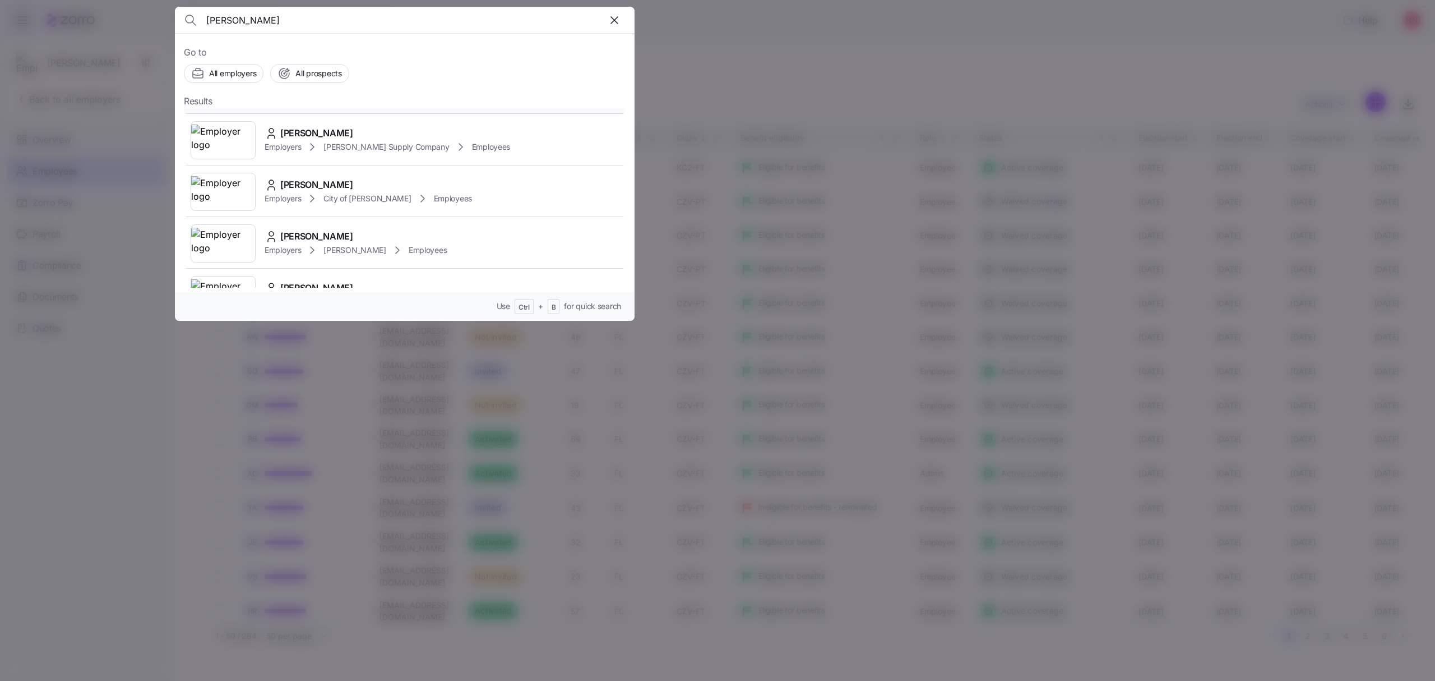
scroll to position [224, 0]
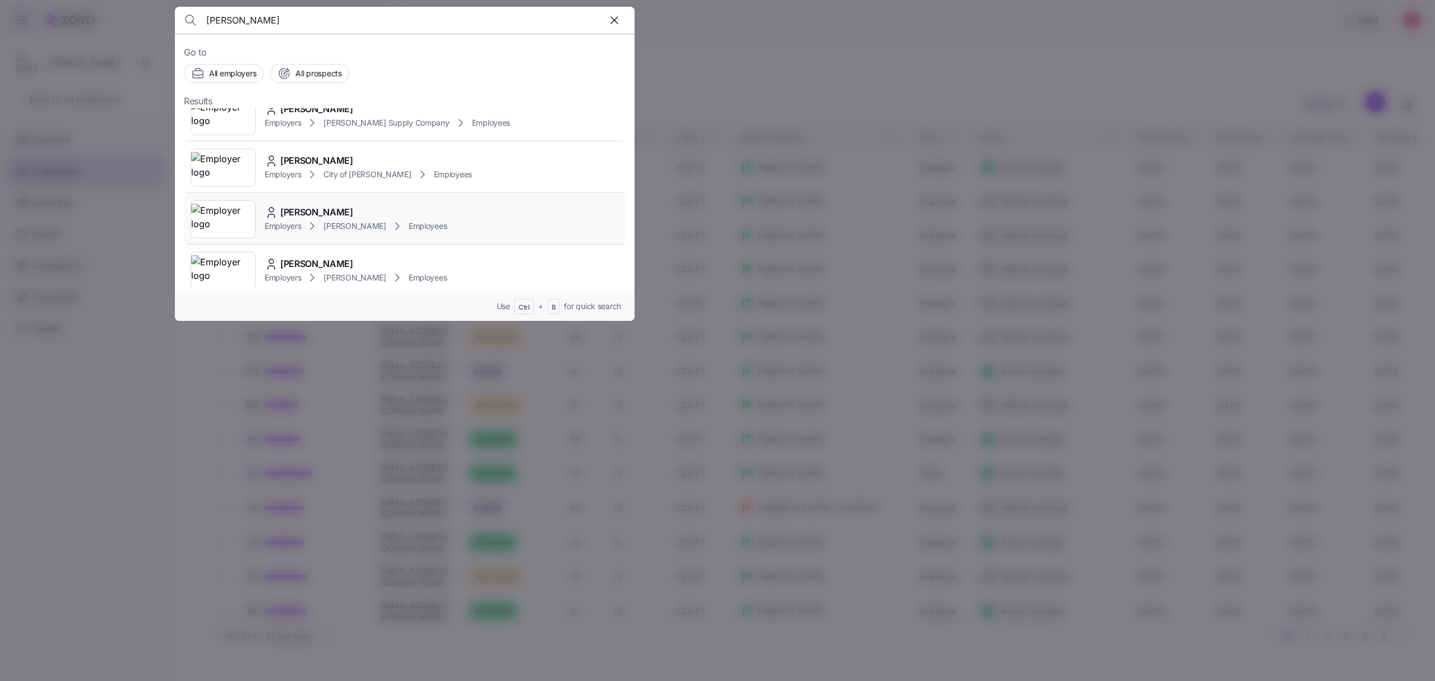
click at [338, 213] on span "Garrett Turner" at bounding box center [316, 212] width 73 height 14
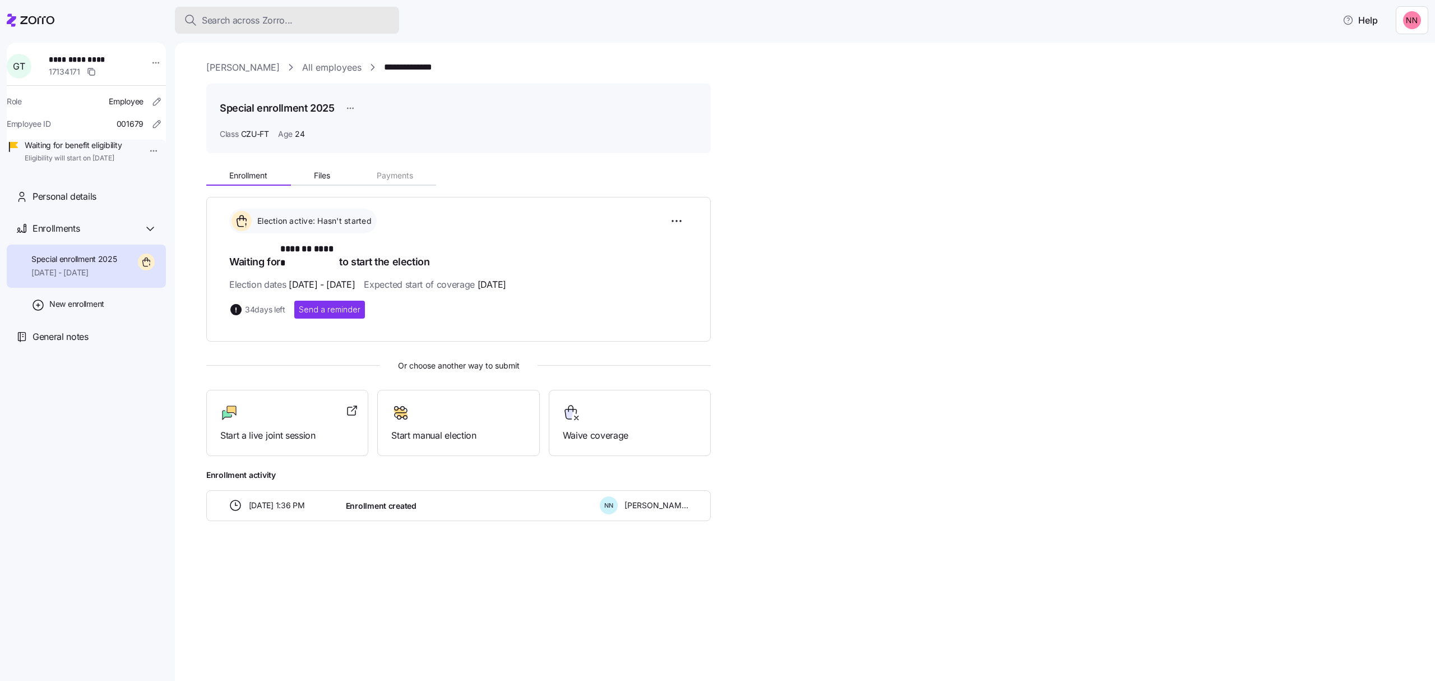
click at [250, 17] on span "Search across Zorro..." at bounding box center [247, 20] width 91 height 14
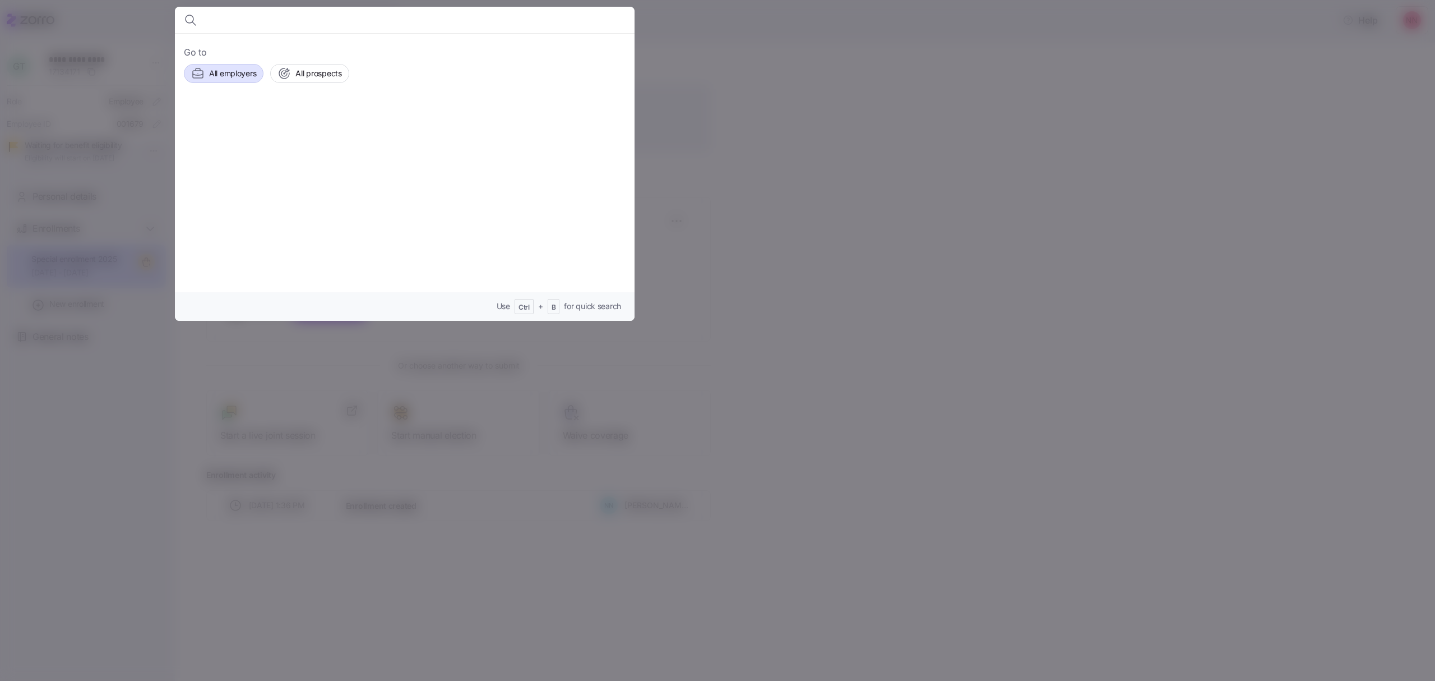
click at [227, 68] on span "All employers" at bounding box center [232, 73] width 47 height 11
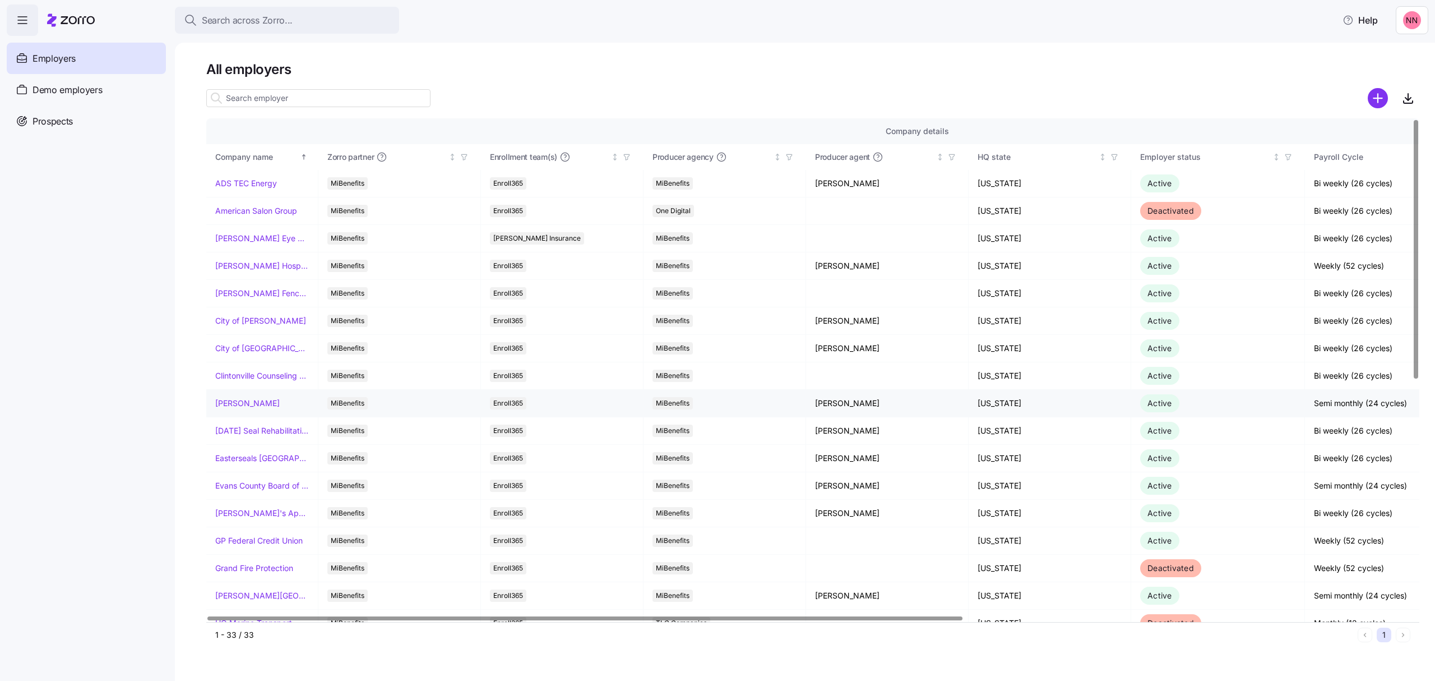
click at [266, 405] on link "Dayton Andrews" at bounding box center [247, 403] width 64 height 11
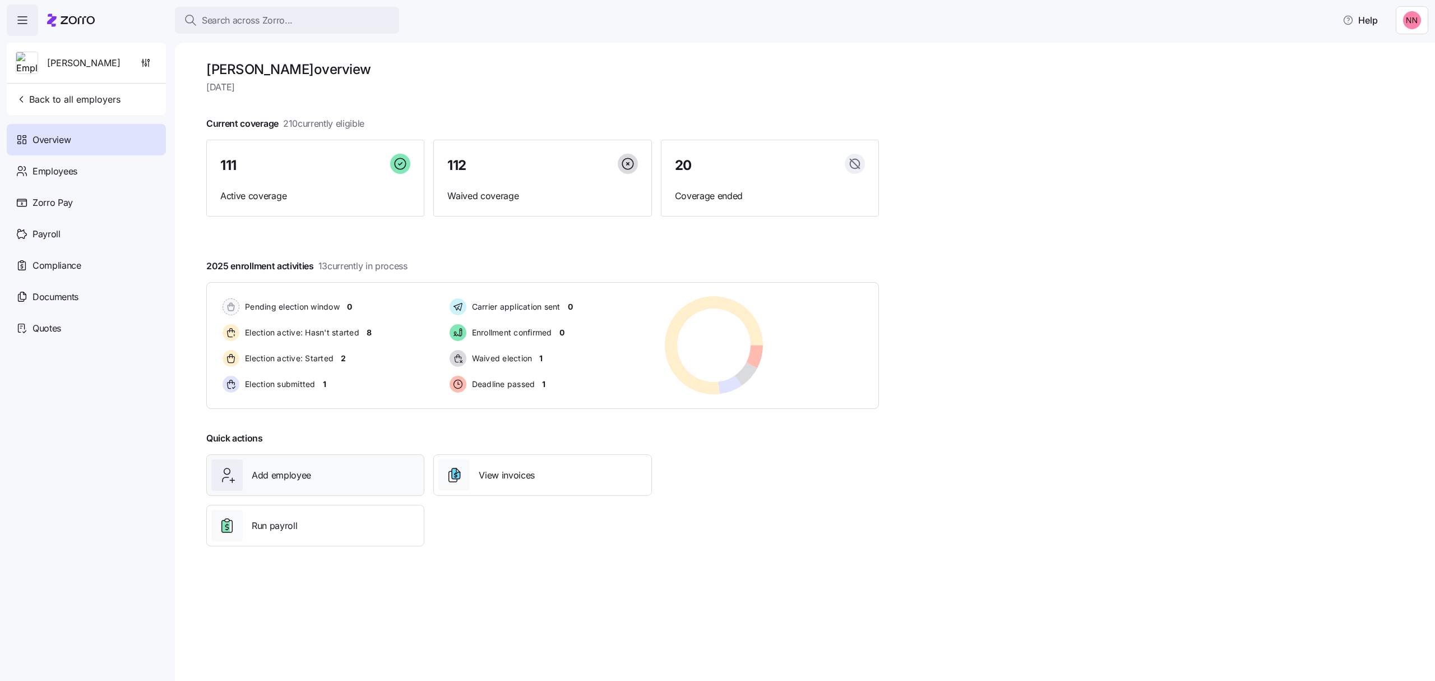
click at [339, 470] on div "Add employee" at bounding box center [315, 474] width 208 height 31
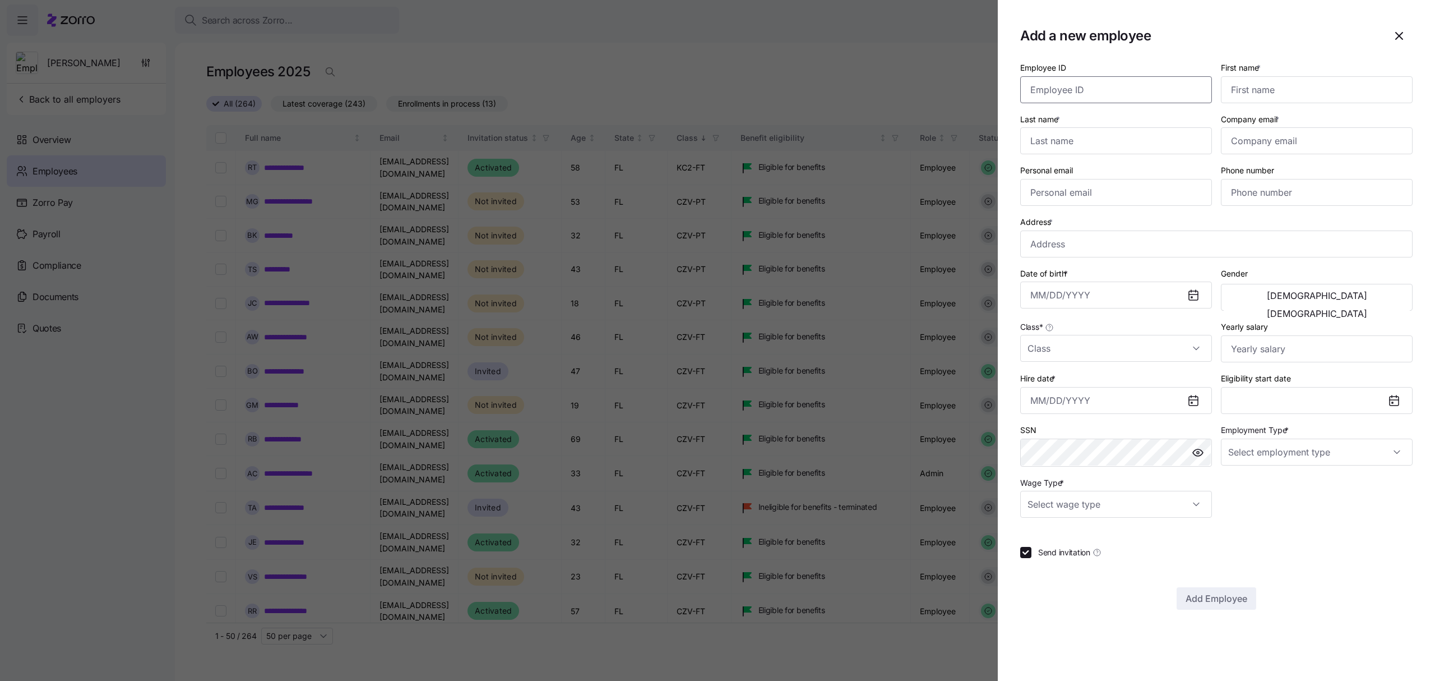
click at [1144, 87] on input "Employee ID" at bounding box center [1116, 89] width 192 height 27
paste input "001128"
type input "001128"
click at [1258, 84] on input "First name *" at bounding box center [1317, 89] width 192 height 27
type input "Kenneht"
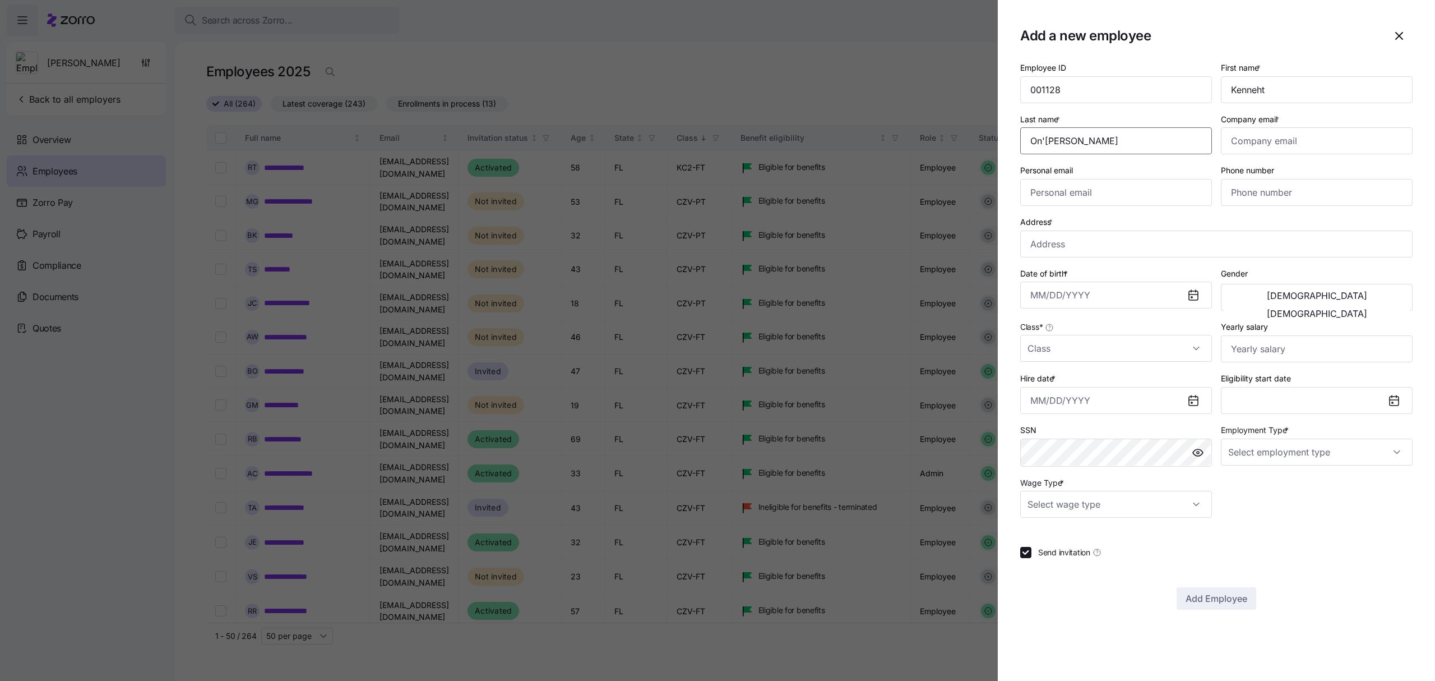
click at [1036, 137] on input "On'Neil" at bounding box center [1116, 140] width 192 height 27
type input "O'Neil"
click at [1230, 140] on input "Company email *" at bounding box center [1317, 140] width 192 height 27
paste input "aoneil@daytonandrews.com"
type input "aoneil@daytonandrews.com"
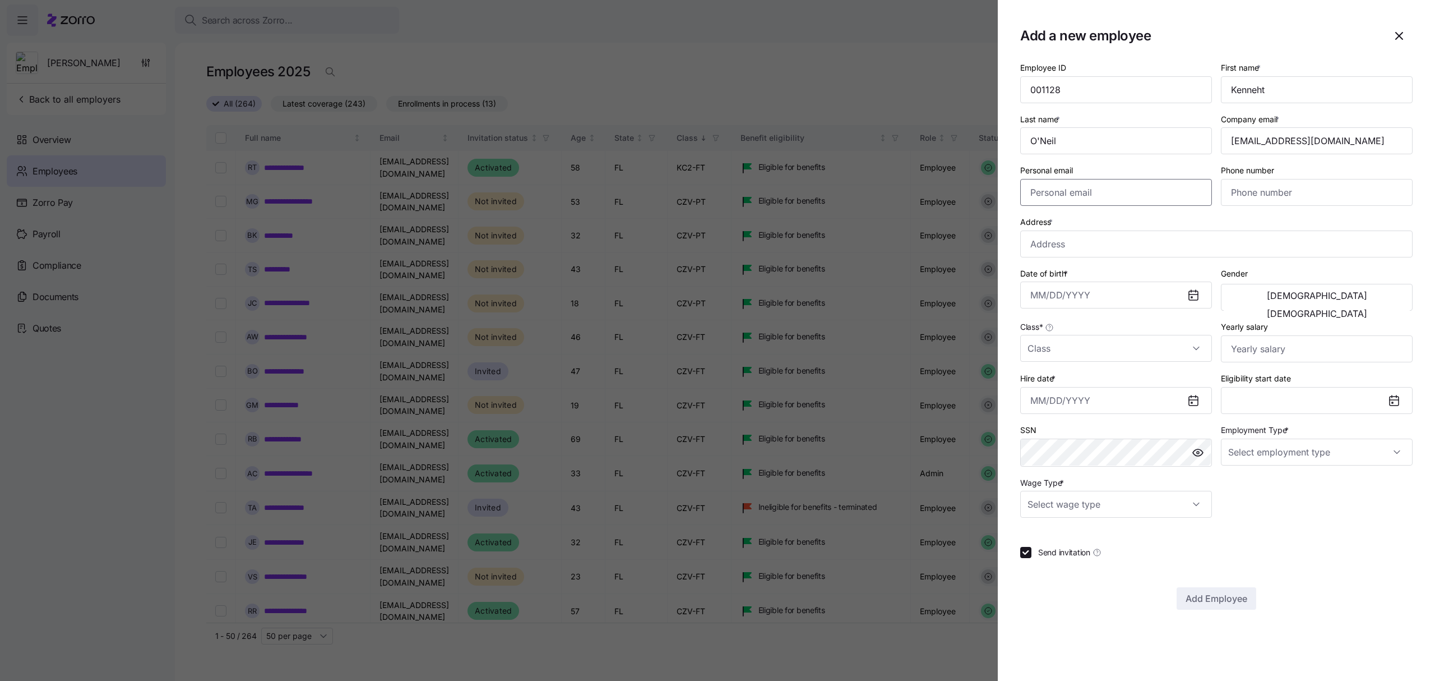
click at [1066, 191] on input "Personal email" at bounding box center [1116, 192] width 192 height 27
paste input "alexzanderoneil92@gmail.com"
type input "alexzanderoneil92@gmail.com"
click at [1272, 192] on input "Phone number" at bounding box center [1317, 192] width 192 height 27
paste input "(727) 613-3347"
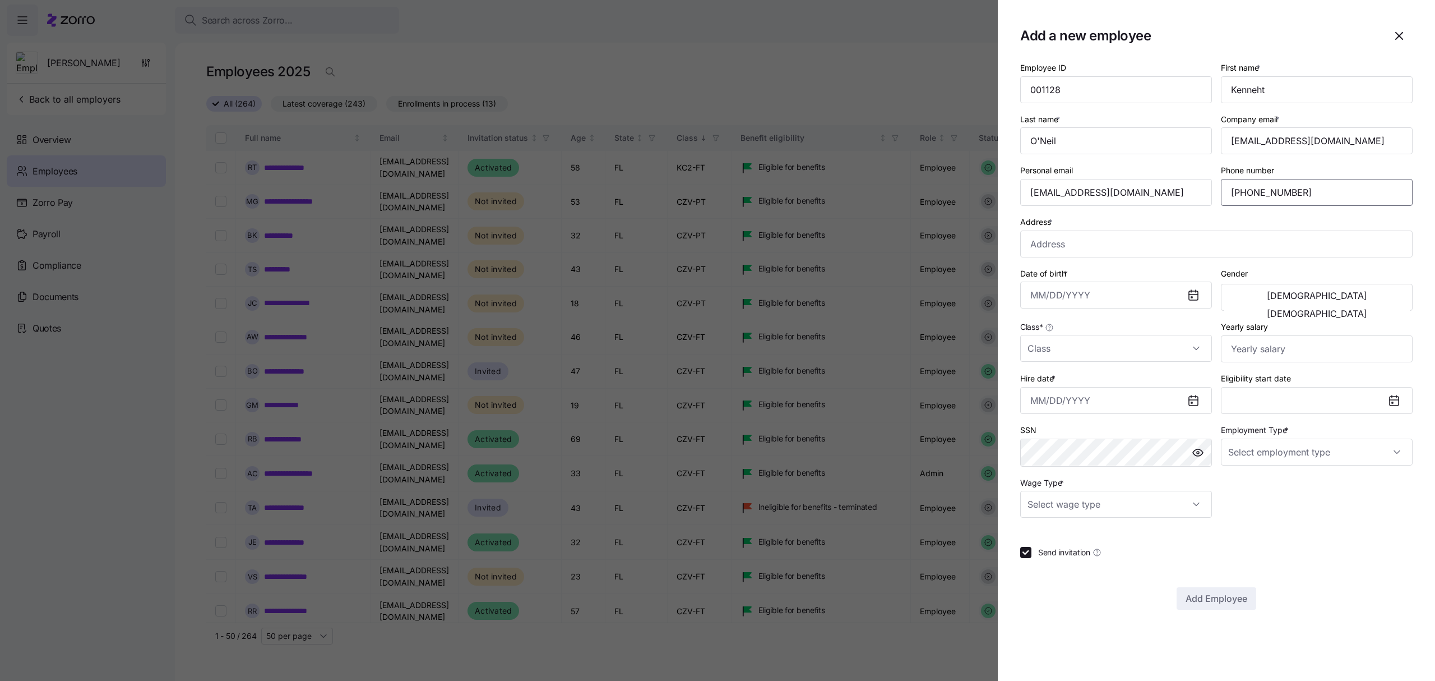
type input "(727) 613-3347"
click at [1050, 241] on input "Address *" at bounding box center [1216, 243] width 392 height 27
paste input "1939 63rd Ave n, St. Petersburg, FL, 33702"
type input "1939 63rd Ave N, St. Petersburg, FL 33702, USA"
click at [1057, 292] on input "Date of birth *" at bounding box center [1116, 294] width 192 height 27
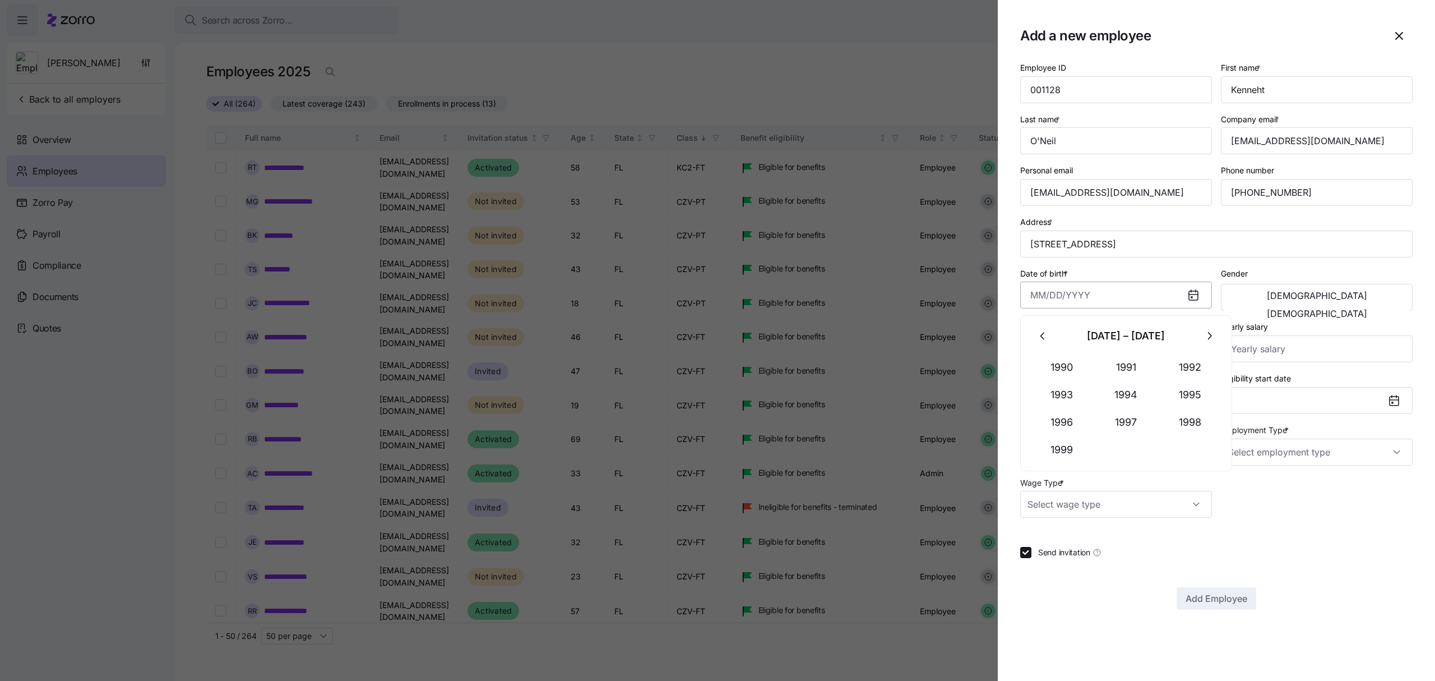
paste input "05/01/1992"
type input "May 1, 1992"
click at [1267, 297] on span "Male" at bounding box center [1317, 295] width 100 height 9
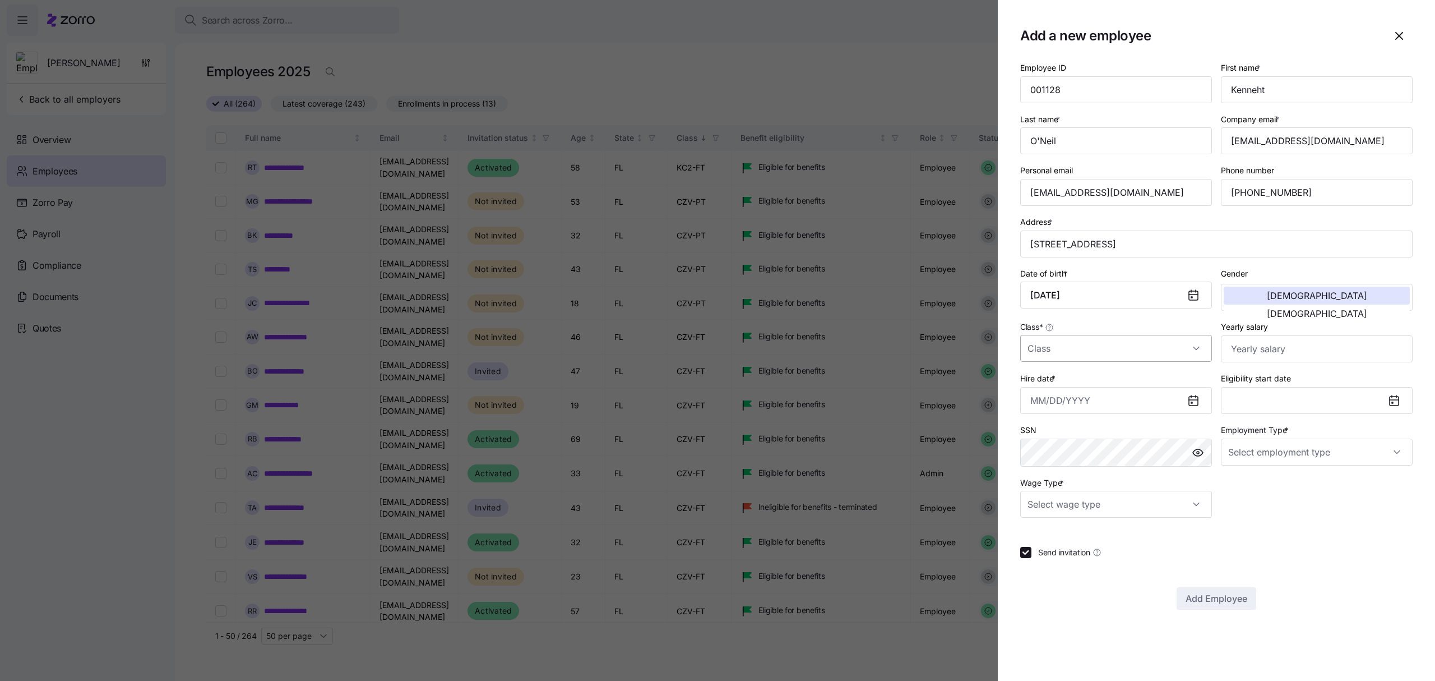
click at [1075, 347] on input "Class *" at bounding box center [1116, 348] width 192 height 27
click at [1059, 404] on span "CZU-FT" at bounding box center [1048, 407] width 29 height 12
type input "CZU-FT"
click at [1137, 400] on input "Hire date *" at bounding box center [1116, 400] width 192 height 27
click at [1036, 438] on button "button" at bounding box center [1043, 441] width 27 height 27
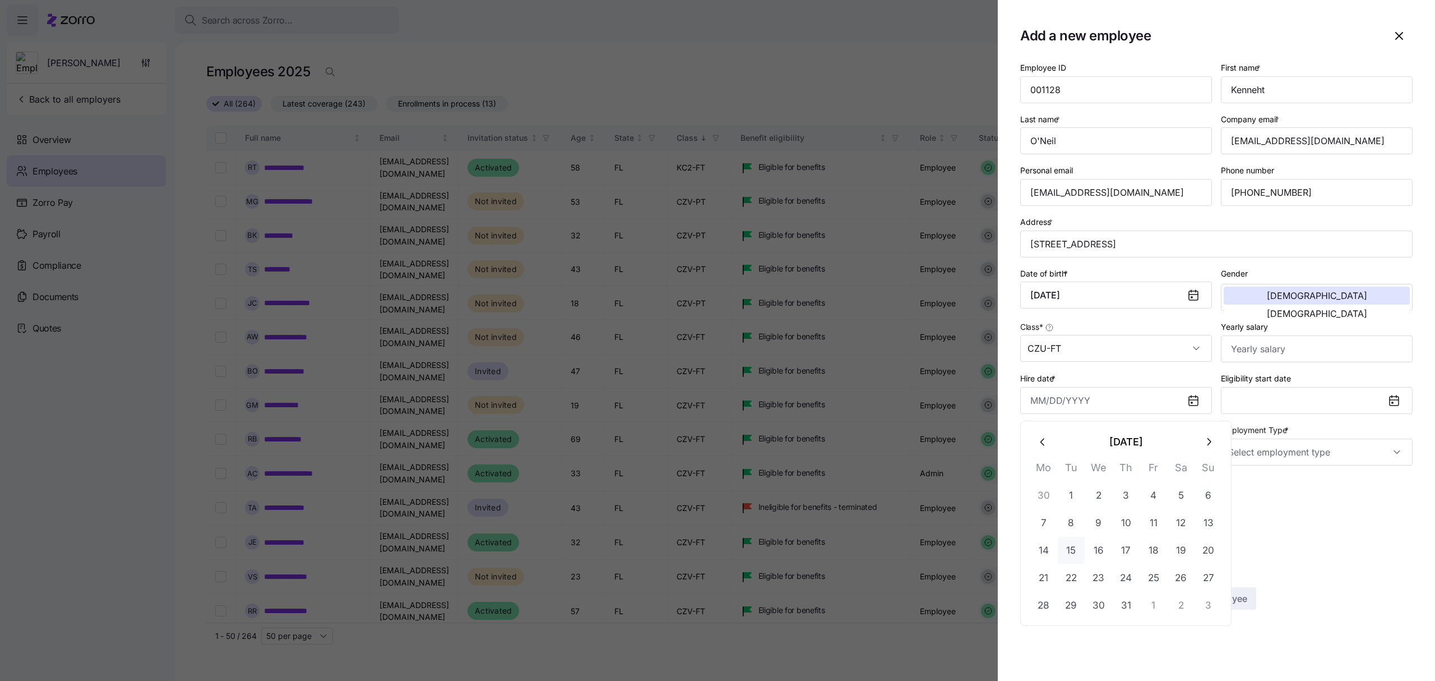
click at [1071, 551] on button "15" at bounding box center [1071, 550] width 27 height 27
type input "July 15, 2025"
click at [1277, 86] on input "Kenneht" at bounding box center [1317, 89] width 192 height 27
type input "Kenneth"
click at [1374, 450] on input "Employment Type *" at bounding box center [1317, 451] width 192 height 27
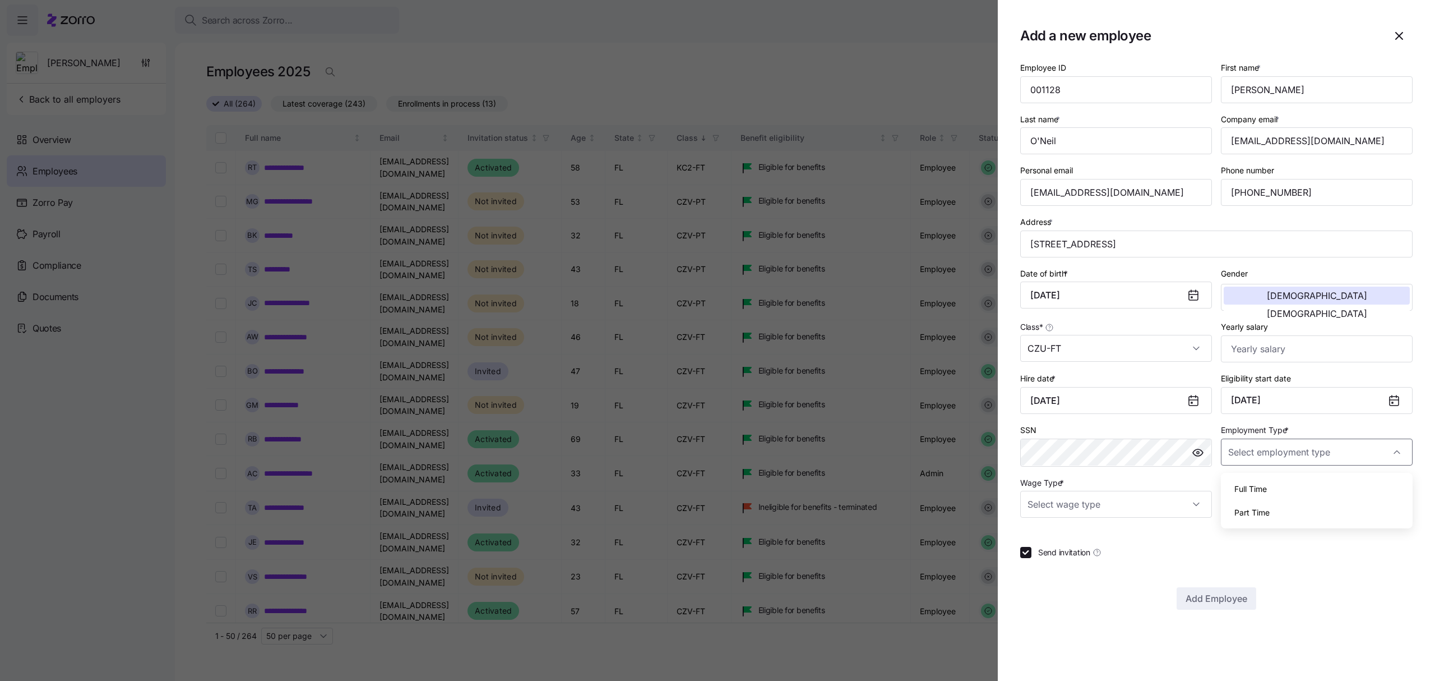
click at [1247, 483] on span "Full Time" at bounding box center [1251, 489] width 33 height 12
type input "Full Time"
click at [1124, 507] on input "Wage Type *" at bounding box center [1116, 504] width 192 height 27
click at [1057, 543] on span "Salary" at bounding box center [1045, 541] width 23 height 12
type input "Salary"
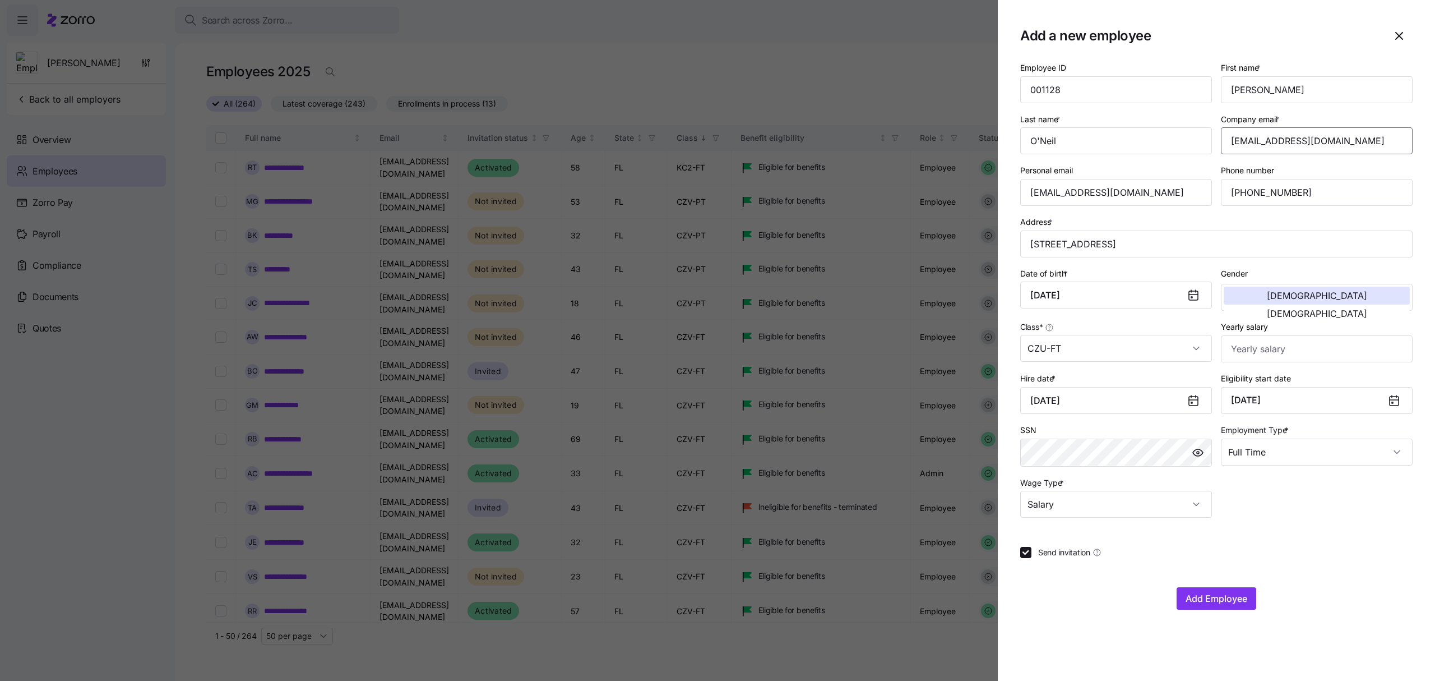
drag, startPoint x: 1369, startPoint y: 145, endPoint x: 1227, endPoint y: 148, distance: 141.9
click at [1227, 148] on input "aoneil@daytonandrews.com" at bounding box center [1317, 140] width 192 height 27
